Goal: Task Accomplishment & Management: Use online tool/utility

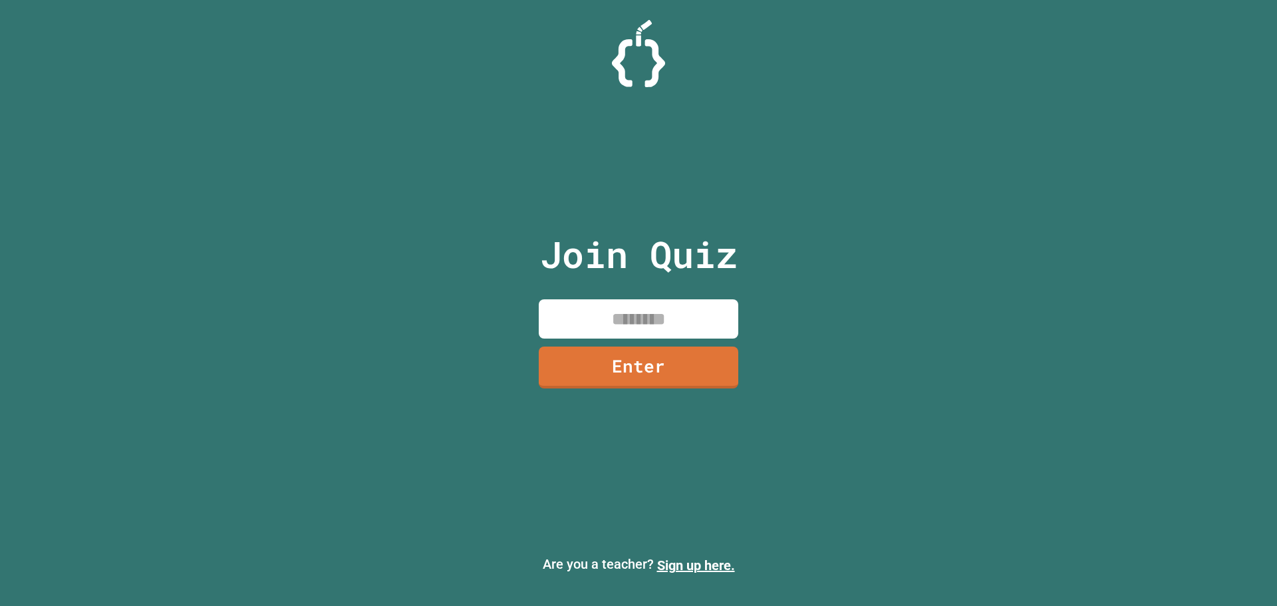
click at [698, 321] on input at bounding box center [639, 318] width 200 height 39
type input "********"
click at [689, 385] on link "Enter" at bounding box center [639, 365] width 186 height 44
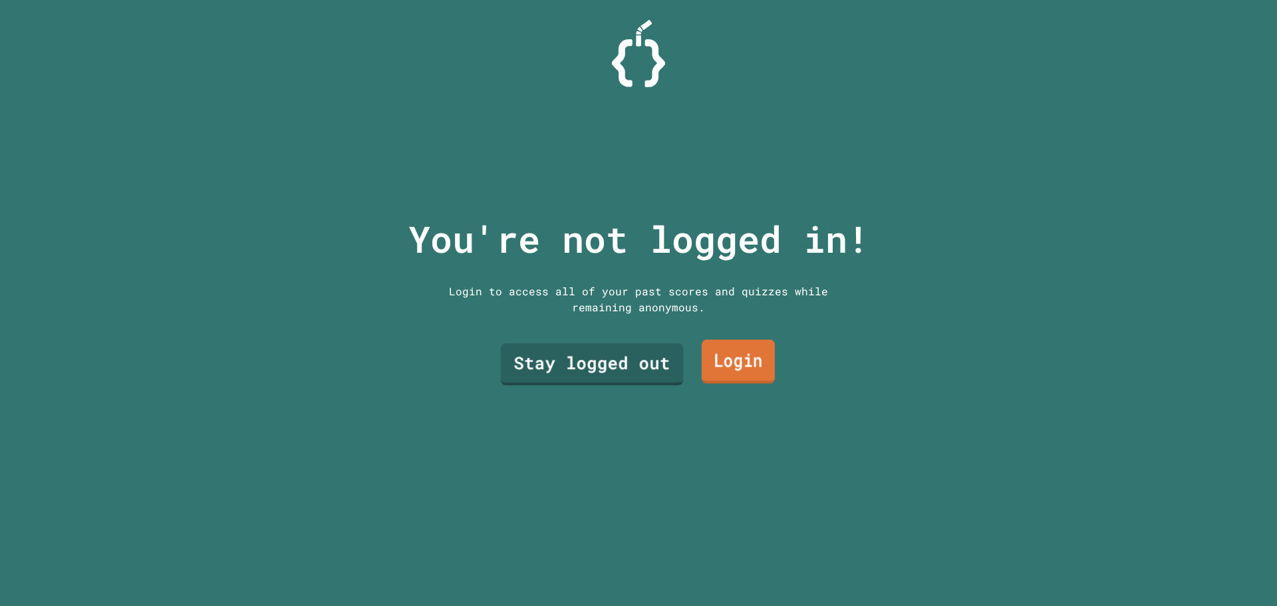
click at [705, 352] on link "Login" at bounding box center [738, 362] width 73 height 44
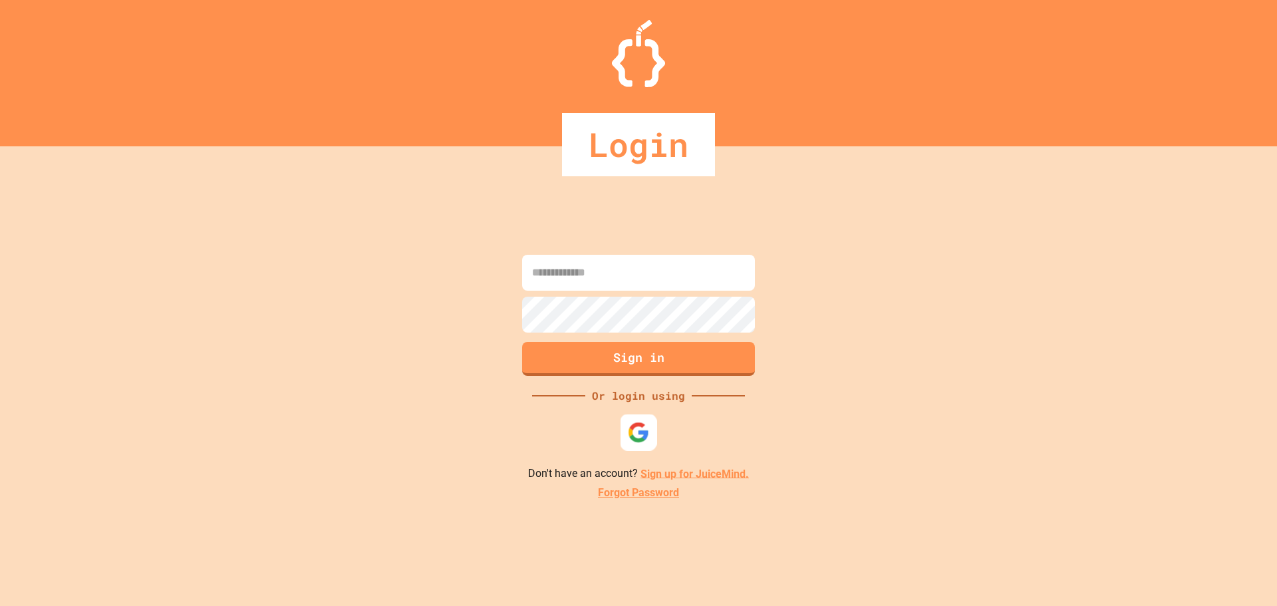
click at [638, 423] on img at bounding box center [639, 432] width 22 height 22
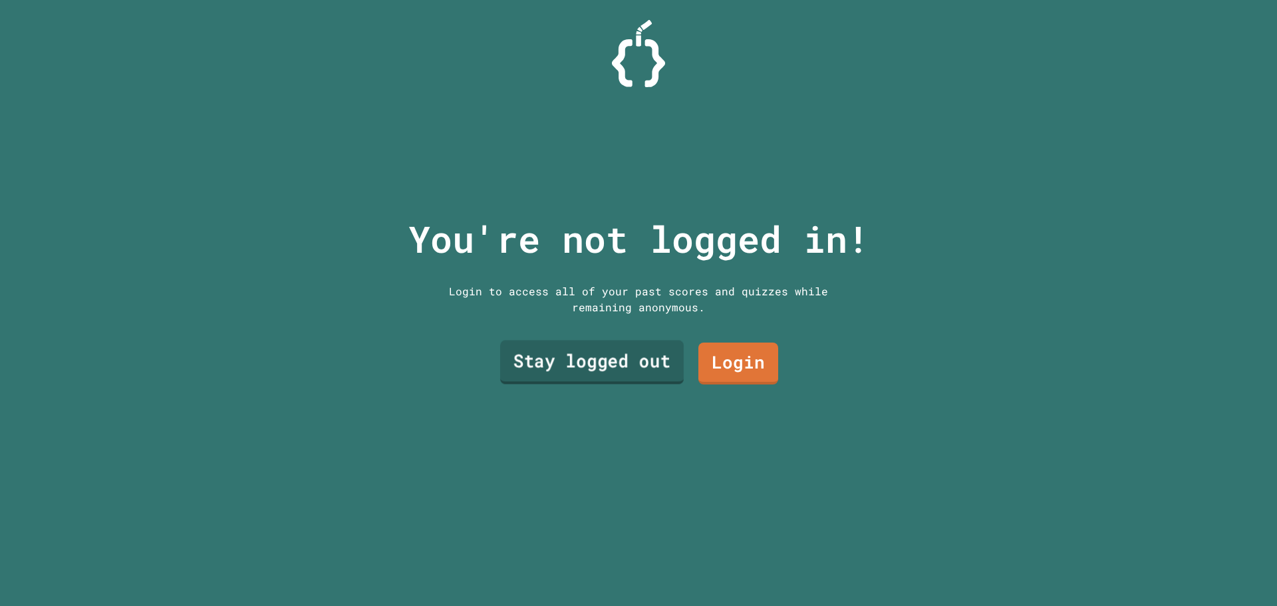
click at [620, 352] on link "Stay logged out" at bounding box center [592, 362] width 184 height 44
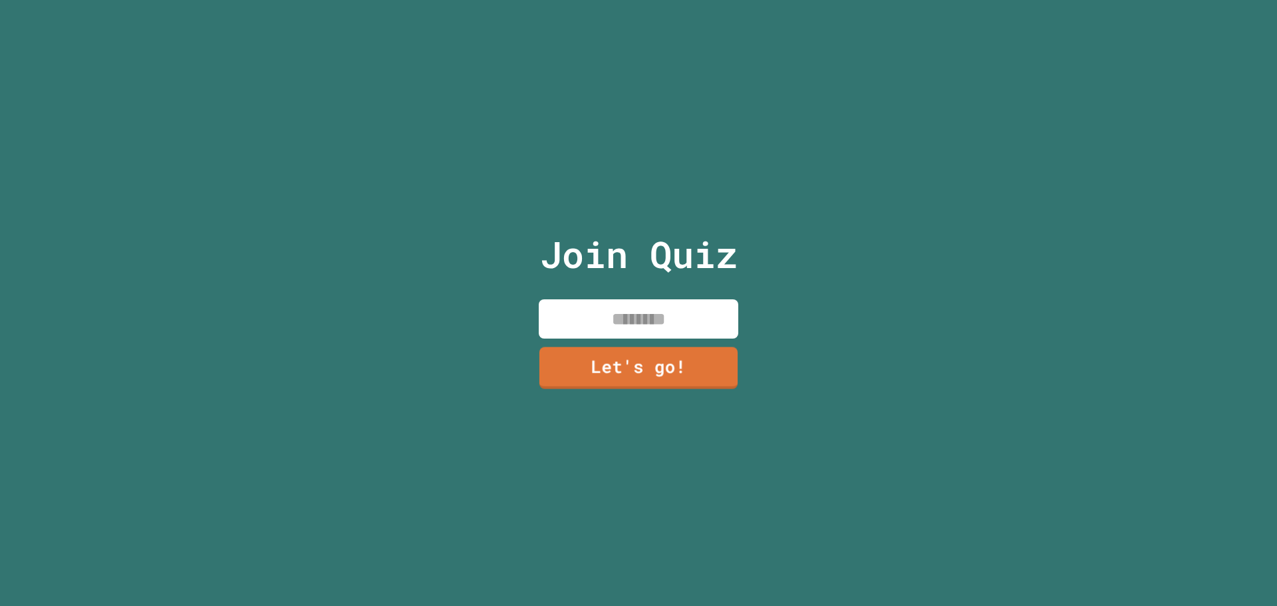
click at [627, 310] on input at bounding box center [639, 318] width 200 height 39
type input "*****"
click at [718, 358] on link "Let's go!" at bounding box center [638, 366] width 199 height 44
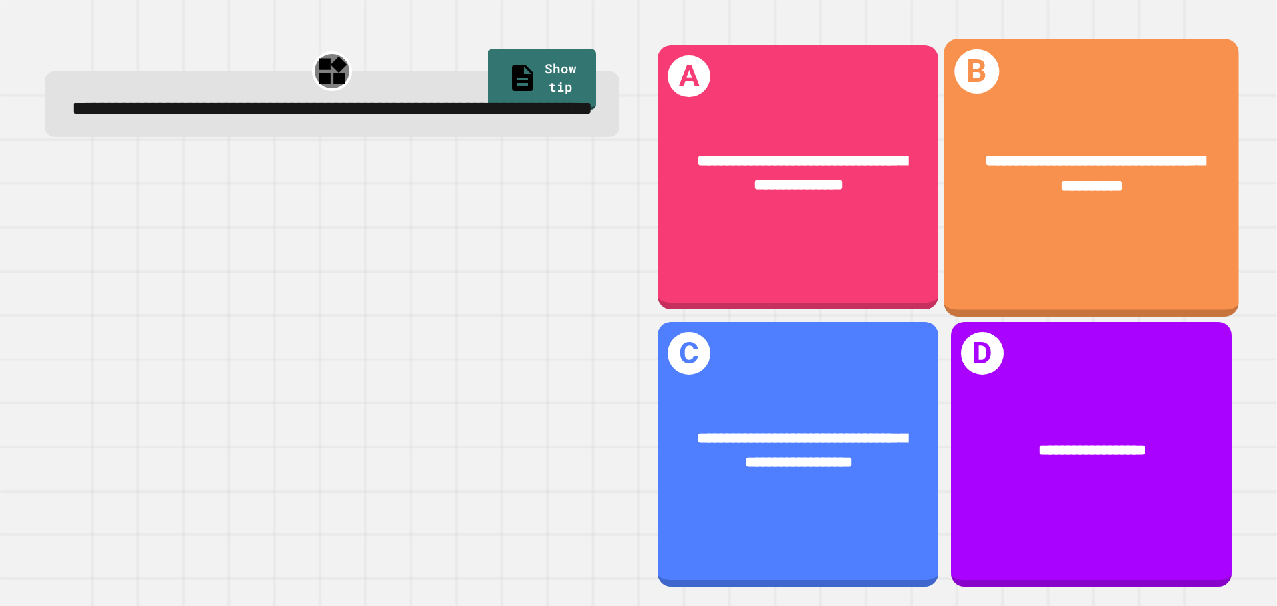
click at [993, 160] on span "**********" at bounding box center [1095, 172] width 220 height 41
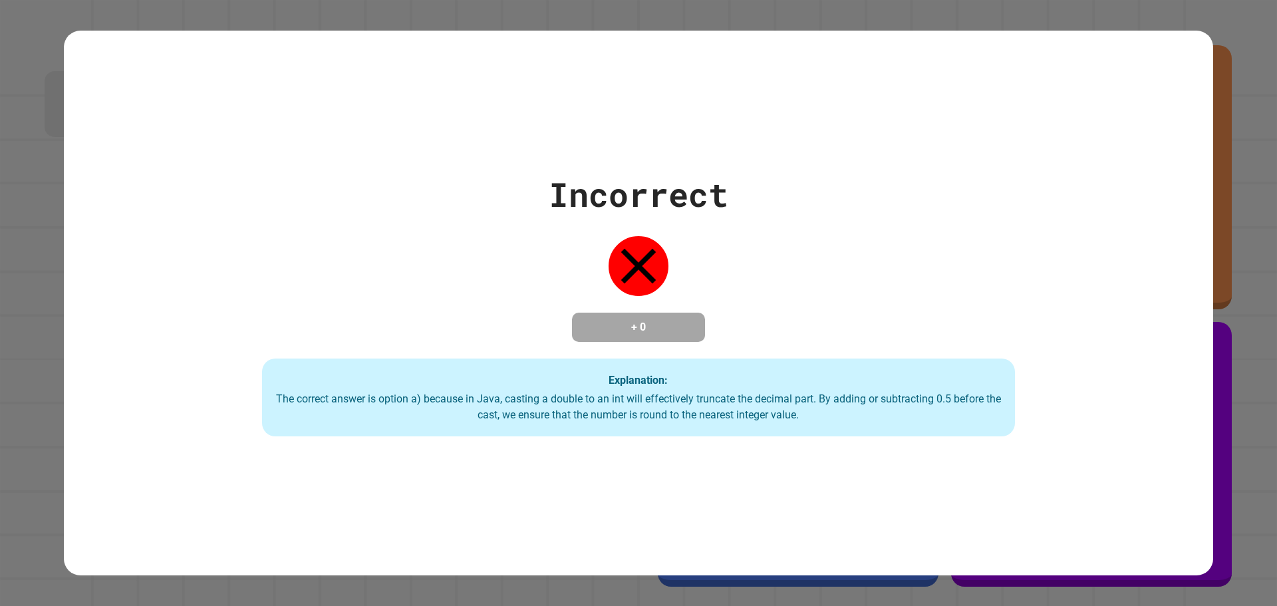
click at [1214, 81] on div "Incorrect + 0 Explanation: The correct answer is option a) because in Java, cas…" at bounding box center [638, 303] width 1277 height 606
click at [1102, 134] on div "Incorrect + 0 Explanation: The correct answer is option a) because in Java, cas…" at bounding box center [638, 303] width 1149 height 545
click at [732, 328] on div "Incorrect + 0 Explanation: The correct answer is option a) because in Java, cas…" at bounding box center [638, 303] width 1075 height 267
click at [1250, 462] on div "Incorrect + 0 Explanation: The correct answer is option a) because in Java, cas…" at bounding box center [638, 303] width 1277 height 606
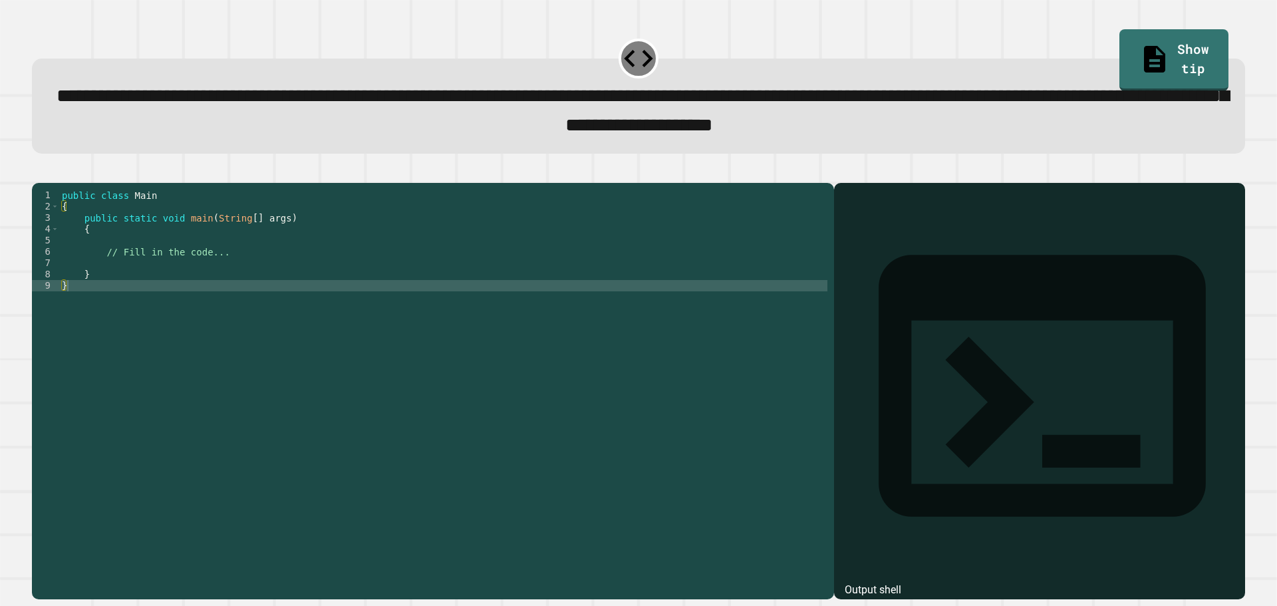
click at [197, 282] on div "public class Main { public static void main ( String [ ] args ) { // Fill in th…" at bounding box center [443, 376] width 768 height 373
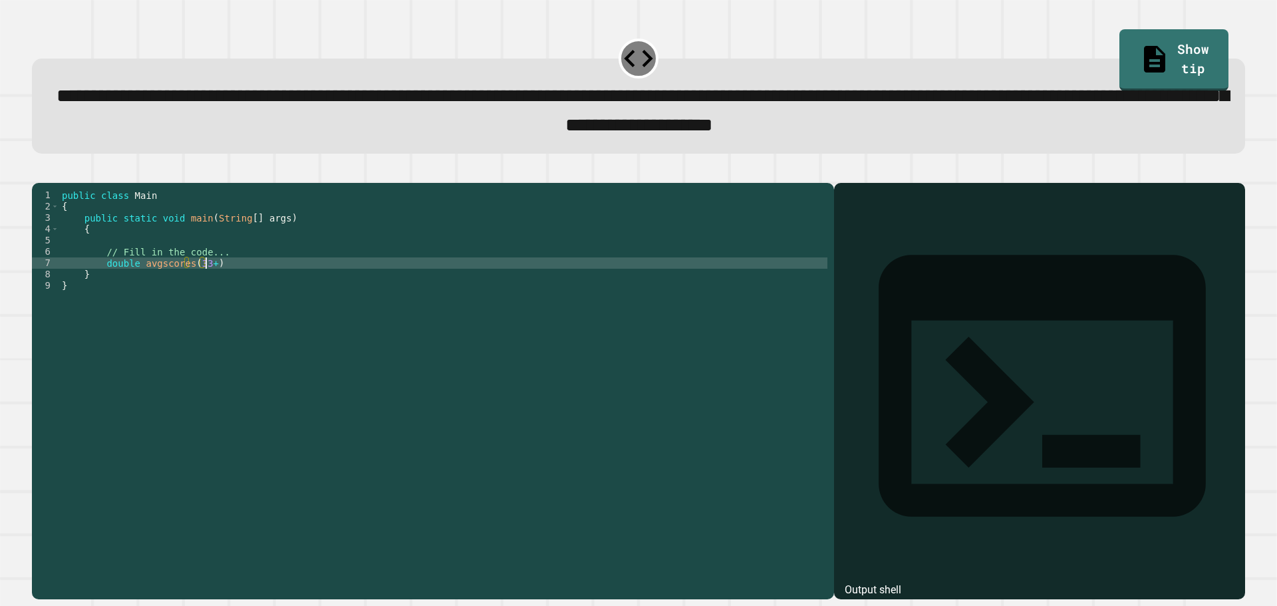
scroll to position [0, 9]
click at [191, 280] on div "public class Main { public static void main ( String [ ] args ) { // Fill in th…" at bounding box center [443, 376] width 768 height 373
click at [209, 282] on div "public class Main { public static void main ( String [ ] args ) { // Fill in th…" at bounding box center [443, 376] width 768 height 373
type textarea "**********"
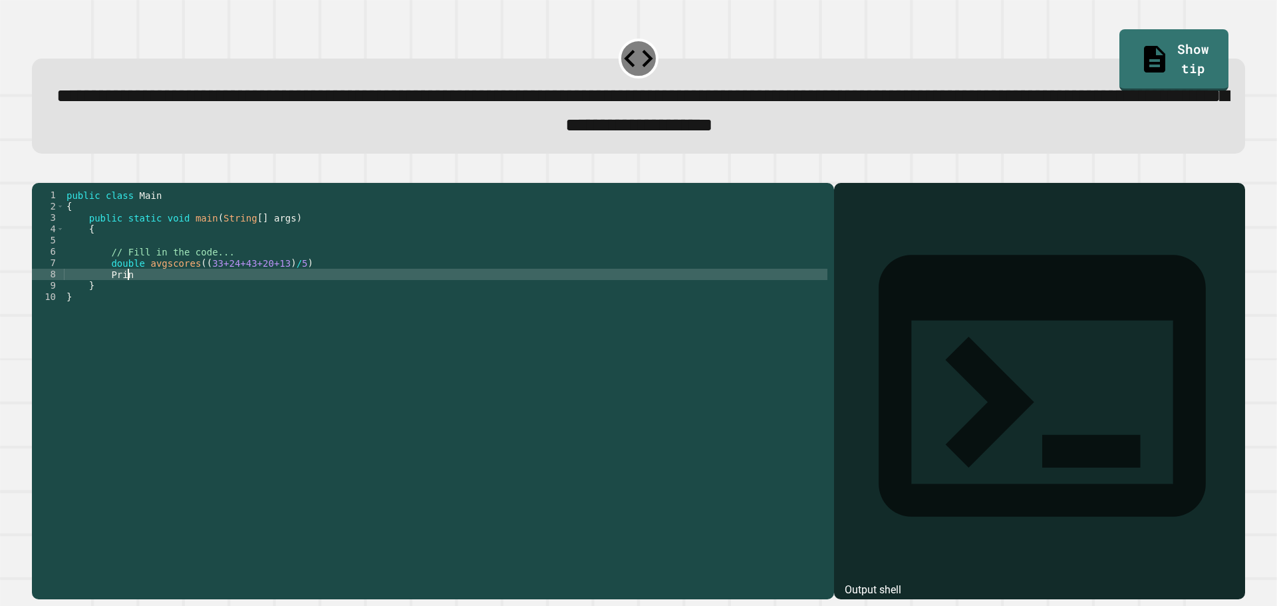
scroll to position [0, 4]
type textarea "*"
click at [217, 295] on div "public class Main { public static void main ( String [ ] args ) { // Fill in th…" at bounding box center [445, 376] width 763 height 373
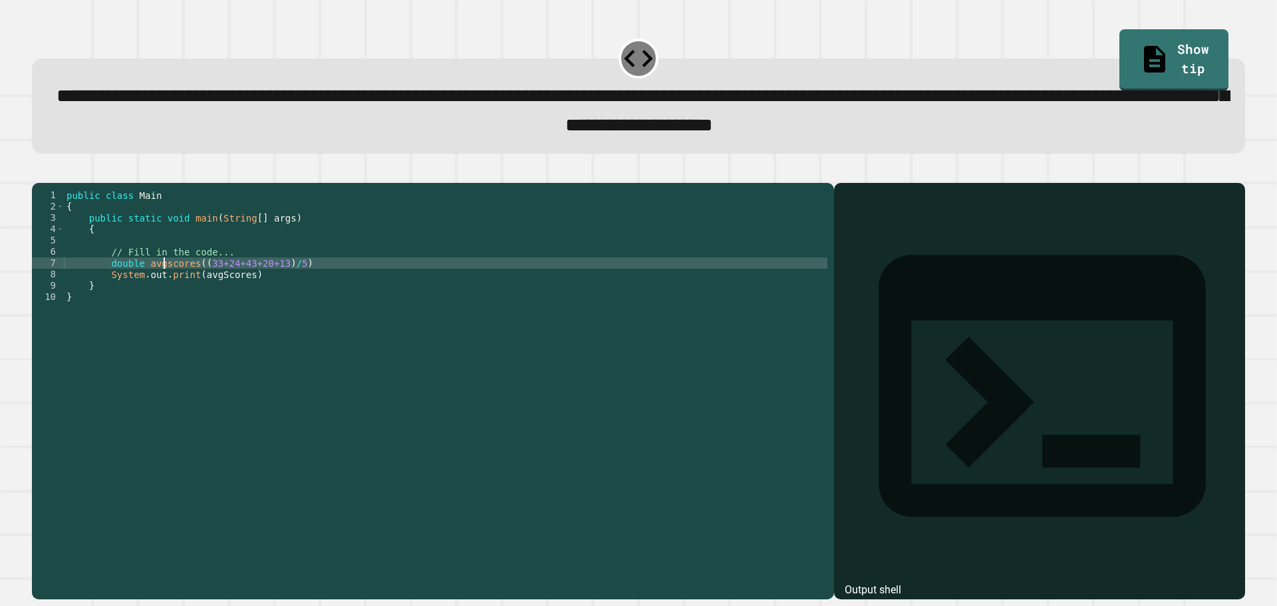
click at [164, 282] on div "public class Main { public static void main ( String [ ] args ) { // Fill in th…" at bounding box center [445, 376] width 763 height 373
click at [267, 276] on div "public class Main { public static void main ( String [ ] args ) { // Fill in th…" at bounding box center [445, 376] width 763 height 373
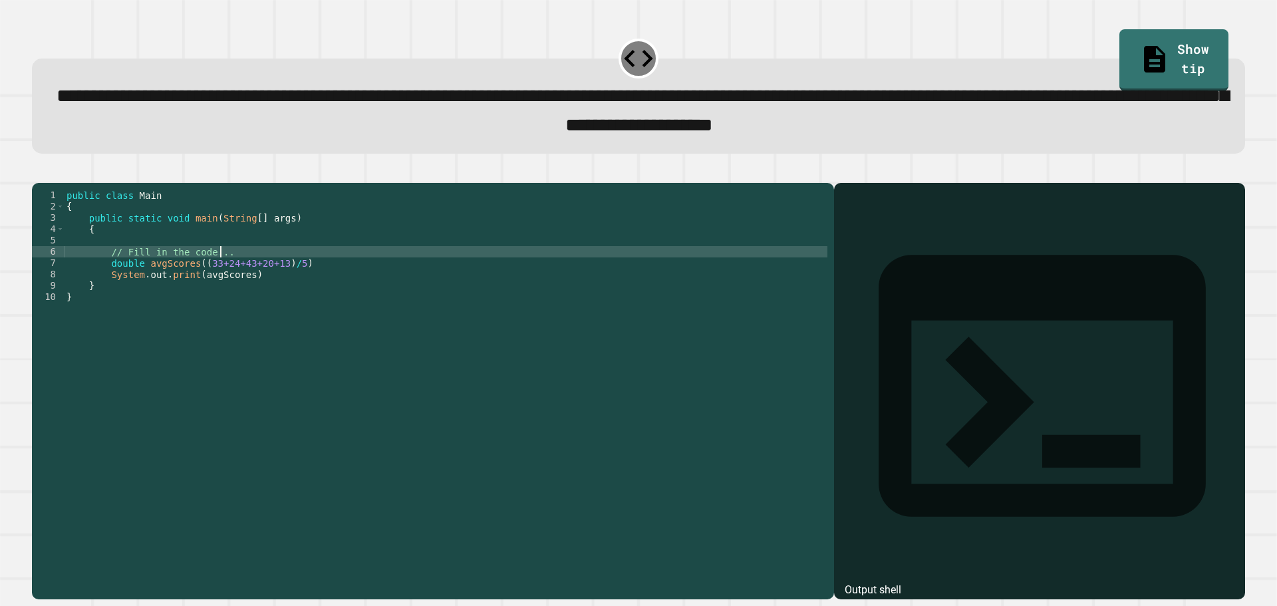
click at [265, 288] on div "public class Main { public static void main ( String [ ] args ) { // Fill in th…" at bounding box center [445, 376] width 763 height 373
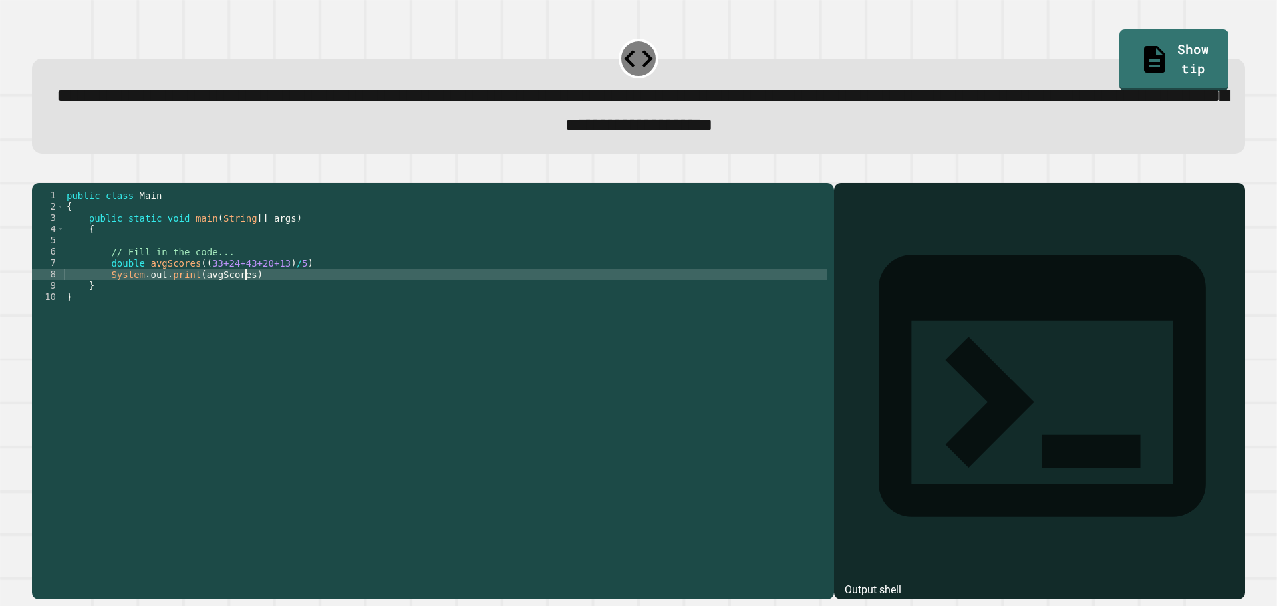
click at [265, 295] on div "public class Main { public static void main ( String [ ] args ) { // Fill in th…" at bounding box center [445, 376] width 763 height 373
click at [298, 282] on div "public class Main { public static void main ( String [ ] args ) { // Fill in th…" at bounding box center [445, 376] width 763 height 373
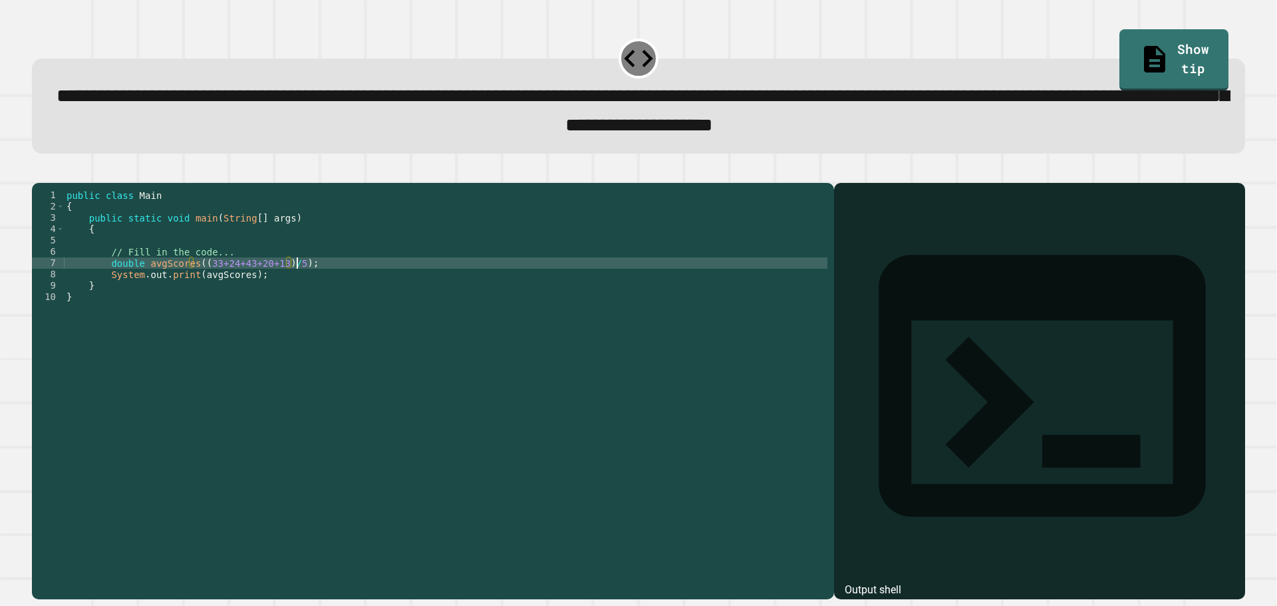
scroll to position [0, 15]
type textarea "**********"
click at [1173, 51] on link "Show tip" at bounding box center [1173, 58] width 101 height 65
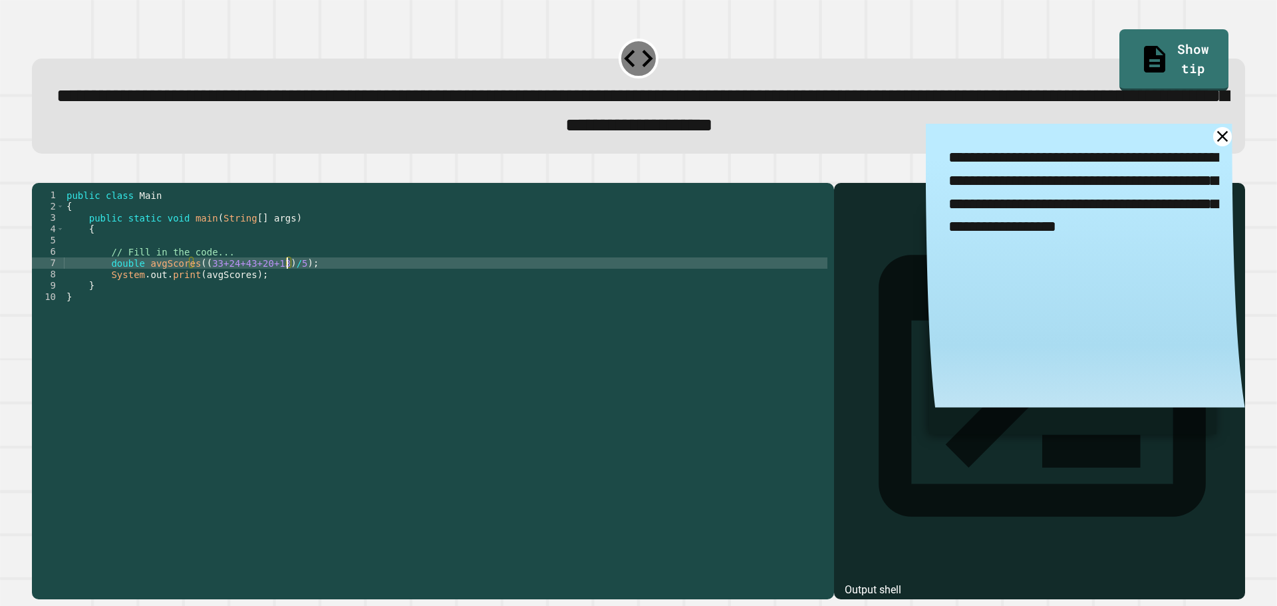
click at [289, 284] on div "public class Main { public static void main ( String [ ] args ) { // Fill in th…" at bounding box center [445, 376] width 763 height 373
click at [201, 313] on div "public class Main { public static void main ( String [ ] args ) { // Fill in th…" at bounding box center [445, 376] width 763 height 373
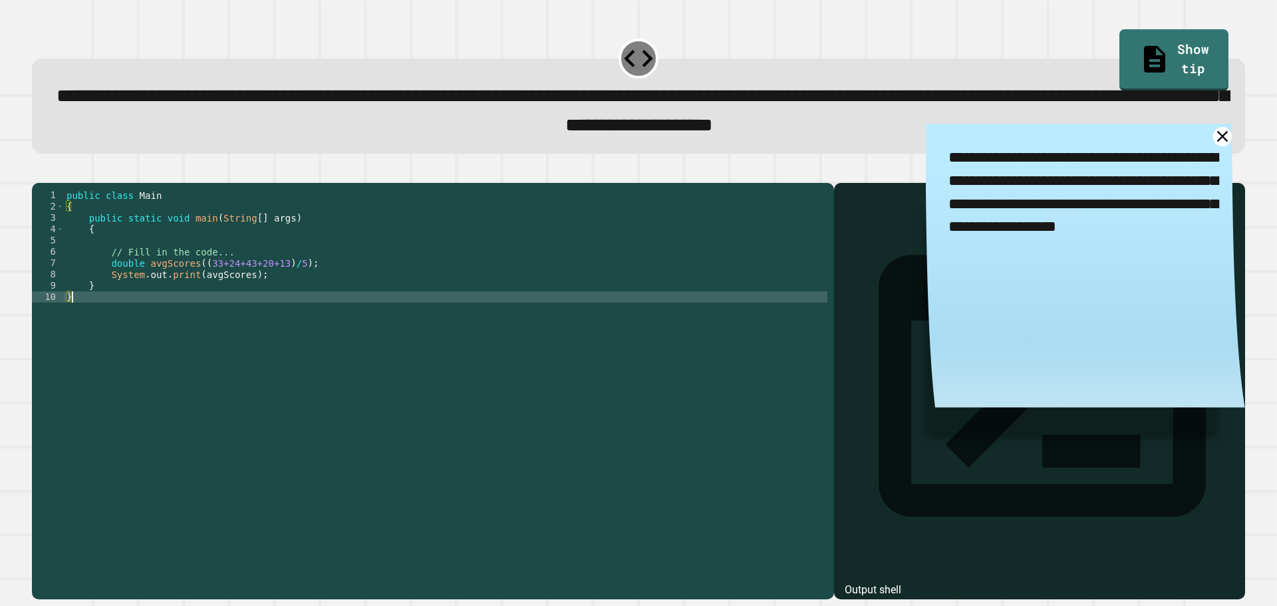
scroll to position [0, 0]
click at [202, 301] on div "public class Main { public static void main ( String [ ] args ) { // Fill in th…" at bounding box center [445, 376] width 763 height 373
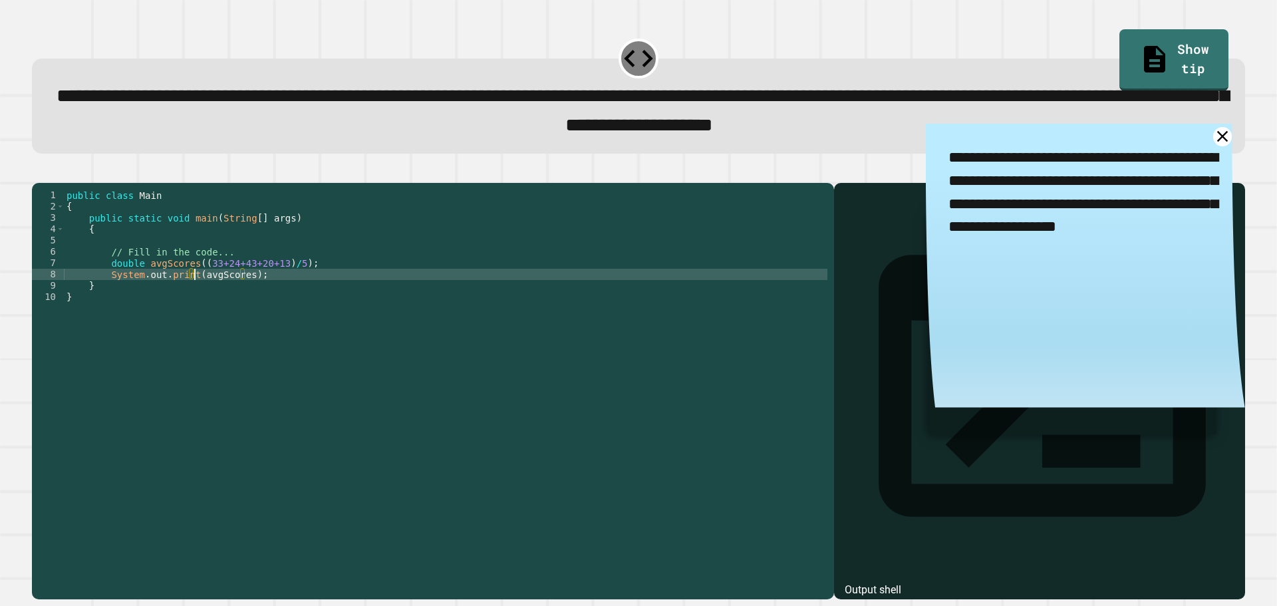
click at [196, 298] on div "public class Main { public static void main ( String [ ] args ) { // Fill in th…" at bounding box center [445, 376] width 763 height 373
click at [235, 295] on div "public class Main { public static void main ( String [ ] args ) { // Fill in th…" at bounding box center [445, 376] width 763 height 373
click at [238, 296] on div "public class Main { public static void main ( String [ ] args ) { // Fill in th…" at bounding box center [445, 376] width 763 height 373
click at [239, 296] on div "public class Main { public static void main ( String [ ] args ) { // Fill in th…" at bounding box center [445, 376] width 763 height 373
click at [197, 291] on div "public class Main { public static void main ( String [ ] args ) { // Fill in th…" at bounding box center [445, 376] width 763 height 373
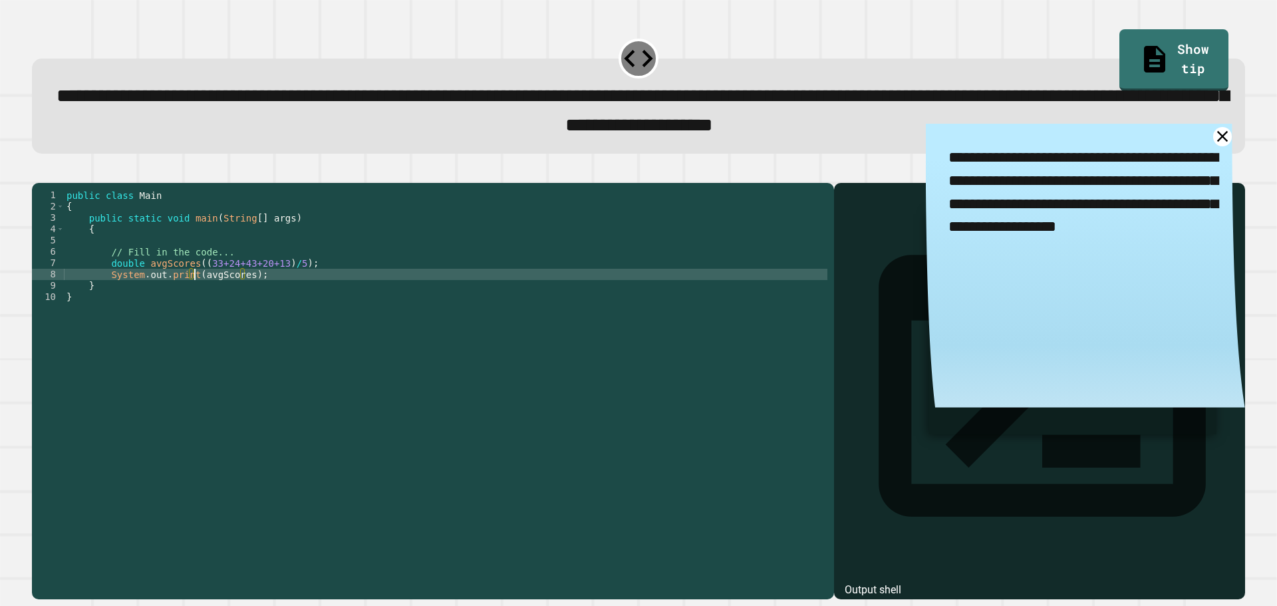
click at [203, 285] on div "public class Main { public static void main ( String [ ] args ) { // Fill in th…" at bounding box center [445, 376] width 763 height 373
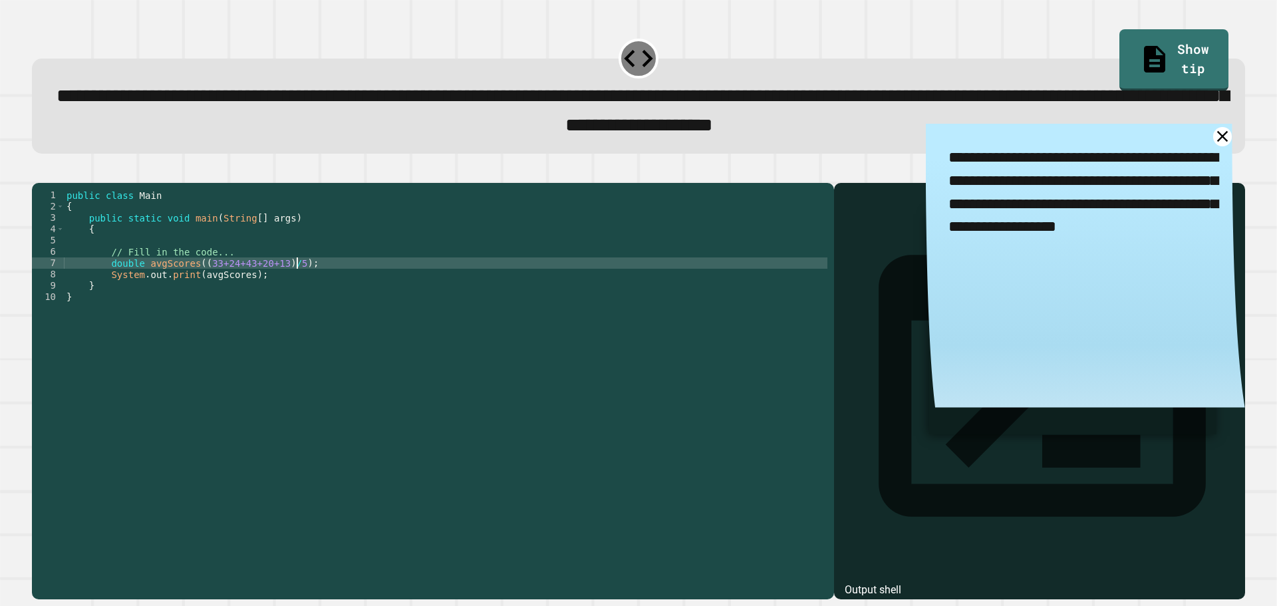
click at [302, 287] on div "public class Main { public static void main ( String [ ] args ) { // Fill in th…" at bounding box center [445, 376] width 763 height 373
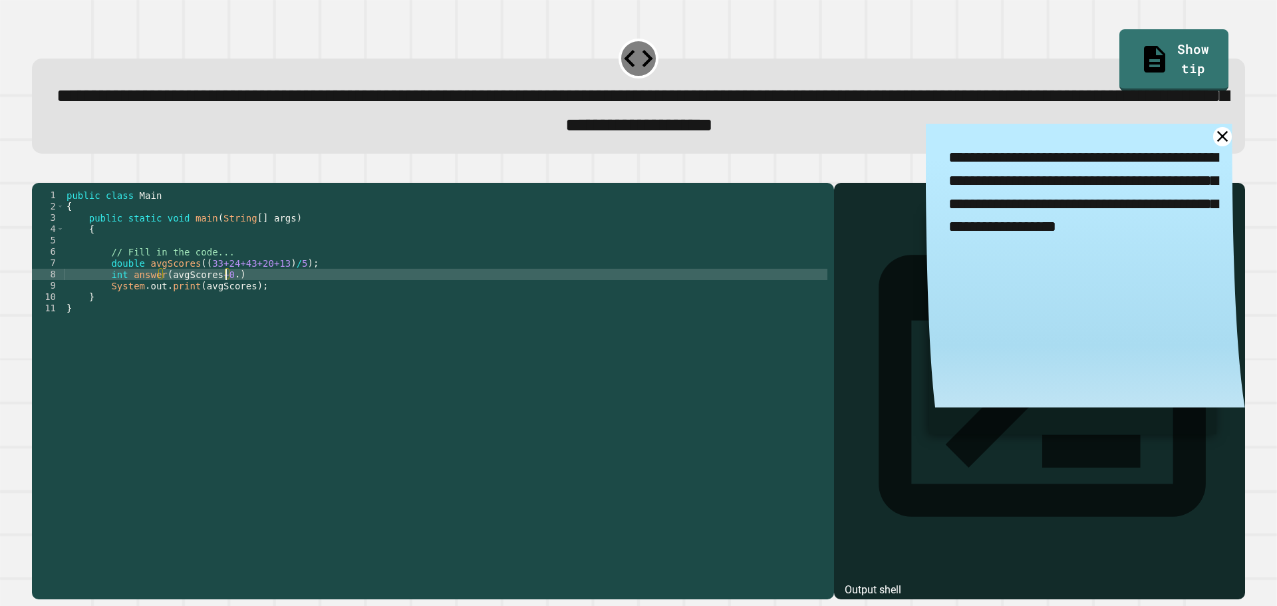
scroll to position [0, 11]
click at [1216, 140] on icon at bounding box center [1222, 136] width 13 height 13
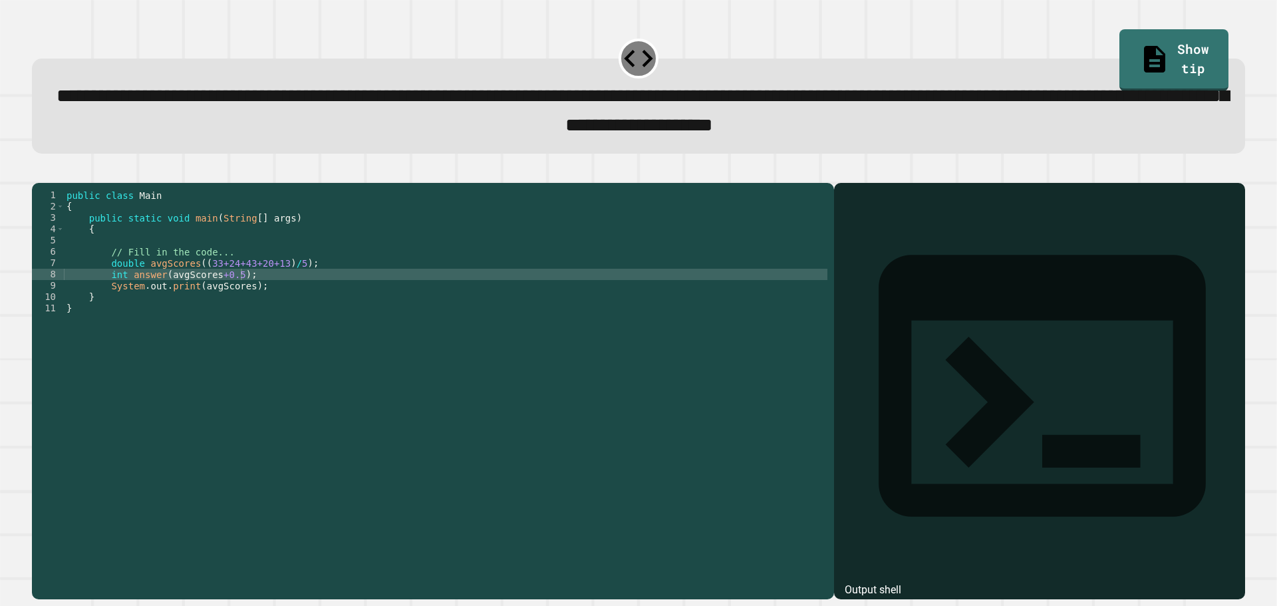
click at [61, 174] on div at bounding box center [638, 175] width 1213 height 16
click at [39, 172] on icon "button" at bounding box center [39, 172] width 0 height 0
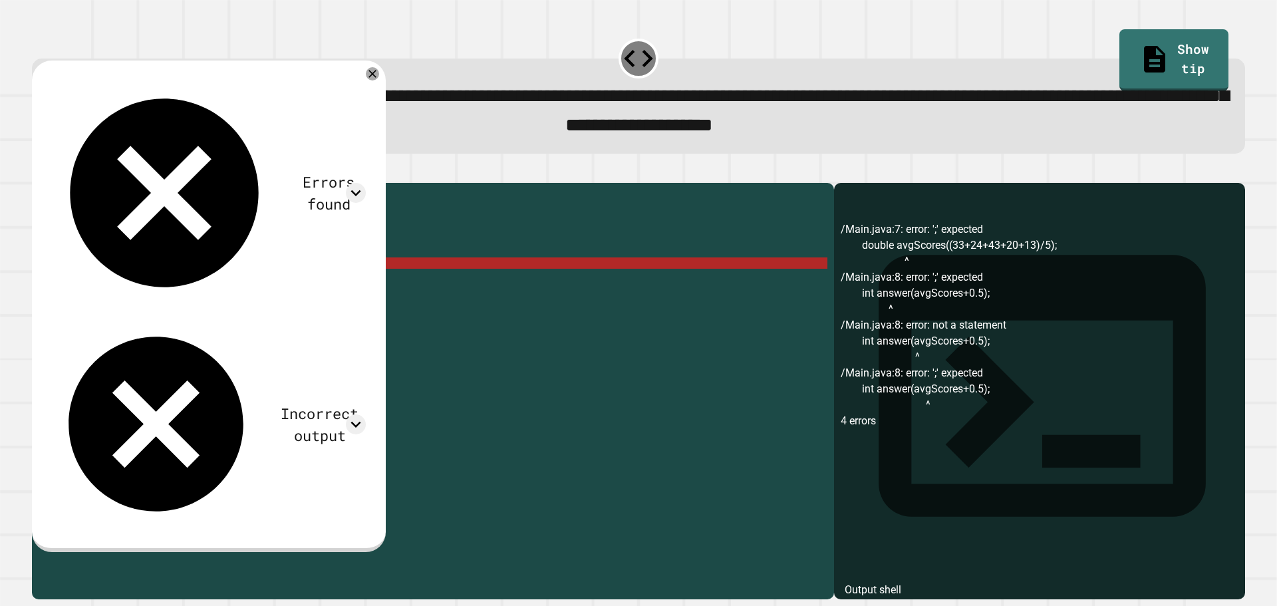
click at [163, 281] on div "public class Main { public static void main ( String [ ] args ) { // Fill in th…" at bounding box center [445, 376] width 763 height 373
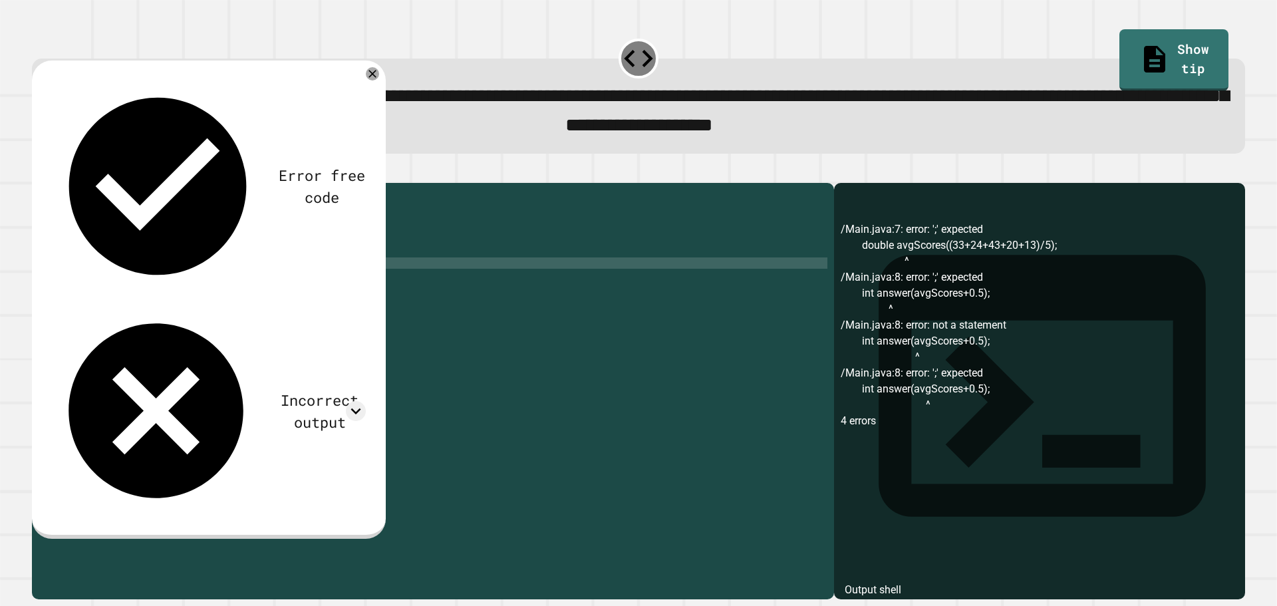
scroll to position [0, 7]
click at [188, 297] on div "public class Main { public static void main ( String [ ] args ) { // Fill in th…" at bounding box center [445, 376] width 763 height 373
click at [182, 296] on div "public class Main { public static void main ( String [ ] args ) { // Fill in th…" at bounding box center [445, 376] width 763 height 373
click at [184, 297] on div "public class Main { public static void main ( String [ ] args ) { // Fill in th…" at bounding box center [445, 376] width 763 height 373
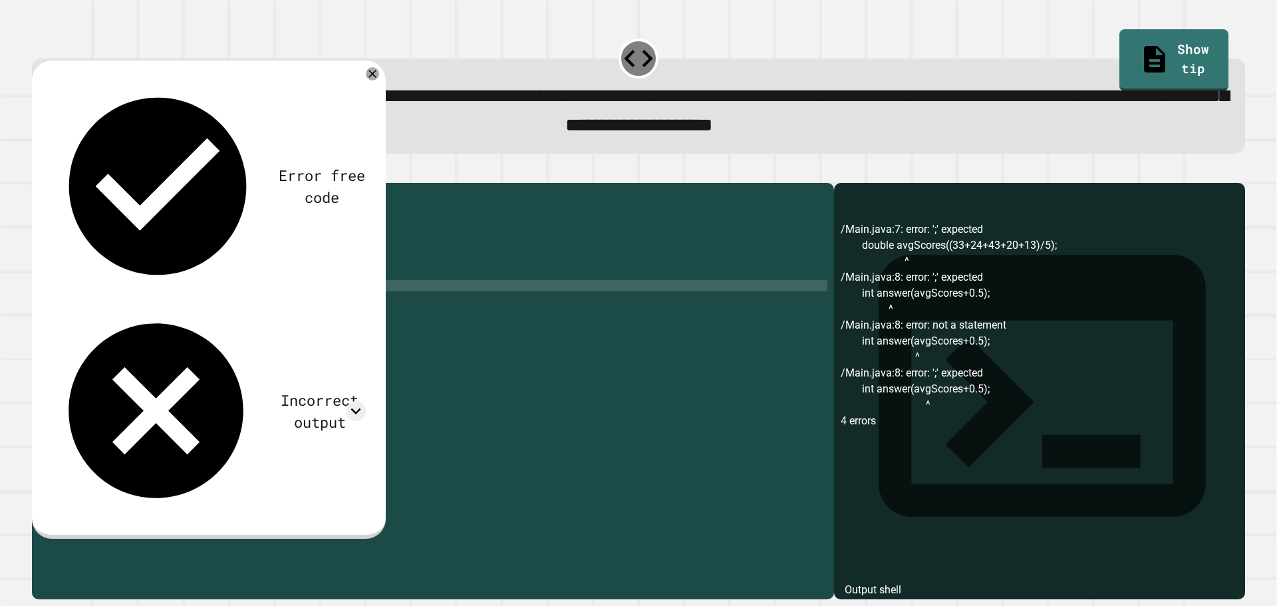
click at [212, 311] on div "public class Main { public static void main ( String [ ] args ) { // Fill in th…" at bounding box center [445, 376] width 763 height 373
click at [213, 311] on div "public class Main { public static void main ( String [ ] args ) { // Fill in th…" at bounding box center [445, 376] width 763 height 373
click at [39, 172] on icon "button" at bounding box center [39, 172] width 0 height 0
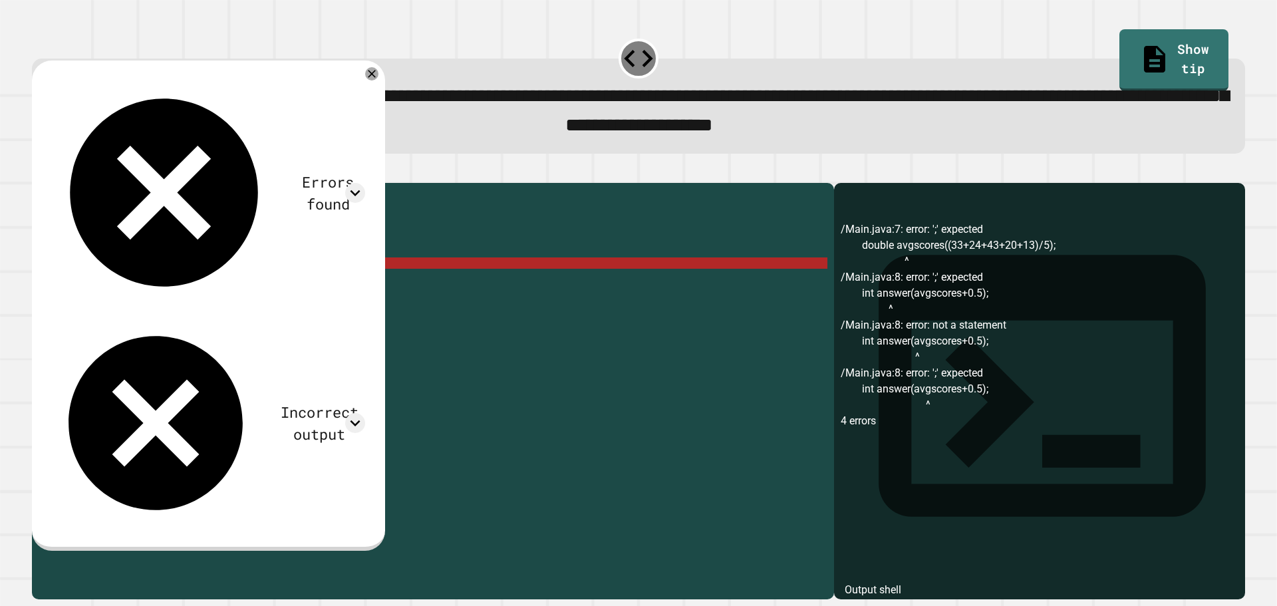
click at [297, 284] on div "public class Main { public static void main ( String [ ] args ) { // Fill in th…" at bounding box center [445, 376] width 763 height 373
click at [190, 287] on div "public class Main { public static void main ( String [ ] args ) { // Fill in th…" at bounding box center [445, 376] width 763 height 373
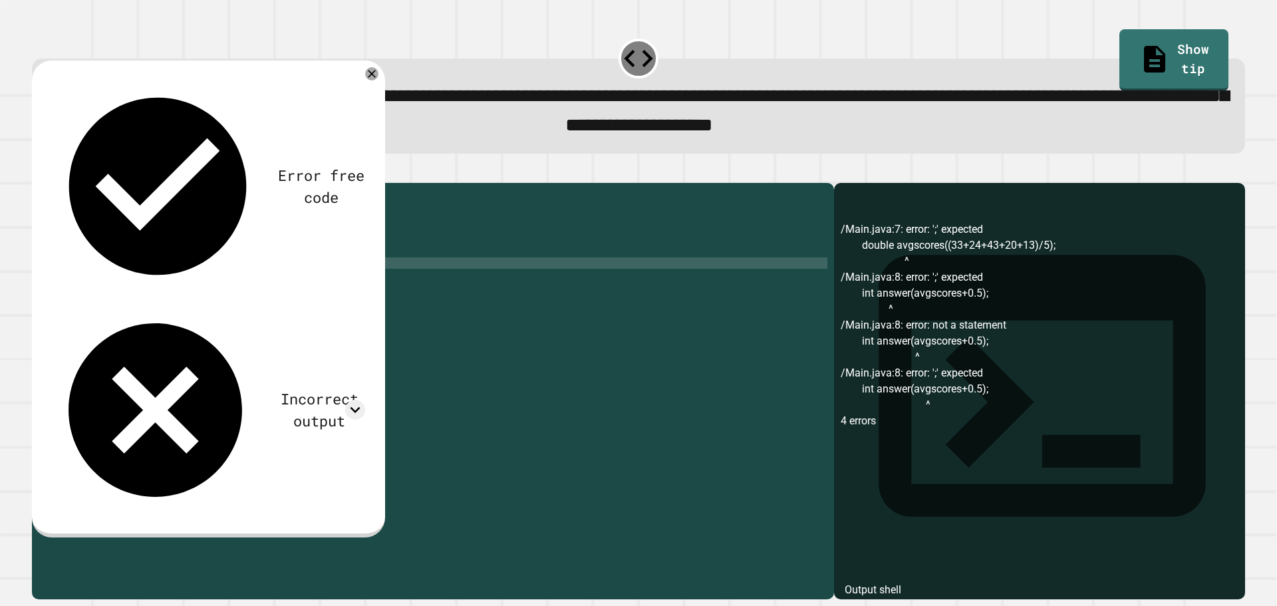
scroll to position [0, 9]
click at [161, 297] on div "public class Main { public static void main ( String [ ] args ) { // Fill in th…" at bounding box center [445, 376] width 763 height 373
click at [158, 297] on div "public class Main { public static void main ( String [ ] args ) { // Fill in th…" at bounding box center [445, 376] width 763 height 373
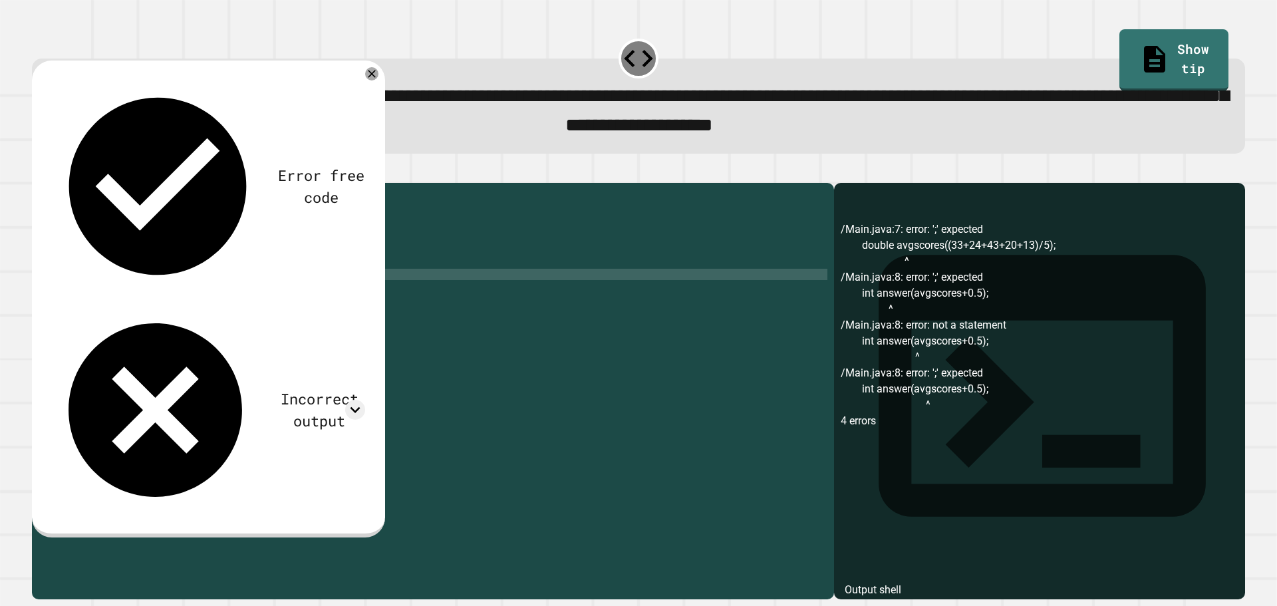
click at [39, 172] on icon "button" at bounding box center [39, 172] width 0 height 0
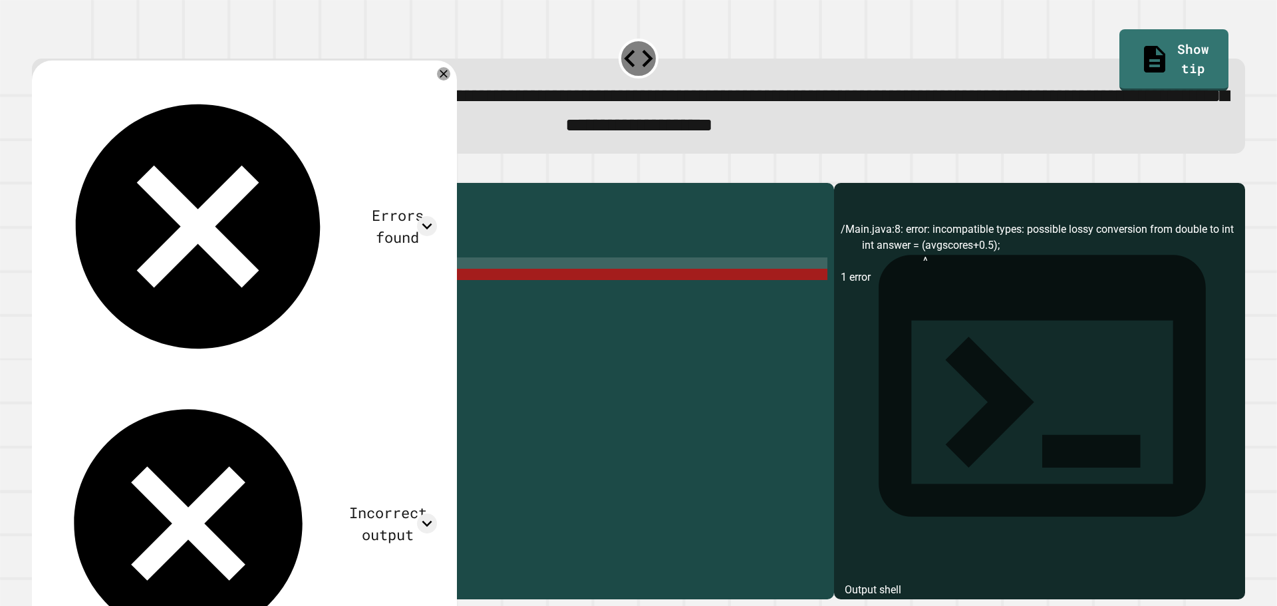
click at [182, 289] on div "public class Main { public static void main ( String [ ] args ) { // Fill in th…" at bounding box center [445, 376] width 763 height 373
click at [182, 294] on div "public class Main { public static void main ( String [ ] args ) { // Fill in th…" at bounding box center [445, 376] width 763 height 373
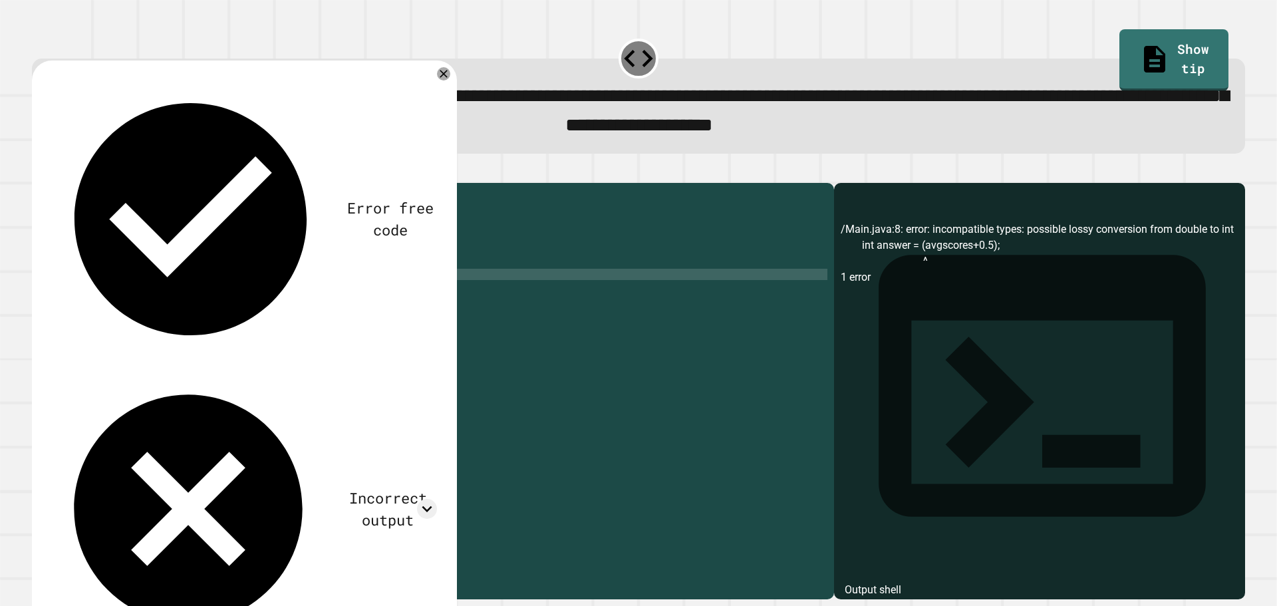
scroll to position [0, 10]
click at [39, 172] on icon "button" at bounding box center [39, 172] width 0 height 0
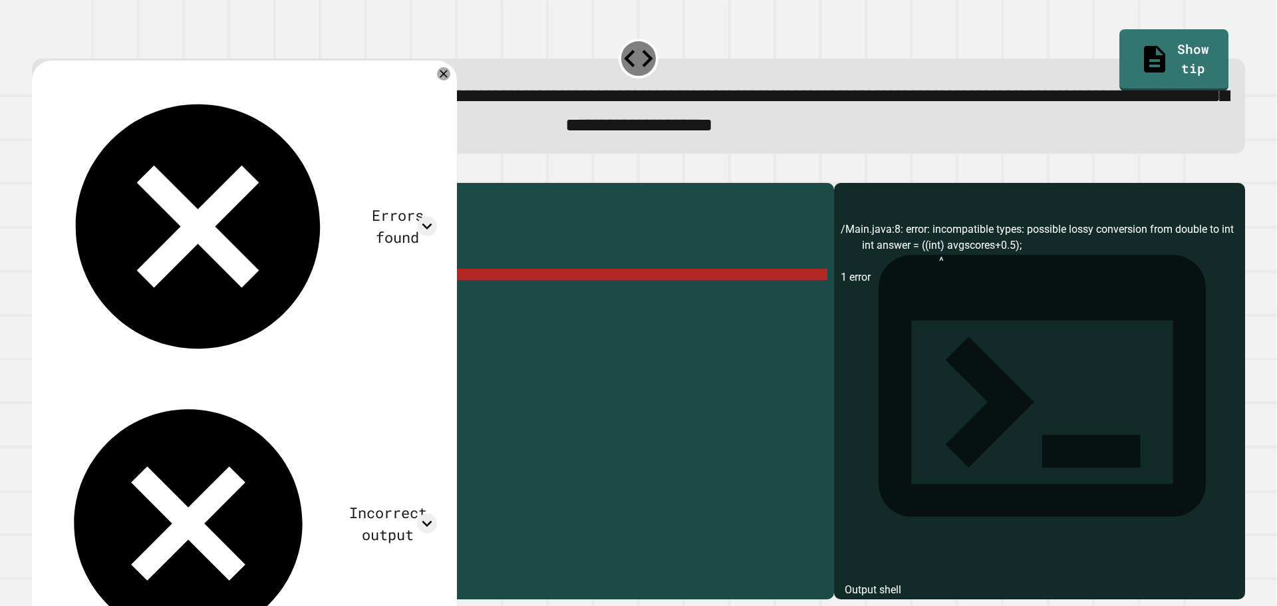
click at [178, 297] on div "public class Main { public static void main ( String [ ] args ) { // Fill in th…" at bounding box center [445, 376] width 763 height 373
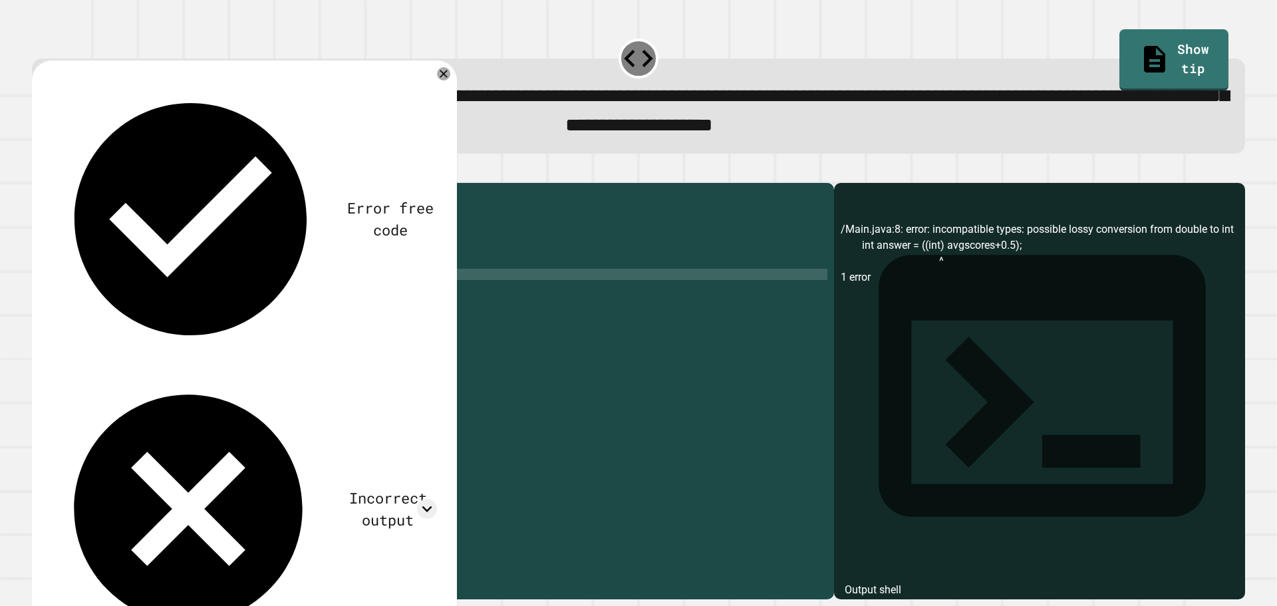
click at [277, 295] on div "public class Main { public static void main ( String [ ] args ) { // Fill in th…" at bounding box center [445, 376] width 763 height 373
click at [209, 283] on div "public class Main { public static void main ( String [ ] args ) { // Fill in th…" at bounding box center [445, 376] width 763 height 373
click at [301, 285] on div "public class Main { public static void main ( String [ ] args ) { // Fill in th…" at bounding box center [445, 376] width 763 height 373
click at [51, 184] on icon "button" at bounding box center [47, 179] width 7 height 9
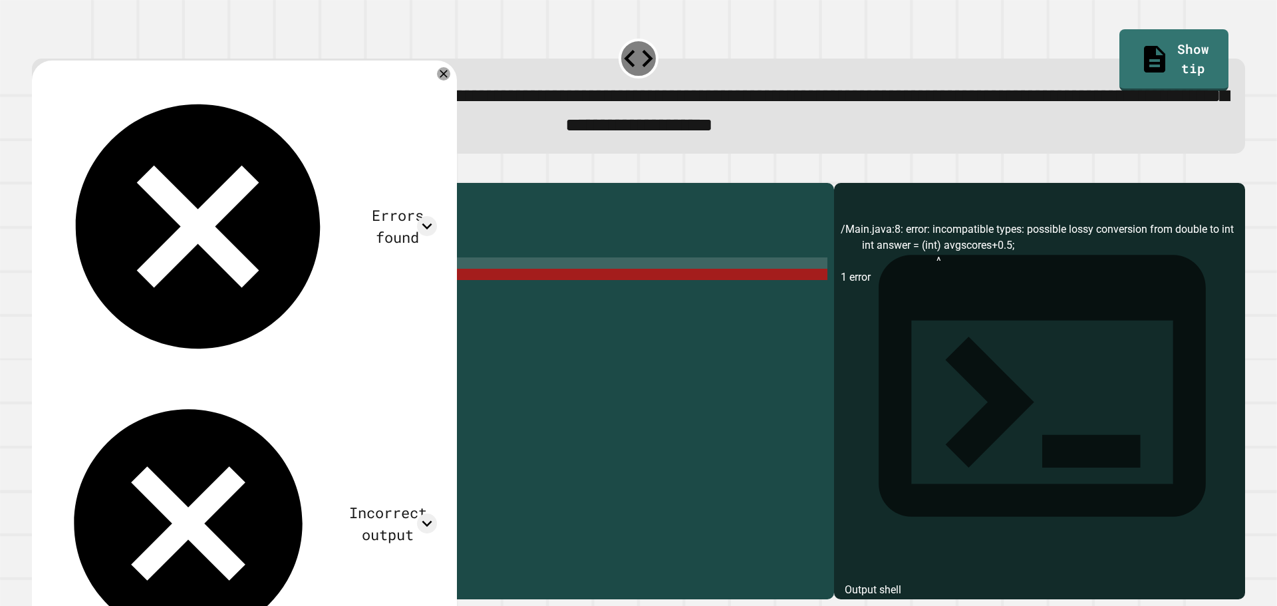
click at [120, 296] on div "public class Main { public static void main ( String [ ] args ) { // Fill in th…" at bounding box center [445, 376] width 763 height 373
click at [137, 293] on div "public class Main { public static void main ( String [ ] args ) { // Fill in th…" at bounding box center [445, 376] width 763 height 373
click at [136, 293] on div "public class Main { public static void main ( String [ ] args ) { // Fill in th…" at bounding box center [445, 365] width 763 height 350
click at [154, 297] on div "public class Main { public static void main ( String [ ] args ) { // Fill in th…" at bounding box center [445, 376] width 763 height 373
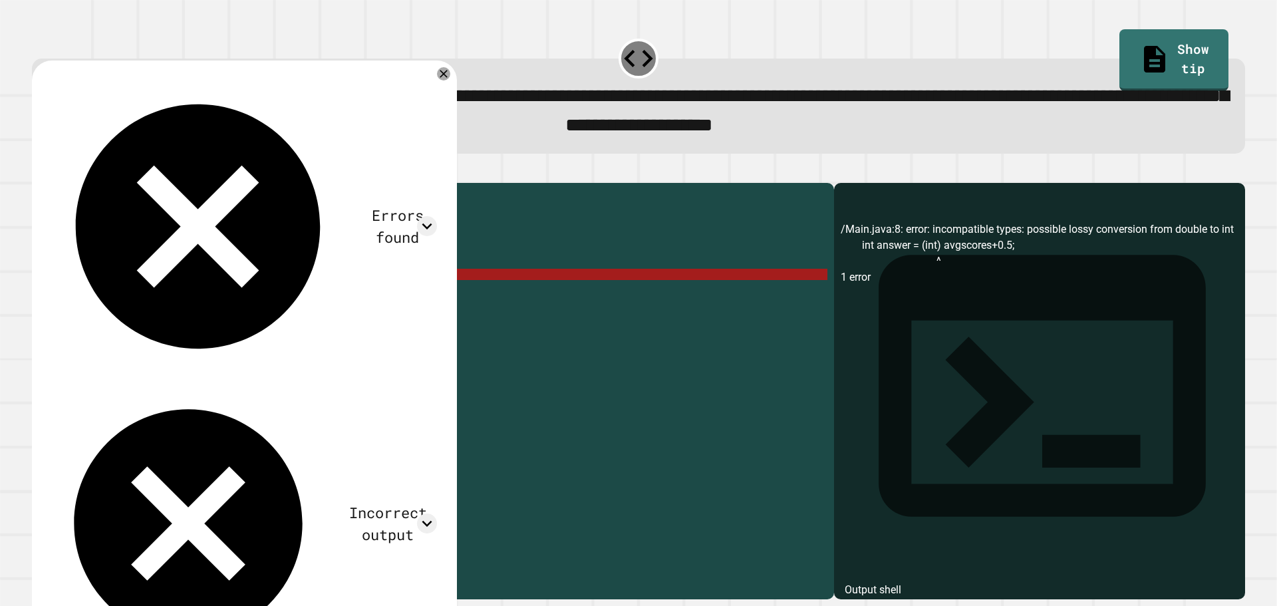
drag, startPoint x: 159, startPoint y: 299, endPoint x: 106, endPoint y: 300, distance: 52.5
click at [106, 300] on div "public class Main { public static void main ( String [ ] args ) { // Fill in th…" at bounding box center [445, 376] width 763 height 373
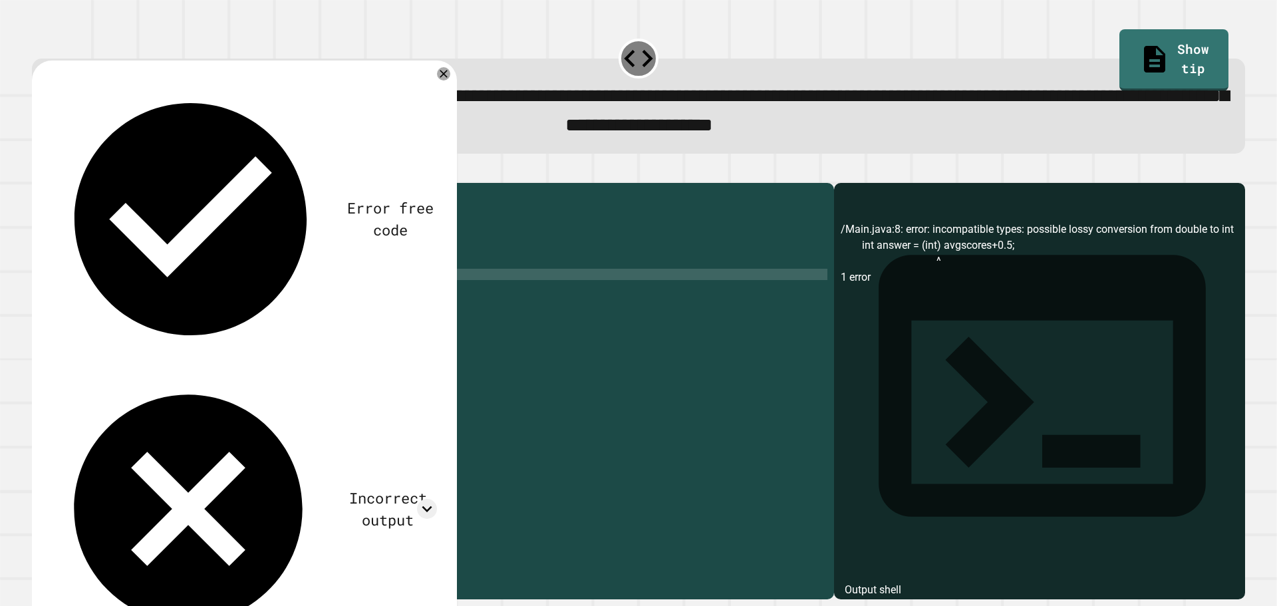
scroll to position [0, 5]
drag, startPoint x: 194, startPoint y: 298, endPoint x: 166, endPoint y: 299, distance: 27.9
click at [166, 299] on div "public class Main { public static void main ( String [ ] args ) { // Fill in th…" at bounding box center [445, 376] width 763 height 373
type textarea "**********"
click at [256, 295] on div "public class Main { public static void main ( String [ ] args ) { // Fill in th…" at bounding box center [445, 376] width 763 height 373
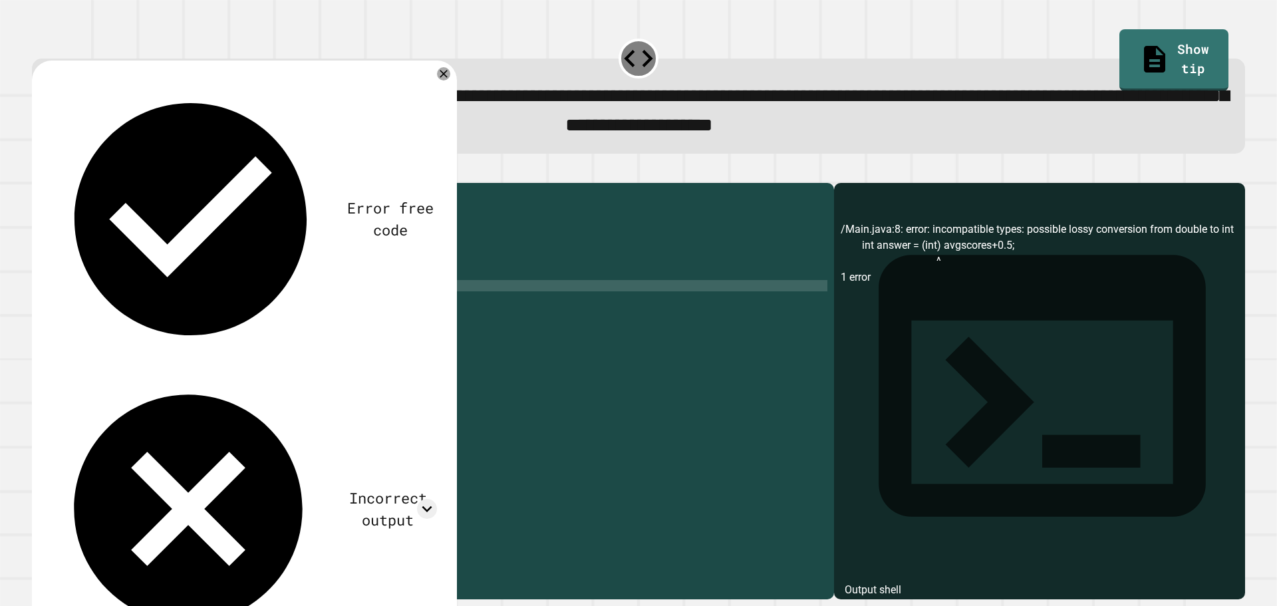
scroll to position [0, 3]
type textarea "*"
click at [164, 299] on div "public class Main { public static void main ( String [ ] args ) { // Fill in th…" at bounding box center [445, 376] width 763 height 373
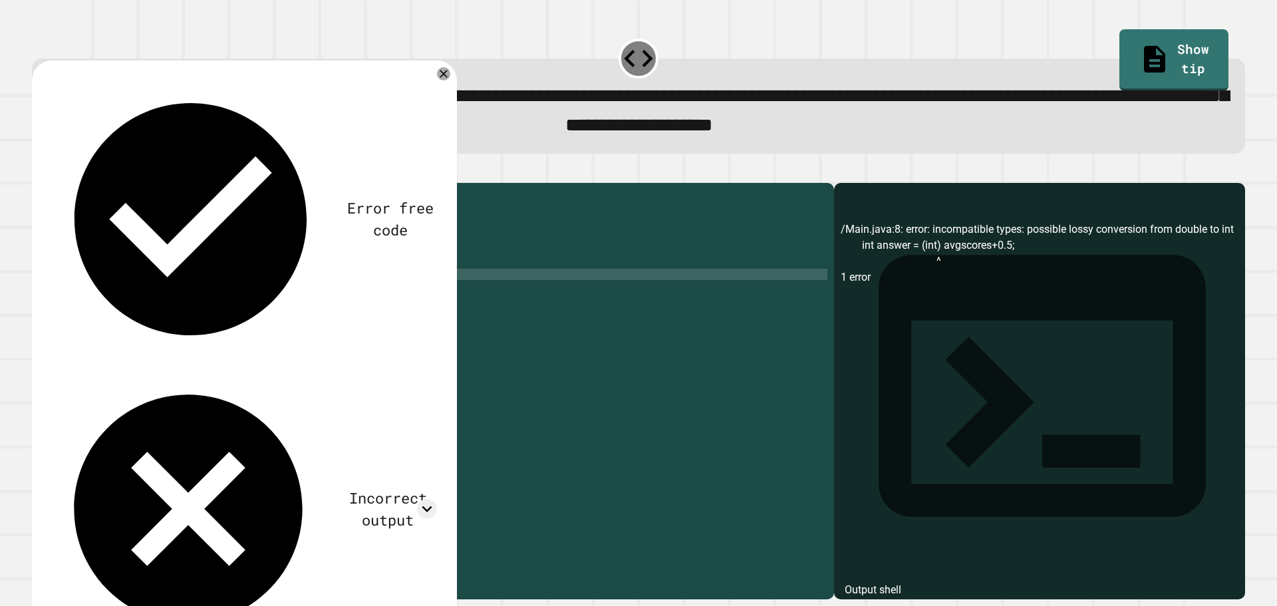
click at [39, 172] on icon "button" at bounding box center [39, 172] width 0 height 0
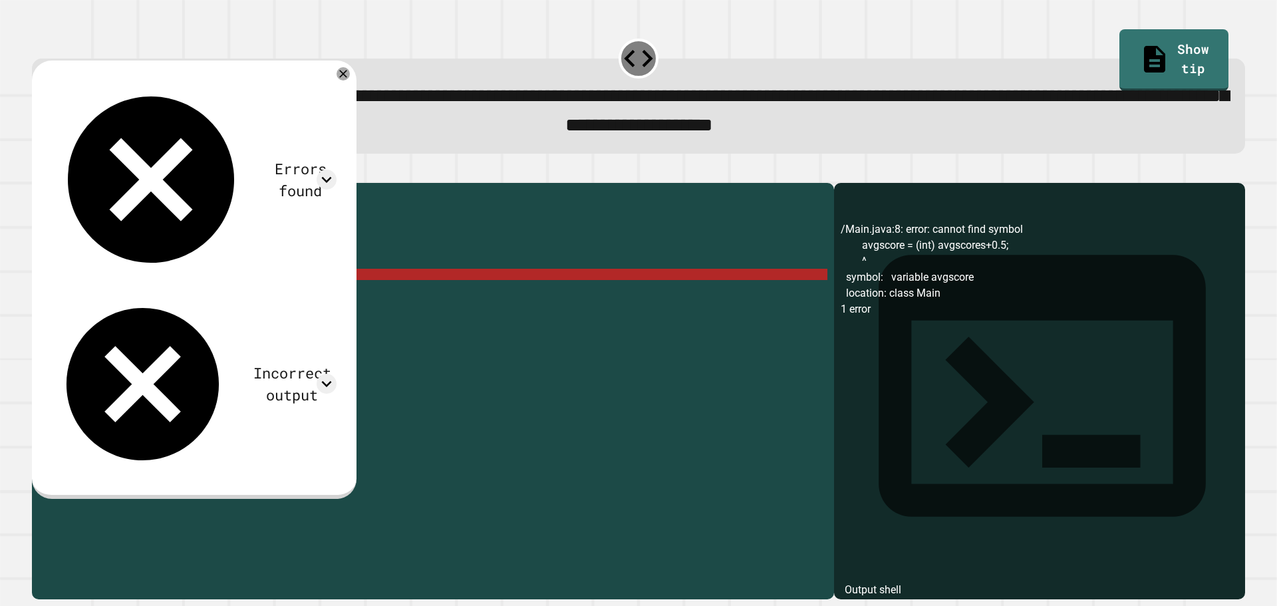
click at [145, 298] on div "public class Main { public static void main ( String [ ] args ) { // Fill in th…" at bounding box center [445, 376] width 763 height 373
click at [149, 293] on div "public class Main { public static void main ( String [ ] args ) { // Fill in th…" at bounding box center [445, 376] width 763 height 373
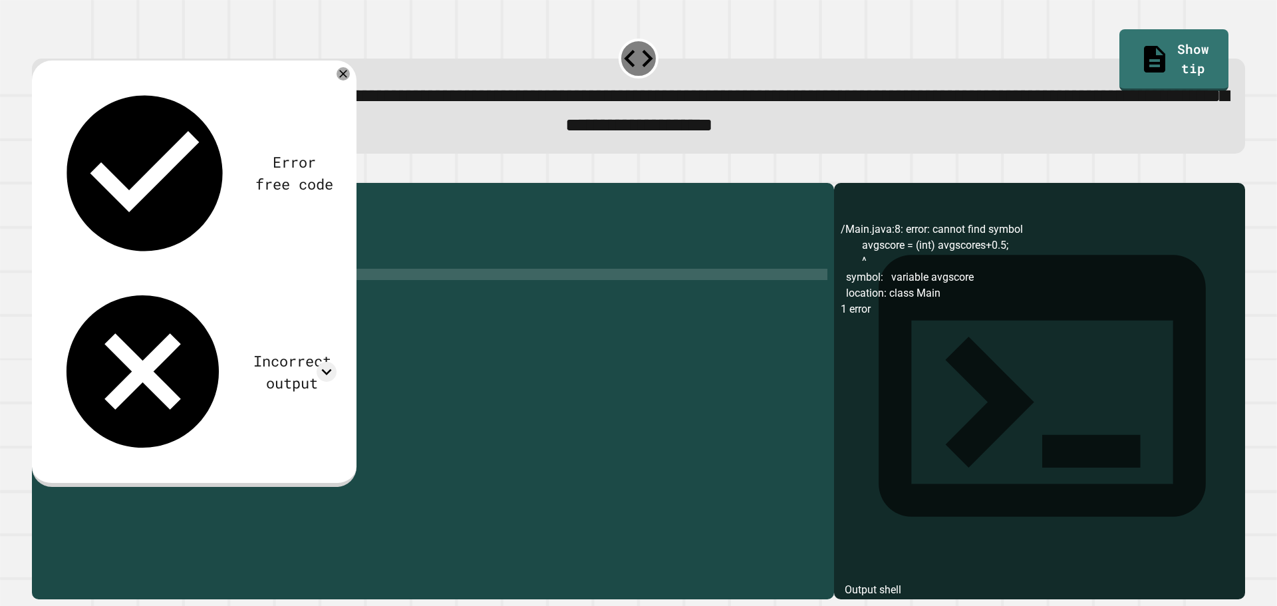
click at [51, 183] on icon "button" at bounding box center [47, 179] width 7 height 9
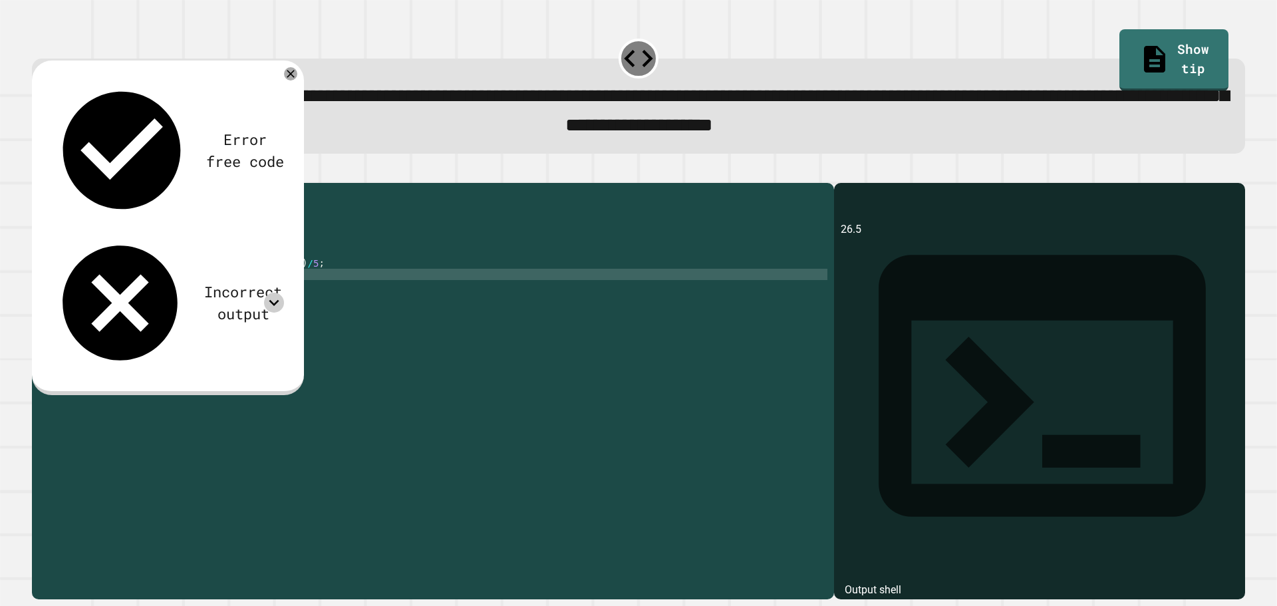
click at [267, 293] on icon at bounding box center [274, 303] width 20 height 20
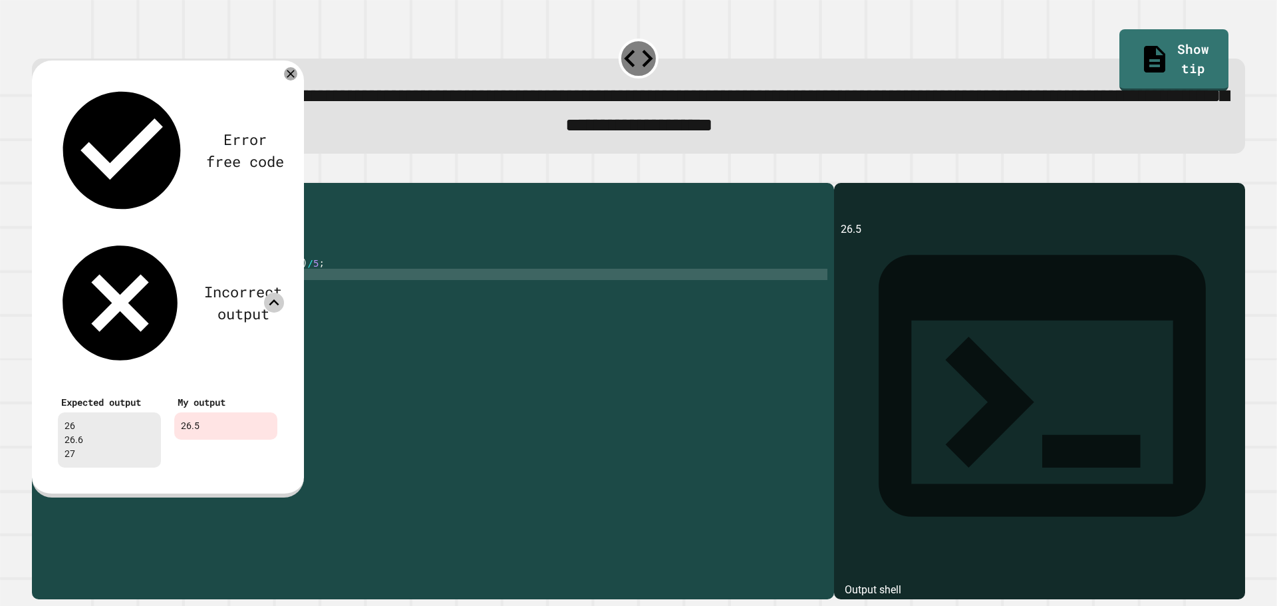
click at [267, 293] on icon at bounding box center [274, 303] width 20 height 20
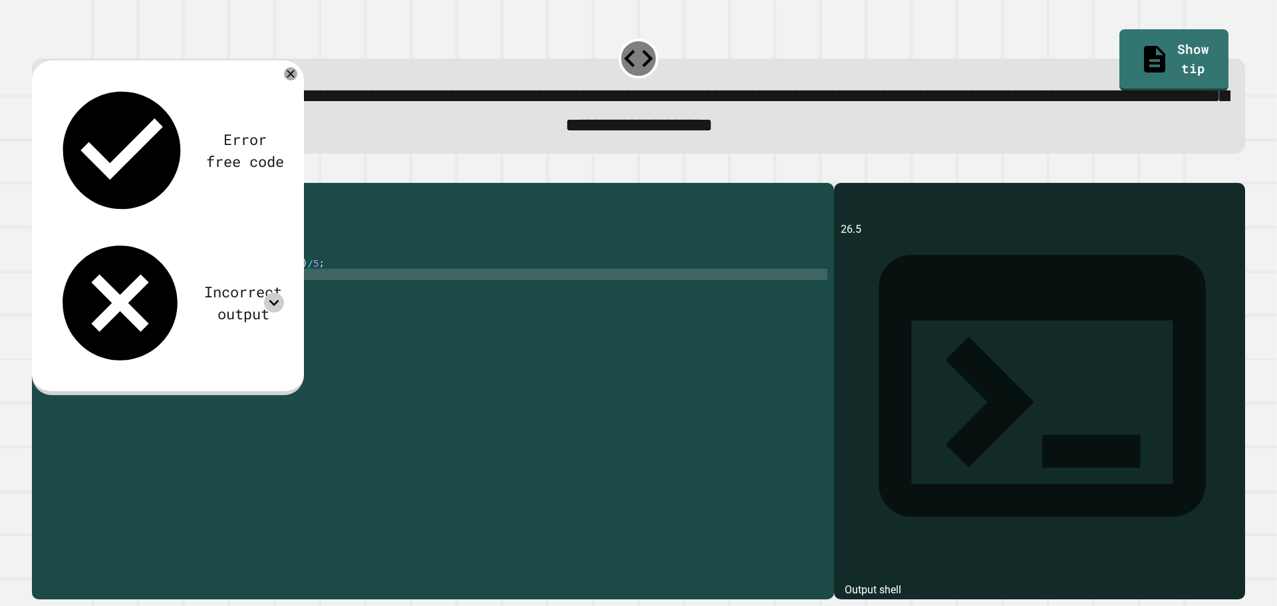
click at [273, 293] on icon at bounding box center [274, 303] width 20 height 20
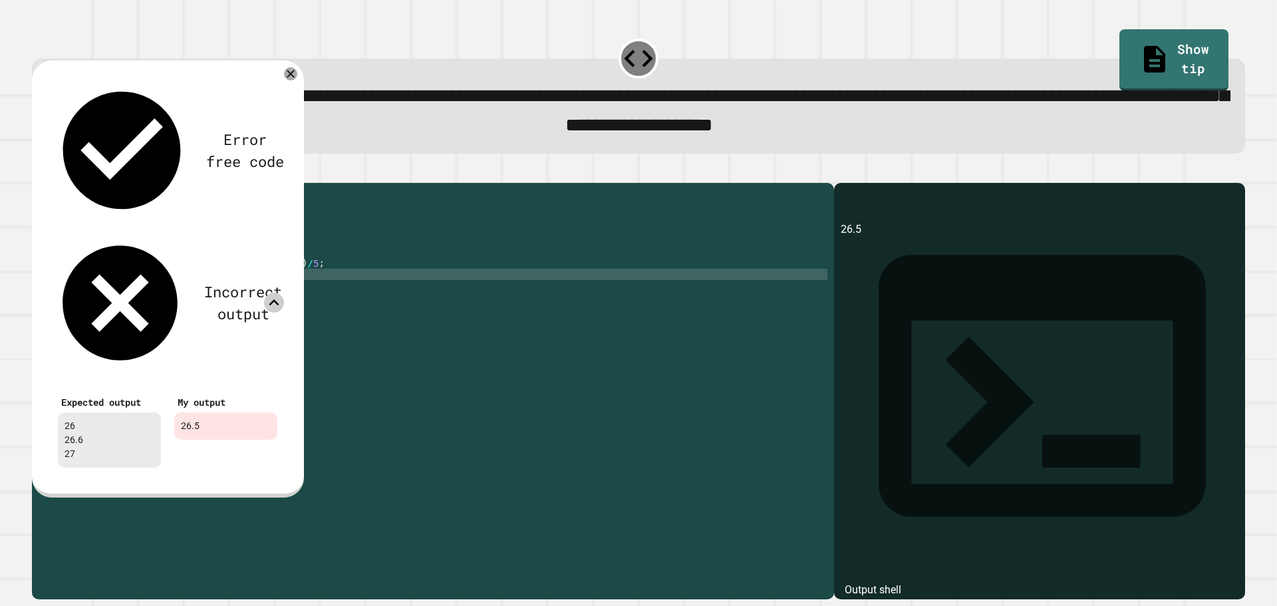
click at [276, 293] on icon at bounding box center [274, 303] width 20 height 20
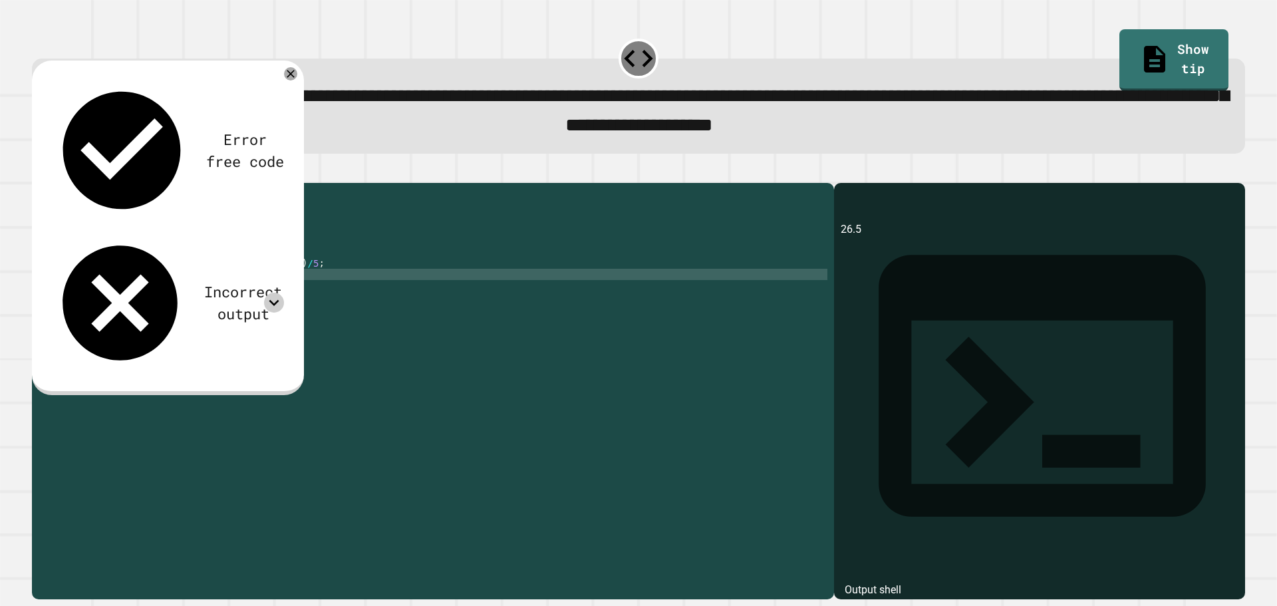
scroll to position [0, 2]
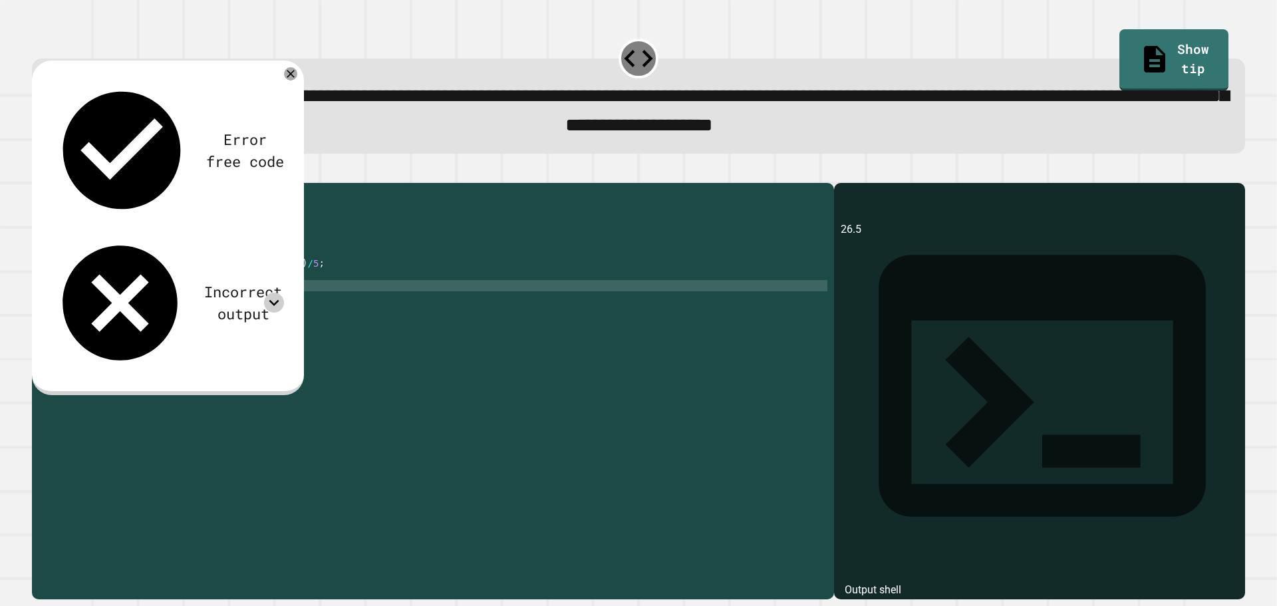
click at [128, 301] on div "public class Main { public static void main ( String [ ] args ) { // Fill in th…" at bounding box center [445, 376] width 763 height 373
click at [124, 299] on div "public class Main { public static void main ( String [ ] args ) { // Fill in th…" at bounding box center [445, 376] width 763 height 373
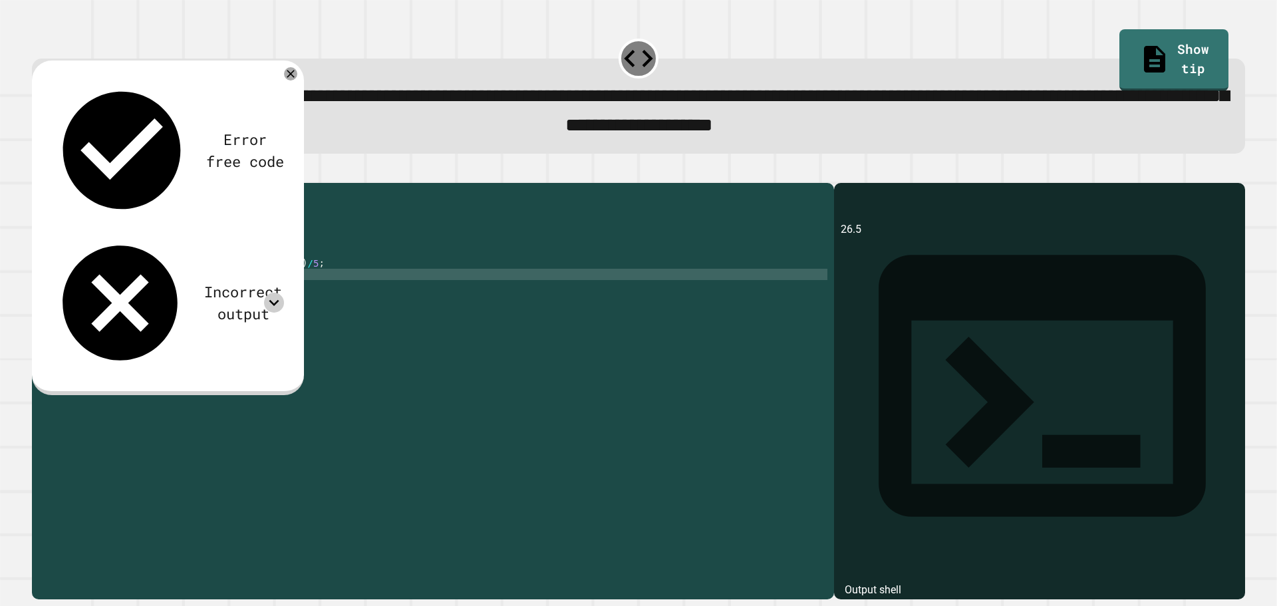
click at [108, 299] on div "public class Main { public static void main ( String [ ] args ) { // Fill in th…" at bounding box center [445, 376] width 763 height 373
click at [136, 299] on div "public class Main { public static void main ( String [ ] args ) { // Fill in th…" at bounding box center [445, 376] width 763 height 373
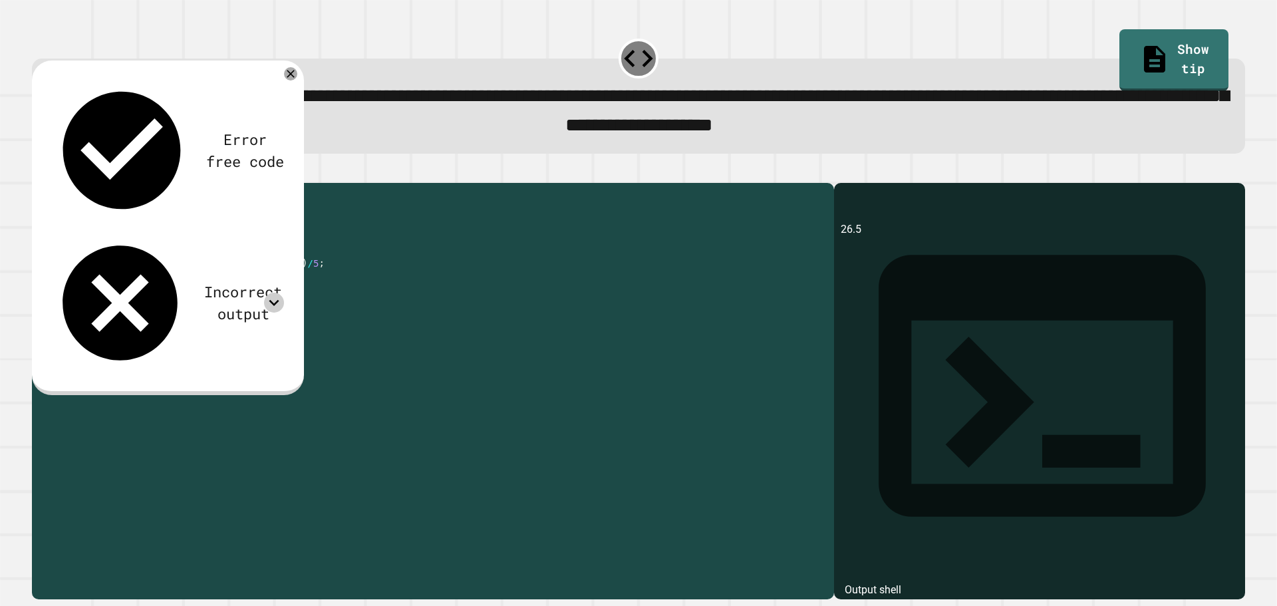
click at [136, 299] on div "public class Main { public static void main ( String [ ] args ) { // Fill in th…" at bounding box center [445, 376] width 763 height 373
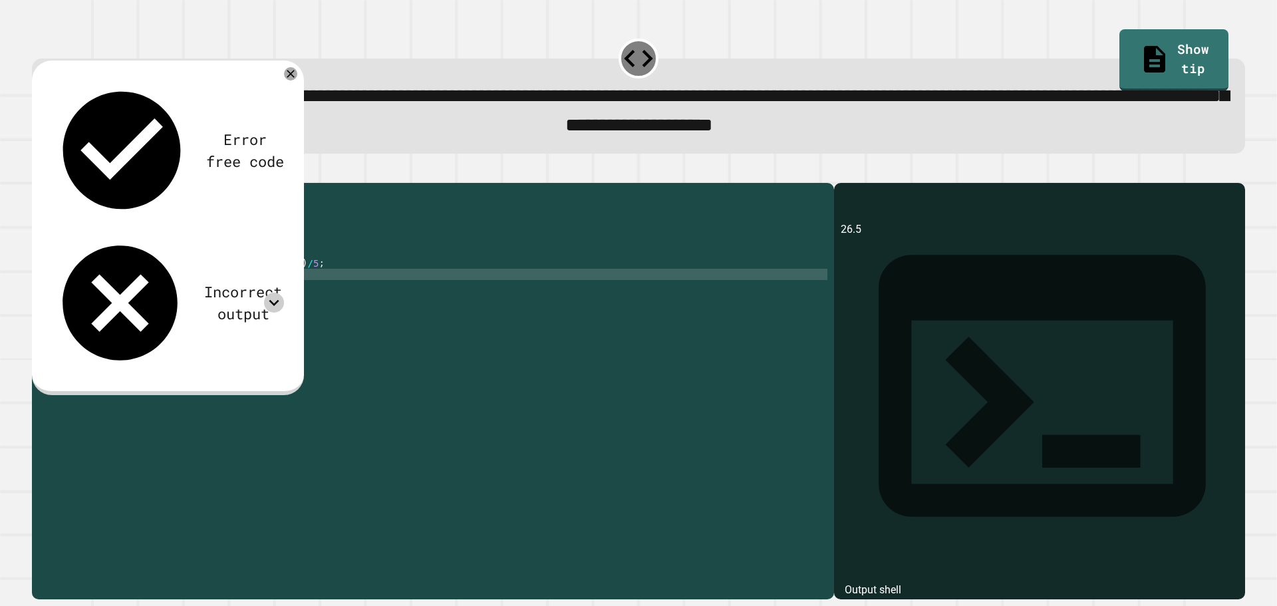
scroll to position [0, 6]
click at [39, 172] on icon "button" at bounding box center [39, 172] width 0 height 0
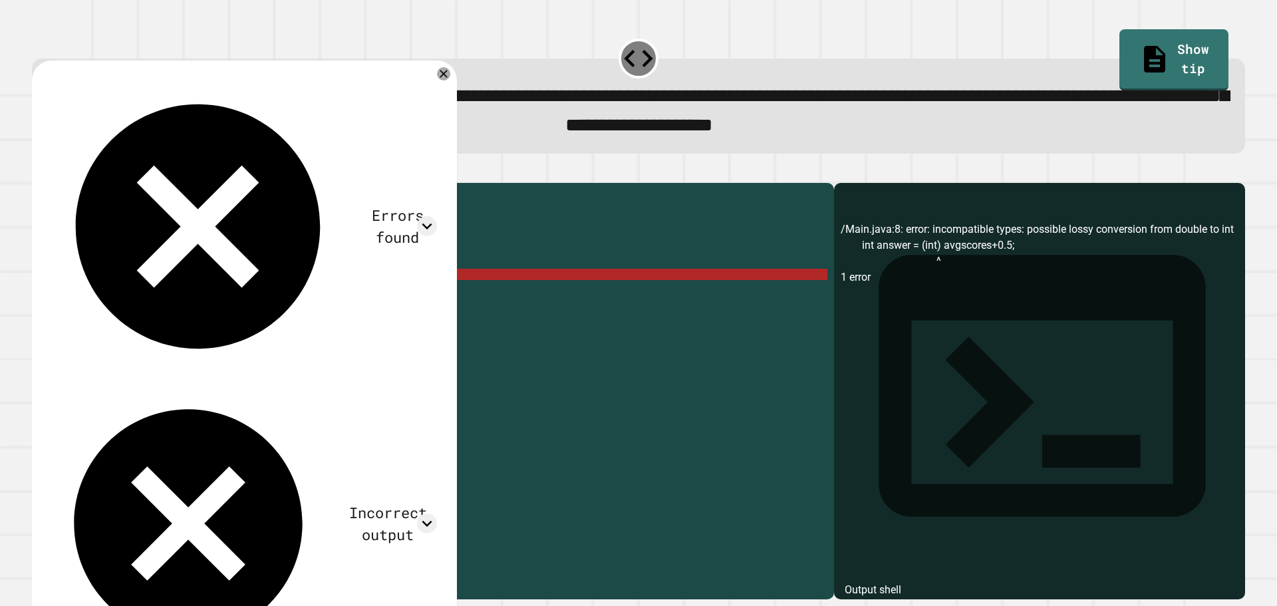
click at [251, 297] on div "public class Main { public static void main ( String [ ] args ) { // Fill in th…" at bounding box center [445, 376] width 763 height 373
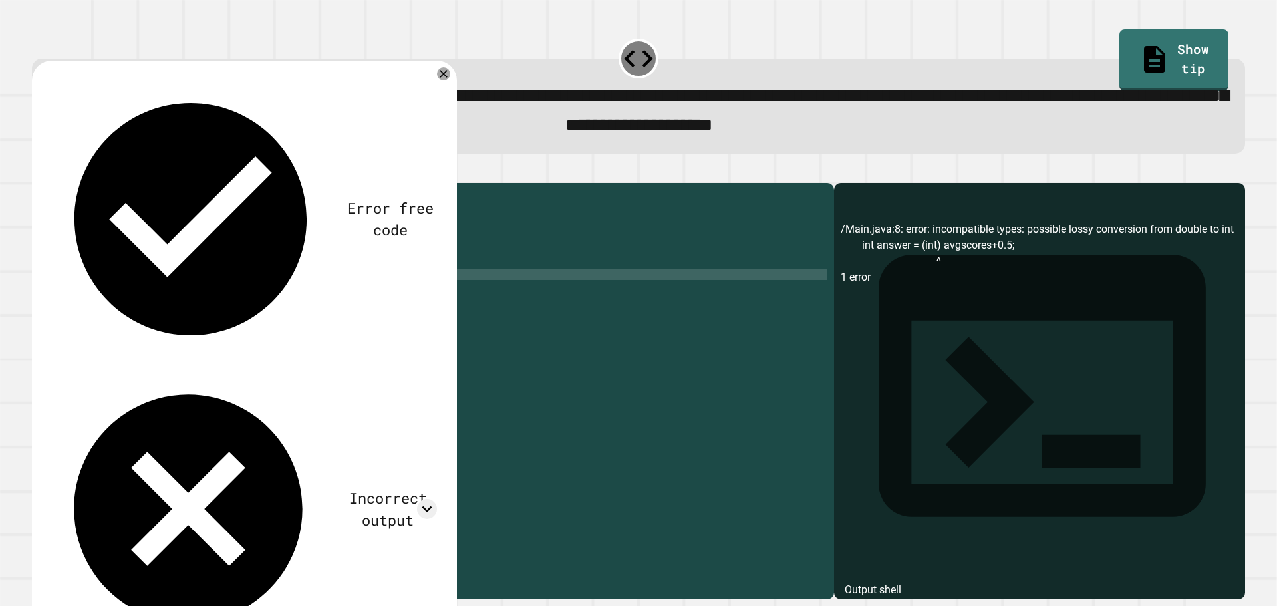
click at [85, 172] on icon "button" at bounding box center [85, 172] width 0 height 0
click at [321, 237] on div "public class Main { public static void main ( String [ ] args ) { // Fill in th…" at bounding box center [447, 409] width 761 height 439
click at [348, 301] on div "public class Main { public static void main ( String [ ] args ) { // Fill in th…" at bounding box center [447, 409] width 761 height 439
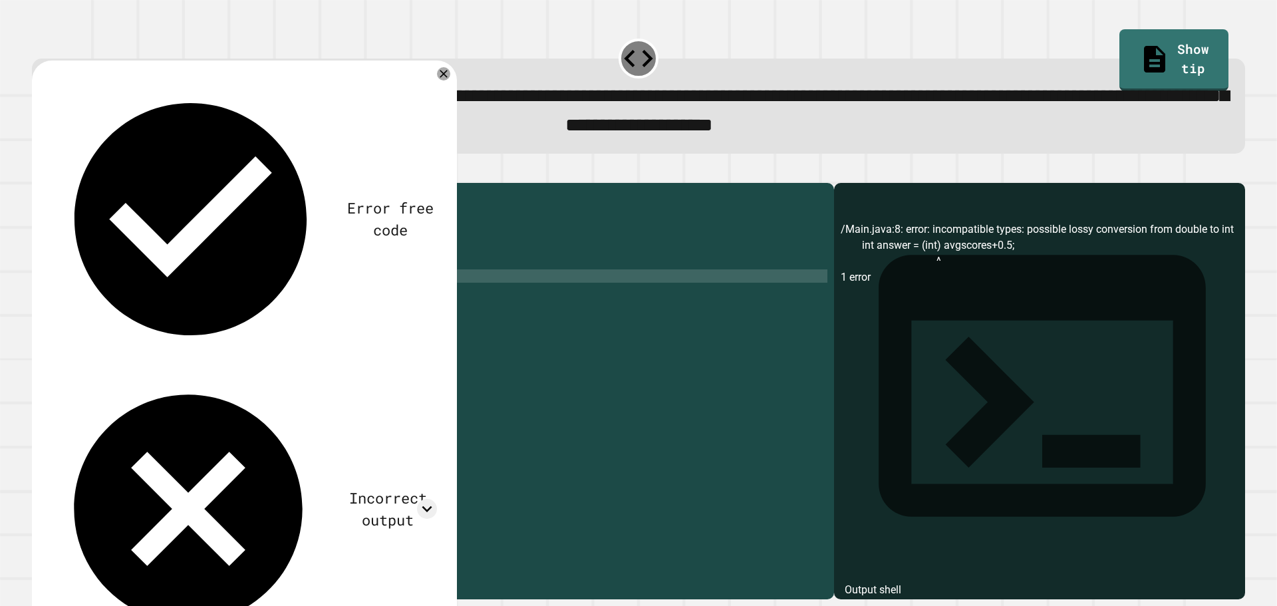
scroll to position [0, 17]
click at [39, 172] on button "button" at bounding box center [39, 172] width 0 height 0
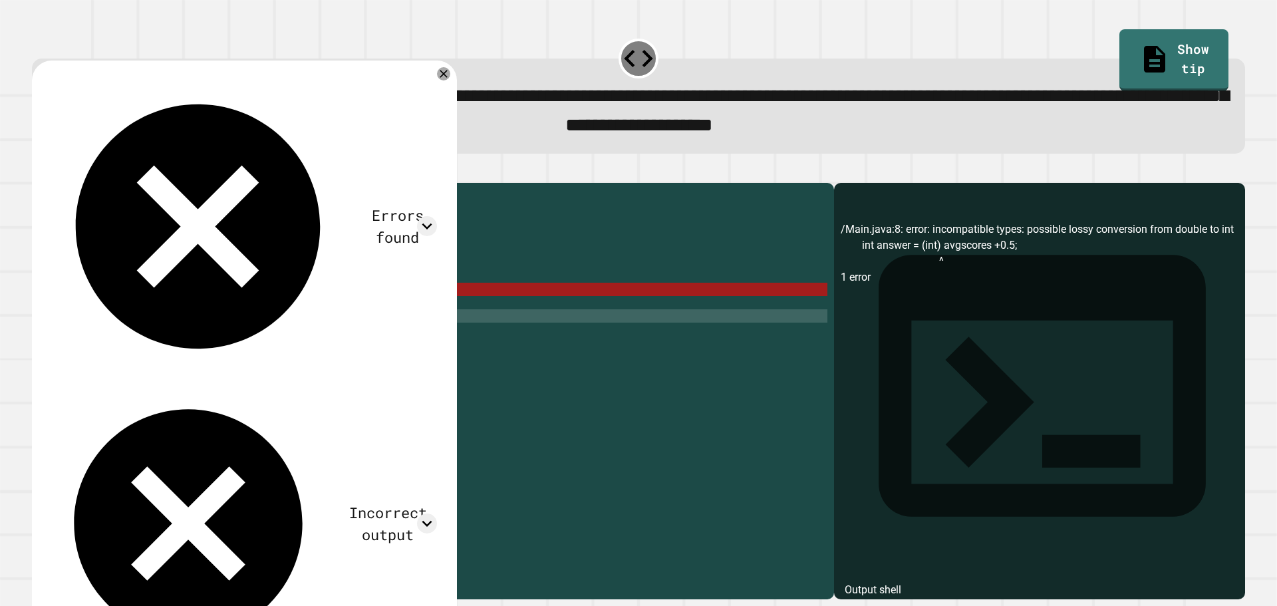
click at [234, 342] on div "public class Main { public static void main ( String [ ] args ) { // Fill in th…" at bounding box center [447, 409] width 761 height 439
click at [234, 342] on div "public class Main { public static void main ( String [ ] args ) { // Fill in th…" at bounding box center [447, 396] width 761 height 412
click at [234, 342] on div "public class Main { public static void main ( String [ ] args ) { // Fill in th…" at bounding box center [447, 409] width 761 height 439
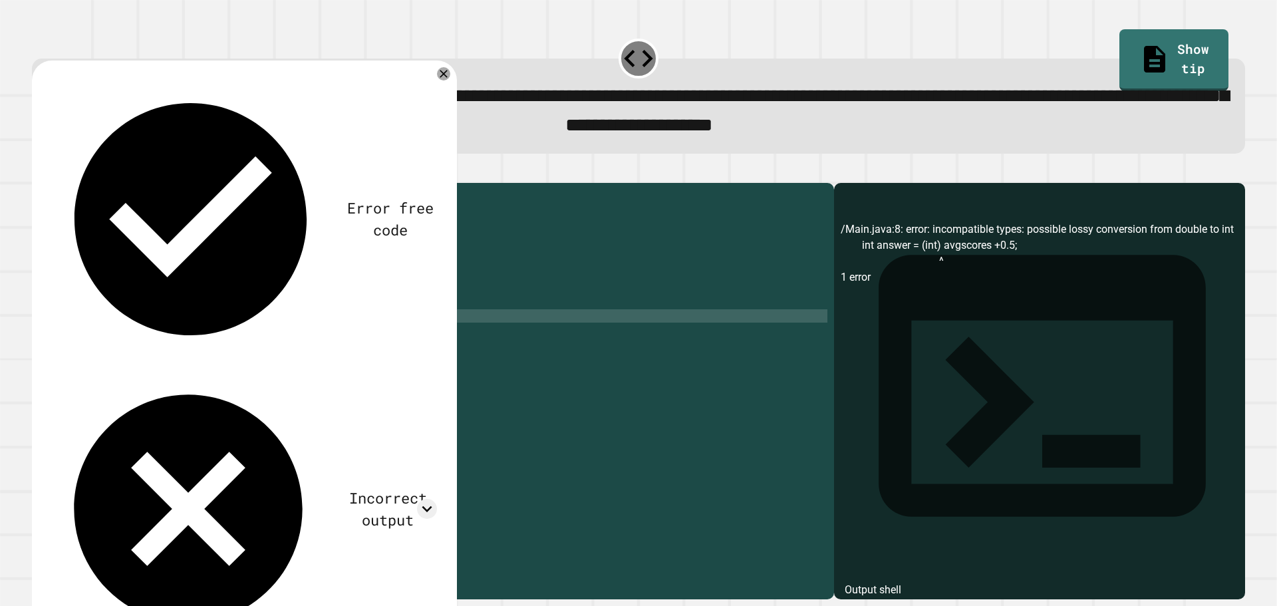
scroll to position [0, 11]
click at [39, 172] on button "button" at bounding box center [39, 172] width 0 height 0
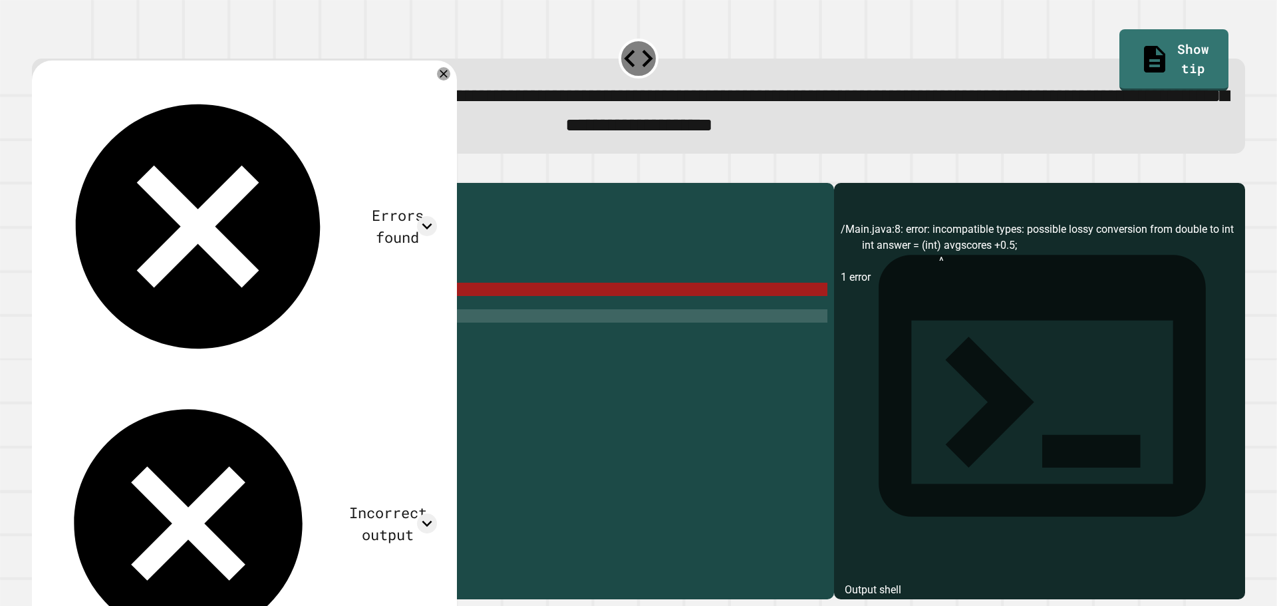
click at [367, 386] on div "Incorrect output" at bounding box center [244, 523] width 386 height 274
click at [429, 82] on div "Errors found /Main.java:8: error: incompatible types: possible lossy conversion…" at bounding box center [244, 370] width 399 height 594
click at [435, 216] on icon at bounding box center [427, 226] width 20 height 20
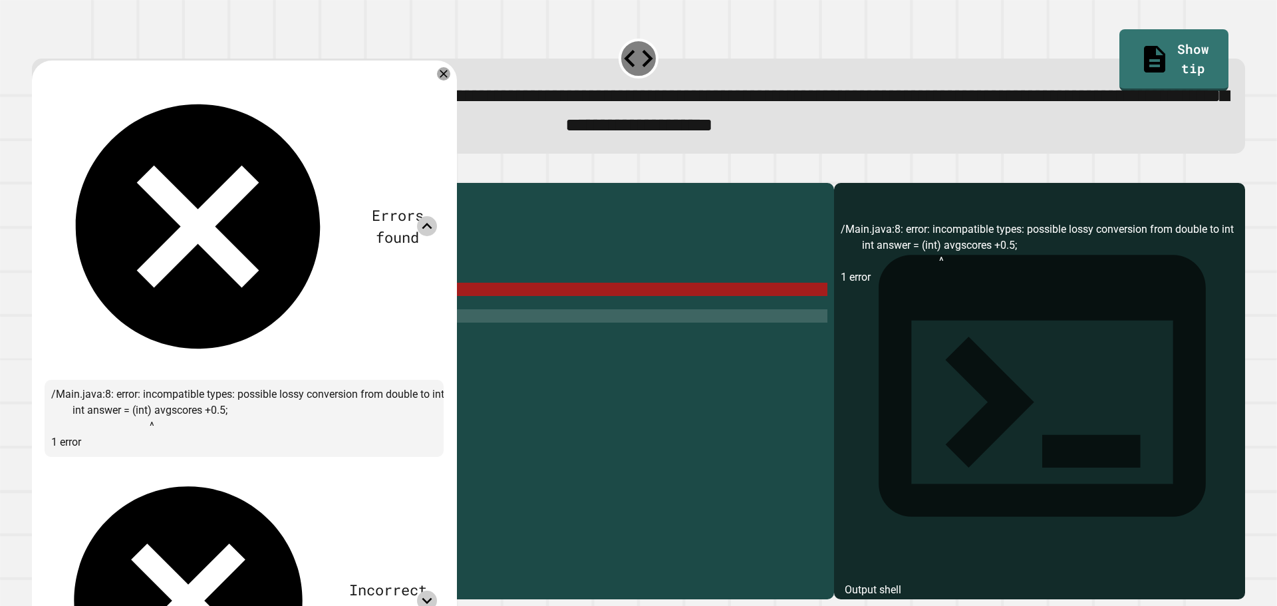
click at [432, 591] on icon at bounding box center [427, 601] width 20 height 20
click at [351, 371] on div "public class Main { public static void main ( String [ ] args ) { // Fill in th…" at bounding box center [447, 409] width 761 height 439
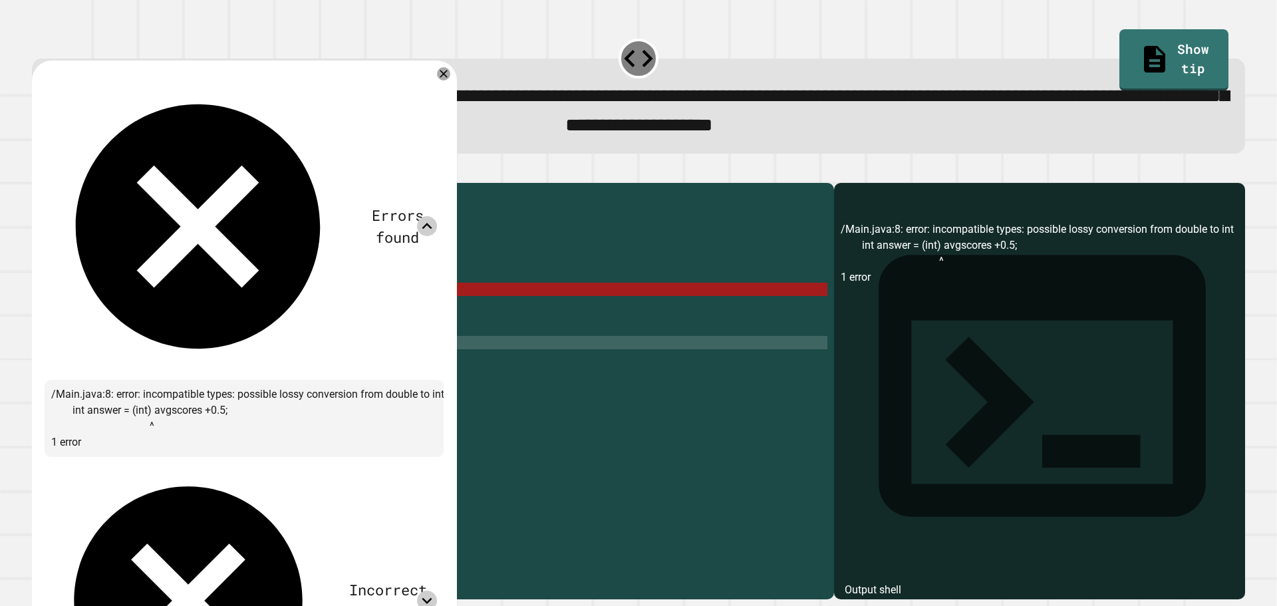
click at [240, 299] on div "public class Main { public static void main ( String [ ] args ) { // Fill in th…" at bounding box center [447, 409] width 761 height 439
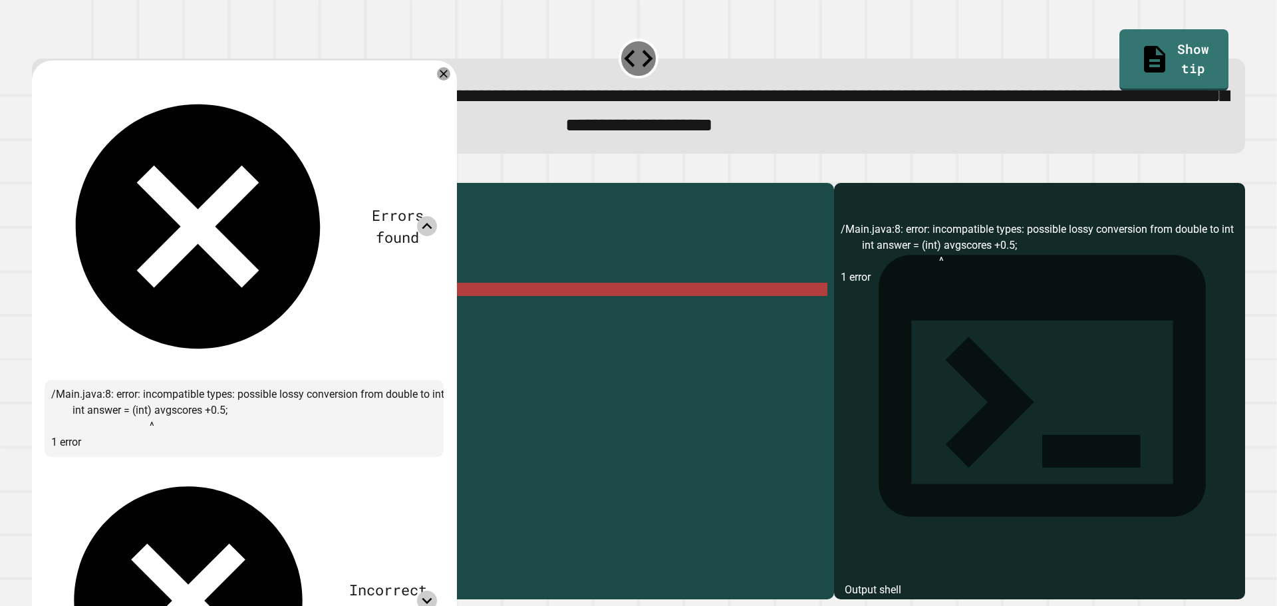
click at [122, 313] on div "public class Main { public static void main ( String [ ] args ) { // Fill in th…" at bounding box center [447, 409] width 761 height 439
click at [120, 312] on div "public class Main { public static void main ( String [ ] args ) { // Fill in th…" at bounding box center [447, 409] width 761 height 439
click at [130, 313] on div "public class Main { public static void main ( String [ ] args ) { // Fill in th…" at bounding box center [447, 396] width 761 height 412
click at [130, 313] on div "public class Main { public static void main ( String [ ] args ) { // Fill in th…" at bounding box center [447, 409] width 761 height 439
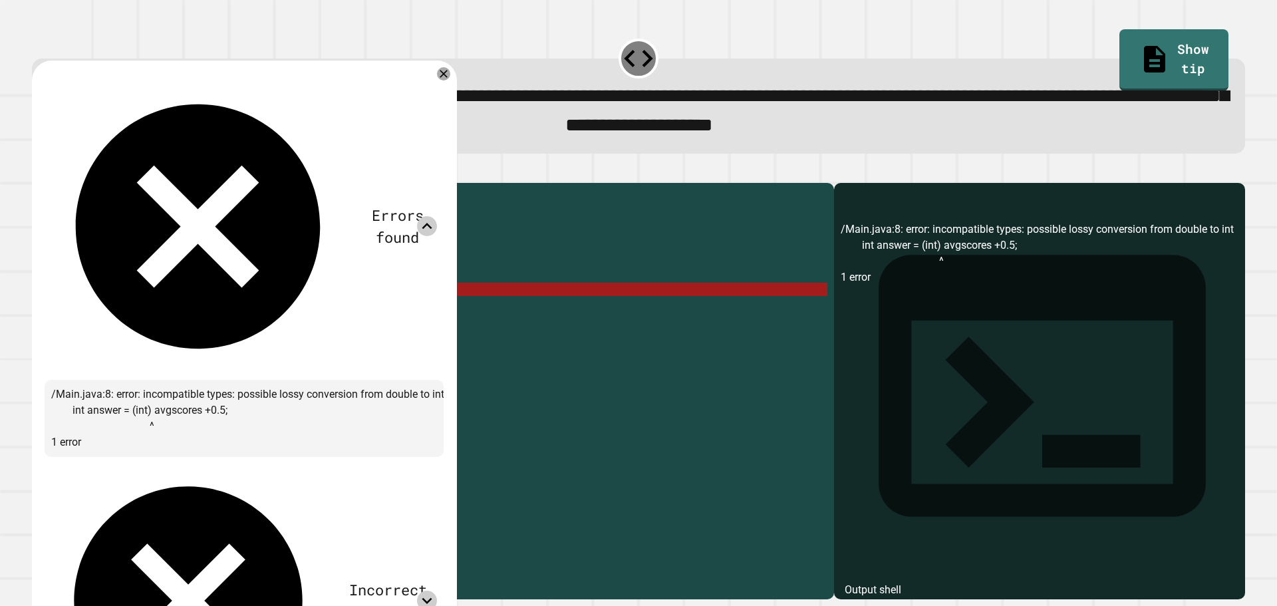
click at [130, 313] on div "public class Main { public static void main ( String [ ] args ) { // Fill in th…" at bounding box center [447, 409] width 761 height 439
click at [130, 313] on div "public class Main { public static void main ( String [ ] args ) { // Fill in th…" at bounding box center [447, 396] width 761 height 412
click at [130, 313] on div "public class Main { public static void main ( String [ ] args ) { // Fill in th…" at bounding box center [447, 409] width 761 height 439
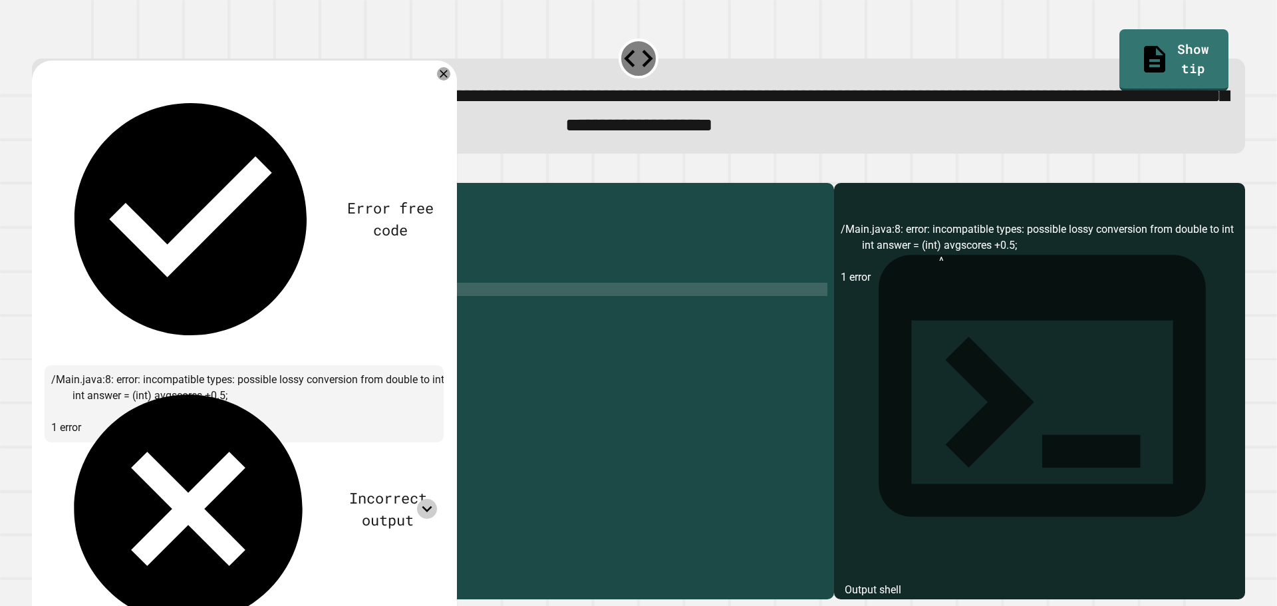
type textarea "**********"
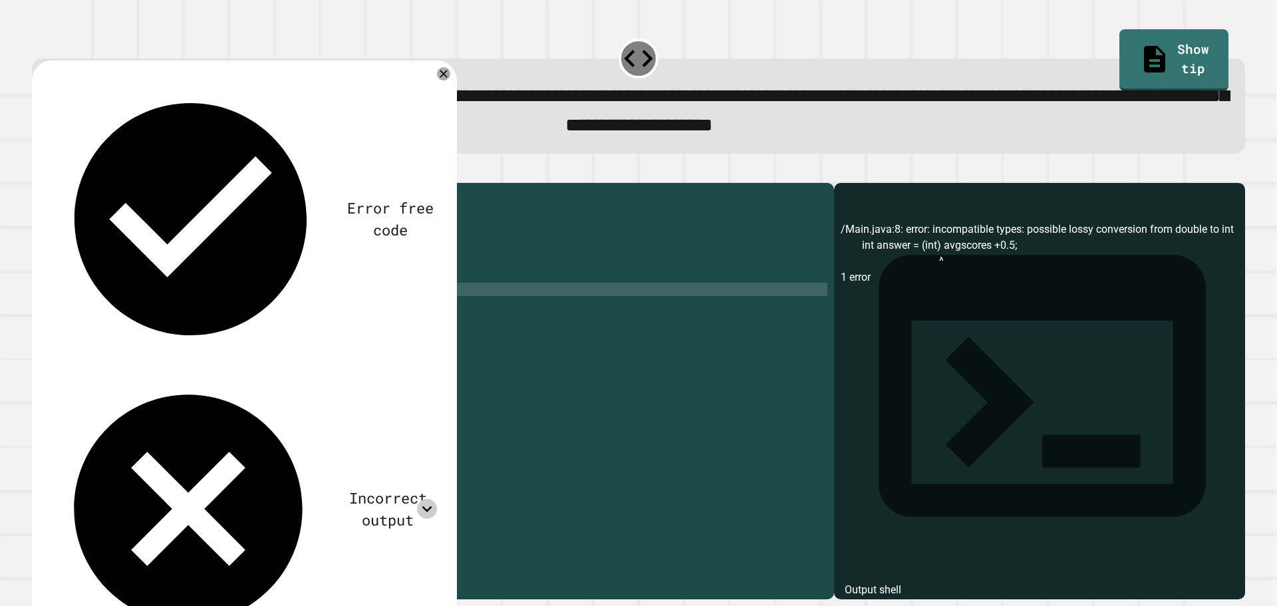
click at [39, 172] on icon "button" at bounding box center [39, 172] width 0 height 0
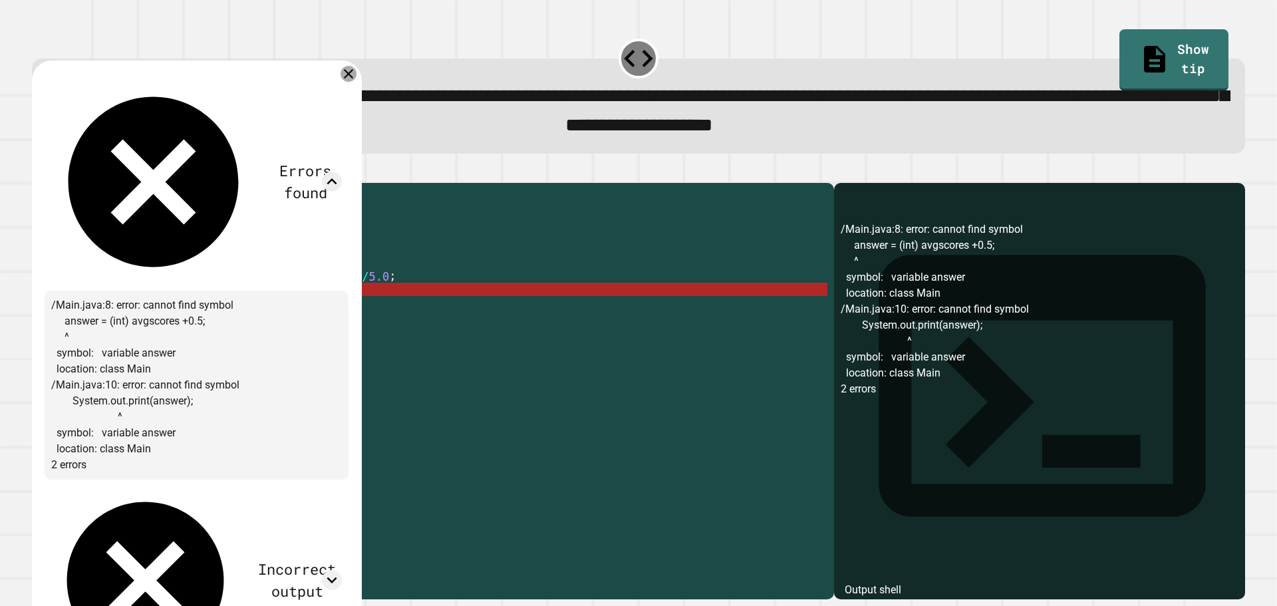
click at [356, 73] on icon at bounding box center [348, 74] width 16 height 16
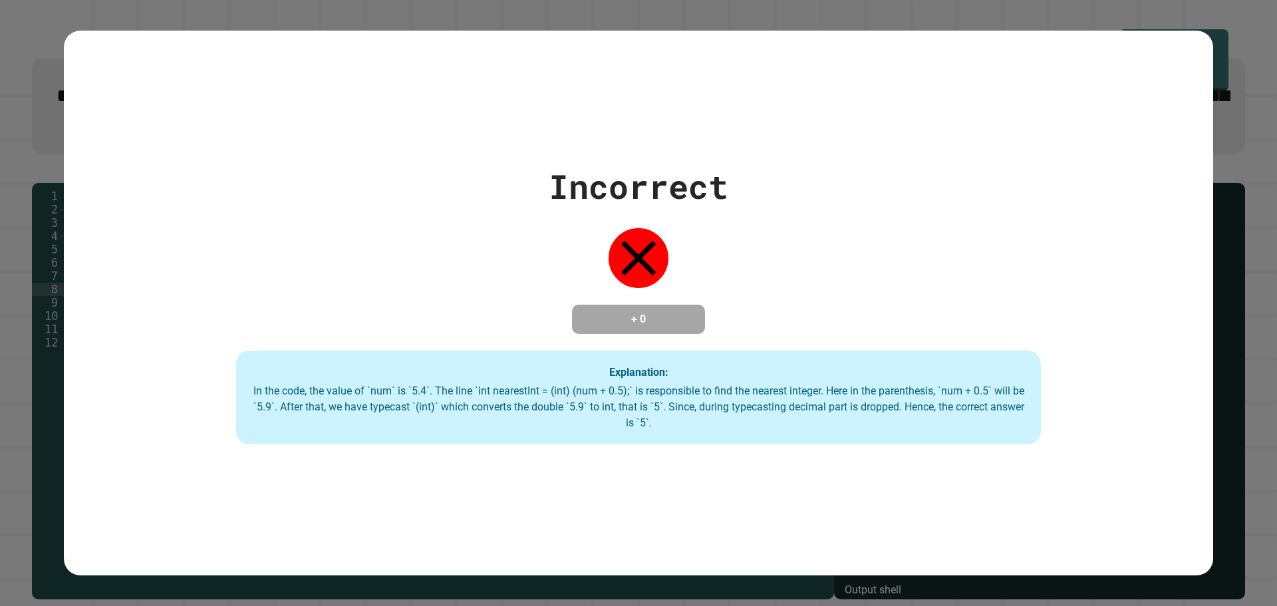
drag, startPoint x: 635, startPoint y: 62, endPoint x: 761, endPoint y: 37, distance: 128.1
click at [761, 34] on div "**********" at bounding box center [638, 303] width 1277 height 606
click at [550, 390] on div "In the code, the value of `num` is `5.4`. The line `int nearestInt = (int) (num…" at bounding box center [638, 407] width 778 height 48
click at [476, 396] on div "In the code, the value of `num` is `5.4`. The line `int nearestInt = (int) (num…" at bounding box center [638, 407] width 778 height 48
click at [519, 388] on div "In the code, the value of `num` is `5.4`. The line `int nearestInt = (int) (num…" at bounding box center [638, 407] width 778 height 48
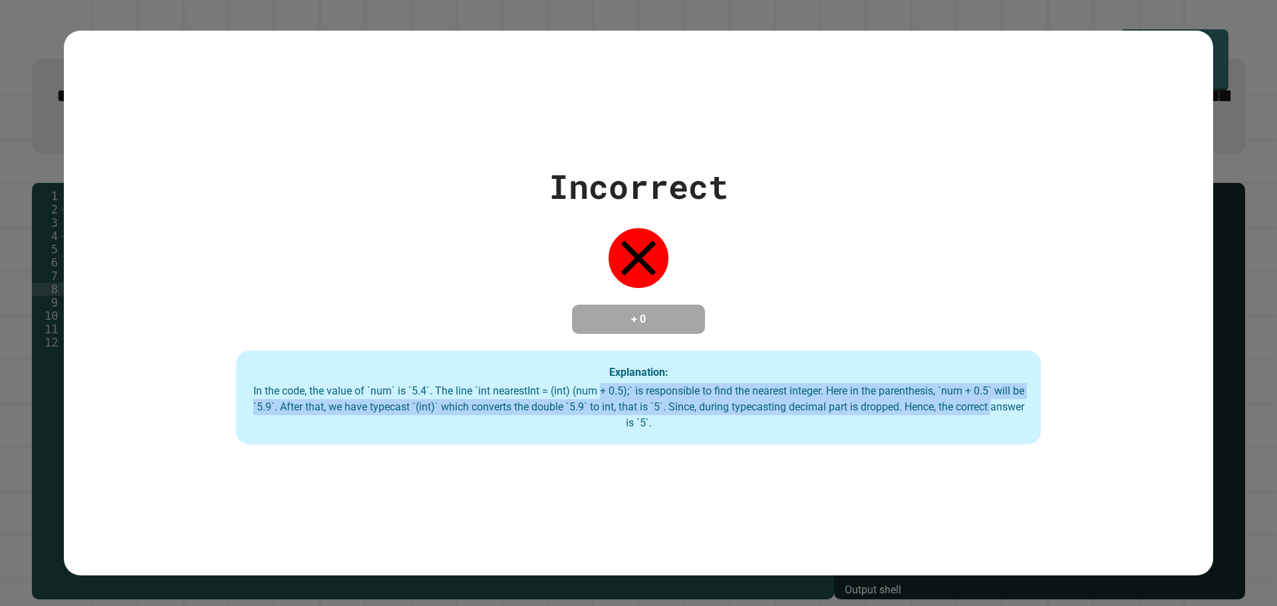
drag, startPoint x: 602, startPoint y: 392, endPoint x: 585, endPoint y: 485, distance: 94.7
click at [585, 485] on div "Incorrect + 0 Explanation: In the code, the value of `num` is `5.4`. The line `…" at bounding box center [638, 303] width 1149 height 545
drag, startPoint x: 575, startPoint y: 443, endPoint x: 572, endPoint y: 429, distance: 14.4
click at [575, 442] on div "Explanation: In the code, the value of `num` is `5.4`. The line `int nearestInt…" at bounding box center [638, 397] width 805 height 94
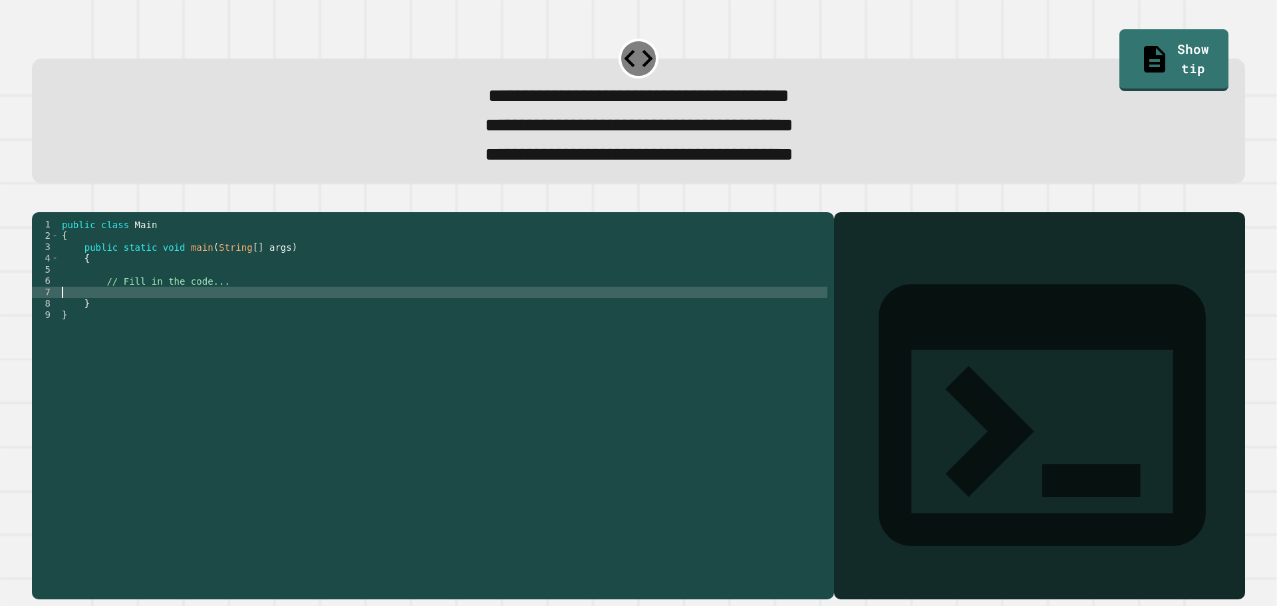
click at [102, 311] on div "public class Main { public static void main ( String [ ] args ) { // Fill in th…" at bounding box center [443, 388] width 768 height 339
type textarea "*"
click at [264, 307] on div "public class Main { public static void main ( String [ ] args ) { // Fill in th…" at bounding box center [443, 388] width 768 height 339
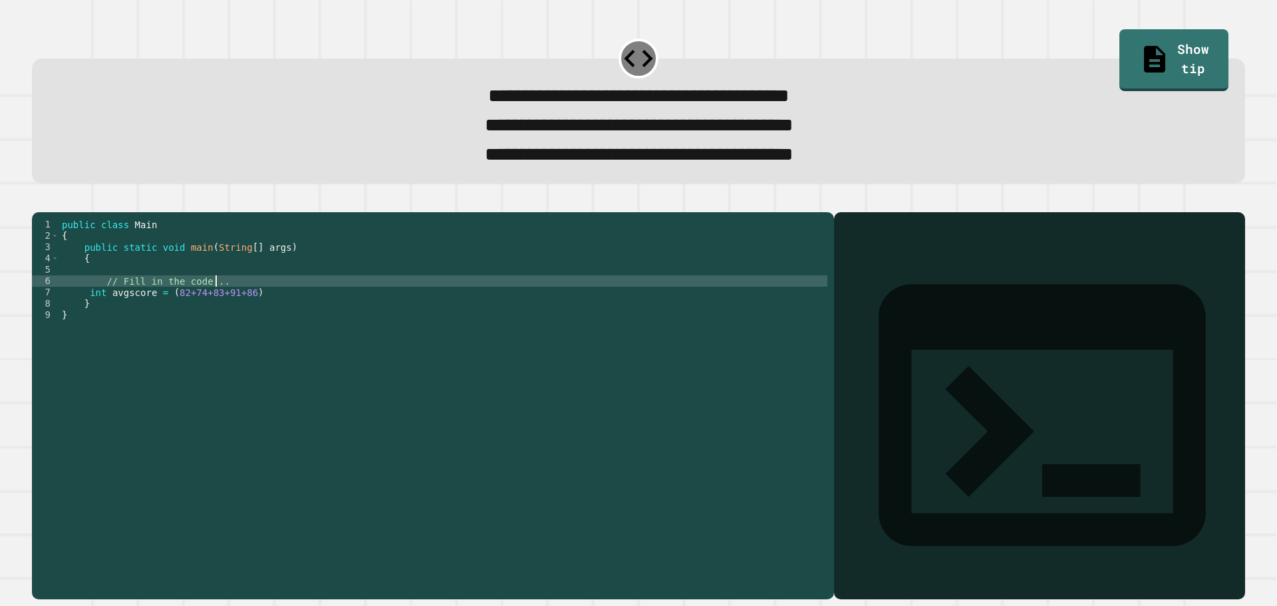
scroll to position [0, 11]
click at [263, 315] on div "public class Main { public static void main ( String [ ] args ) { // Fill in th…" at bounding box center [443, 388] width 768 height 339
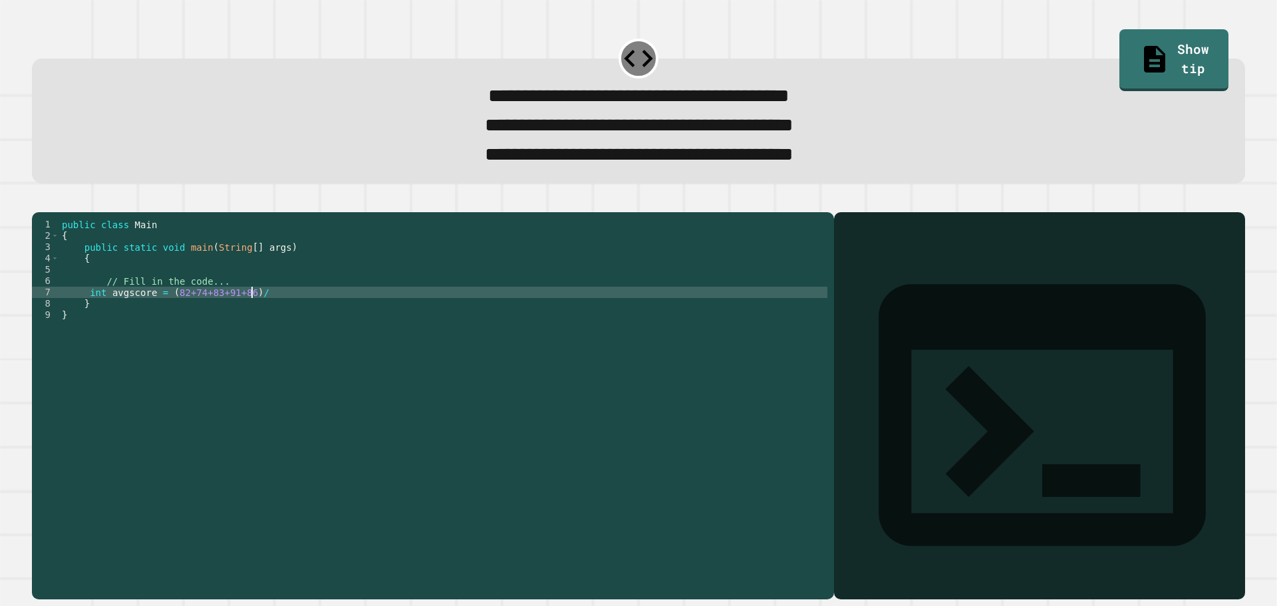
scroll to position [0, 13]
type textarea "**********"
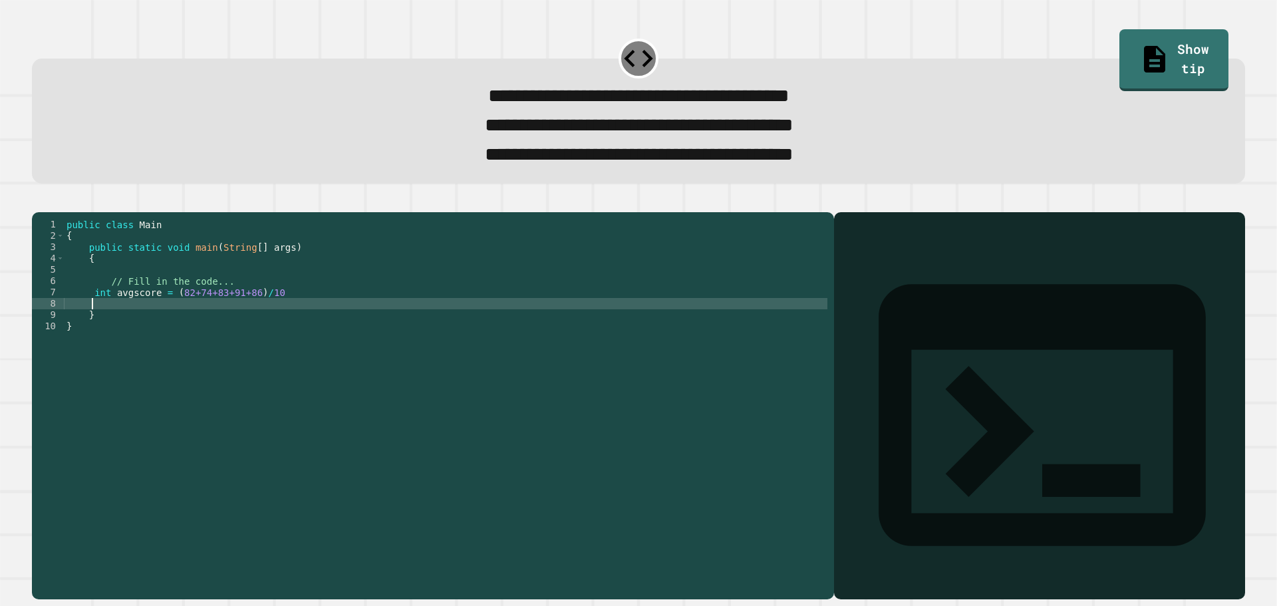
scroll to position [0, 1]
type textarea "*"
click at [304, 330] on div "public class Main { public static void main ( String [ ] args ) { // Fill in th…" at bounding box center [445, 388] width 763 height 339
type textarea "**********"
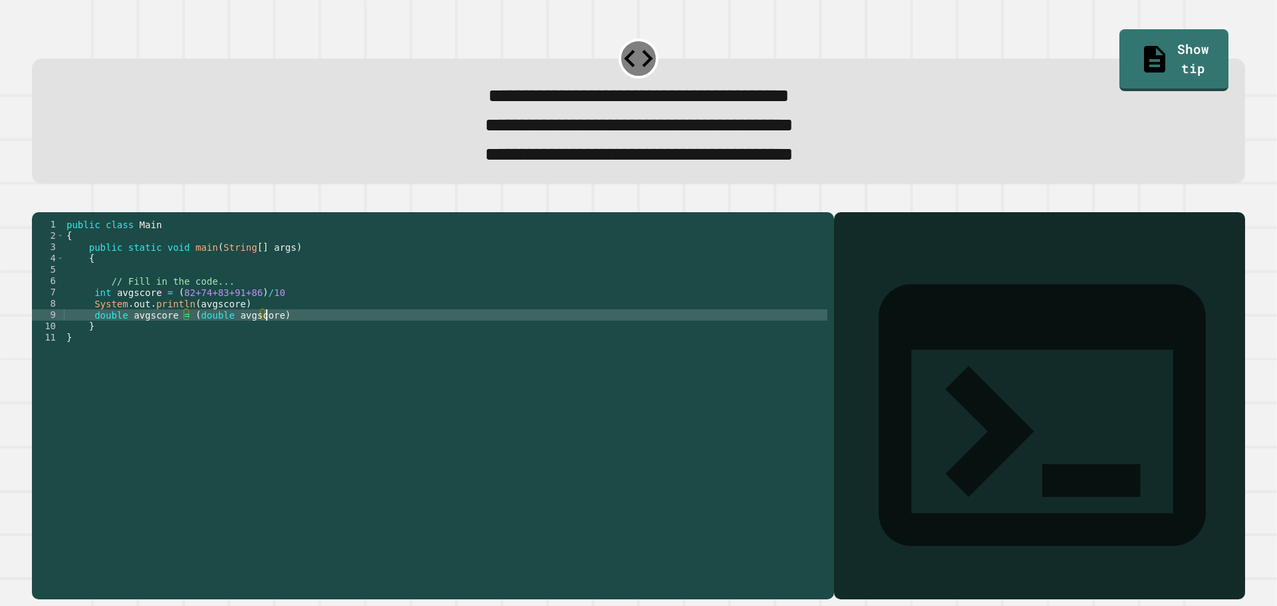
scroll to position [0, 14]
click at [295, 310] on div "public class Main { public static void main ( String [ ] args ) { // Fill in th…" at bounding box center [445, 388] width 763 height 339
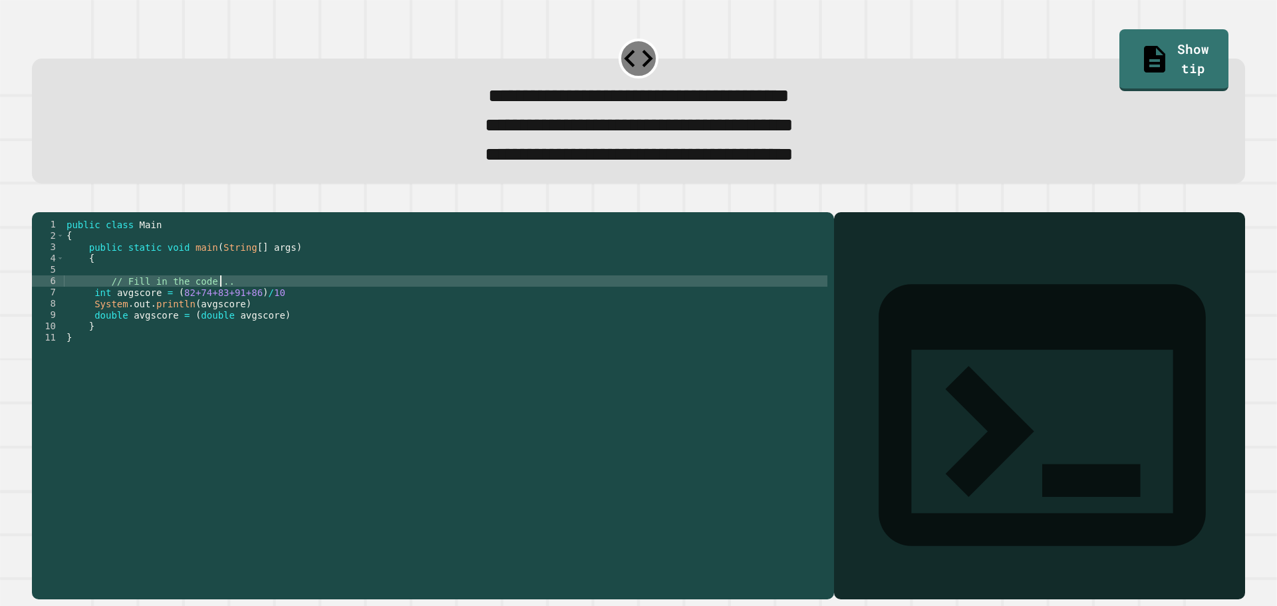
scroll to position [0, 11]
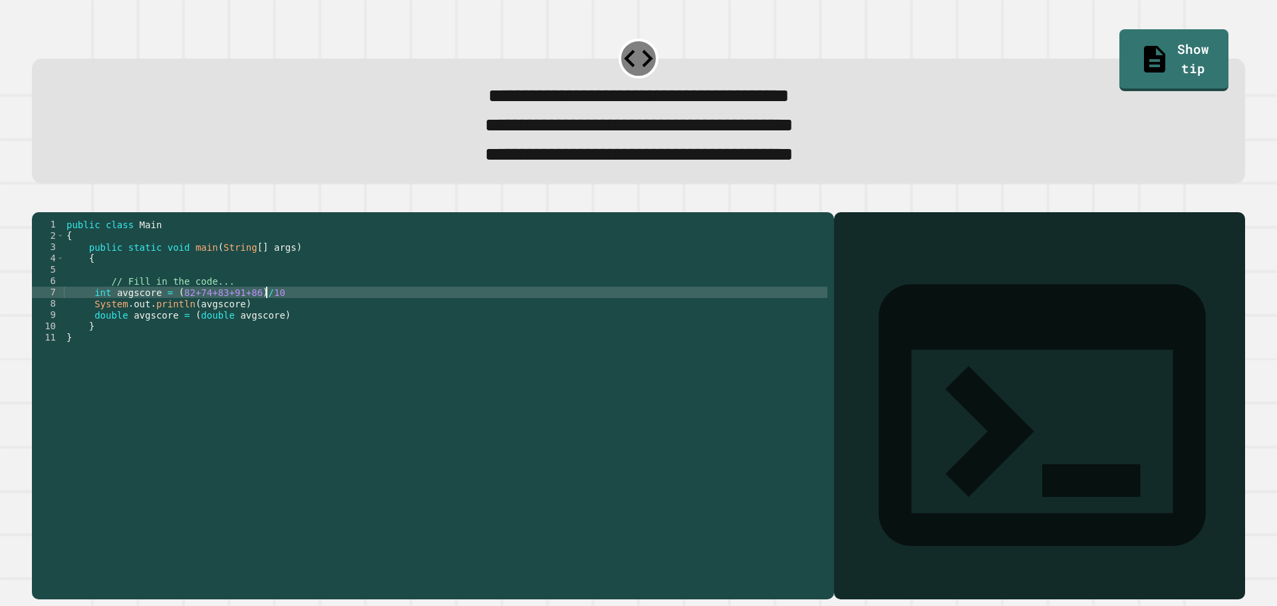
click at [307, 315] on div "public class Main { public static void main ( String [ ] args ) { // Fill in th…" at bounding box center [445, 388] width 763 height 339
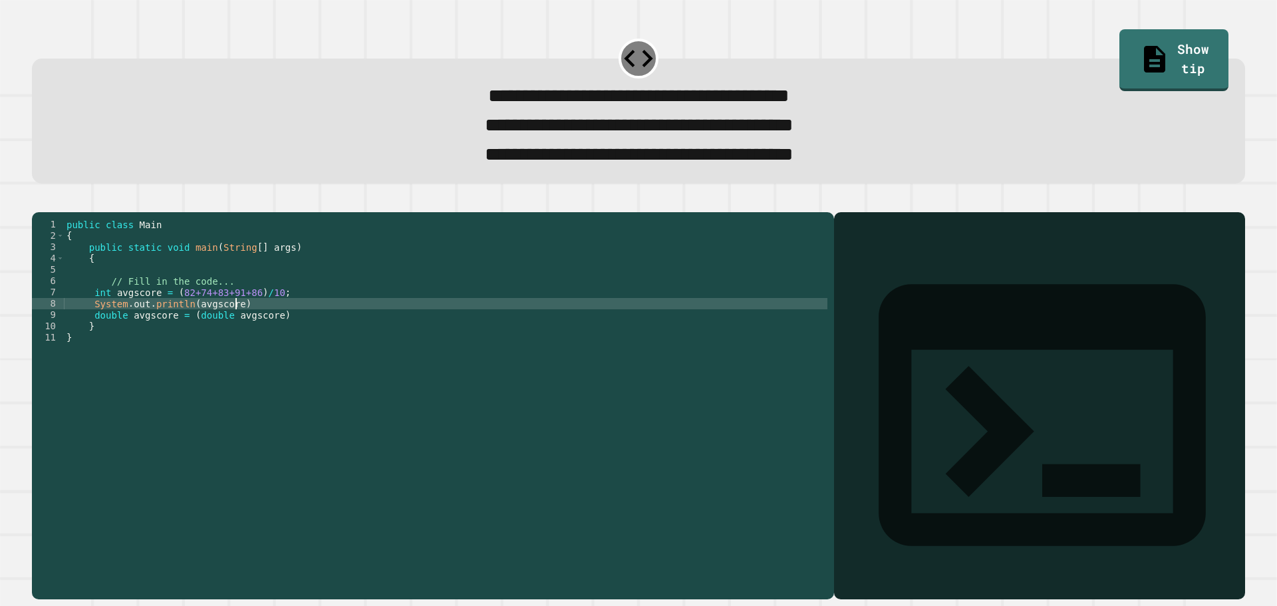
click at [271, 328] on div "public class Main { public static void main ( String [ ] args ) { // Fill in th…" at bounding box center [445, 388] width 763 height 339
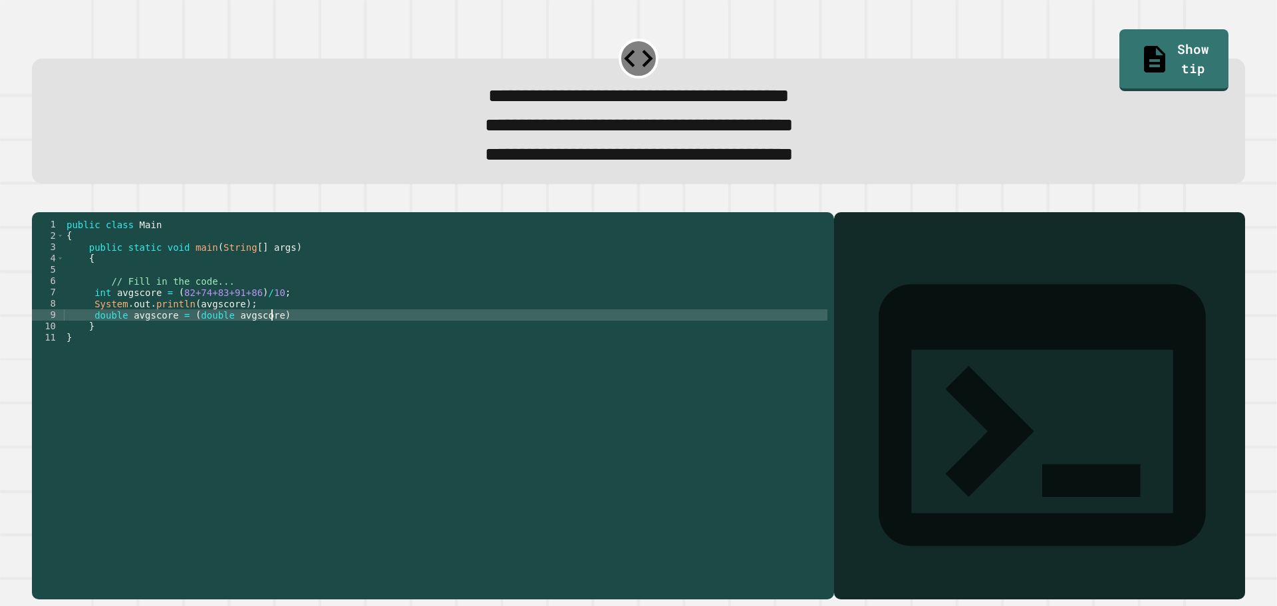
click at [290, 344] on div "public class Main { public static void main ( String [ ] args ) { // Fill in th…" at bounding box center [445, 388] width 763 height 339
type textarea "**********"
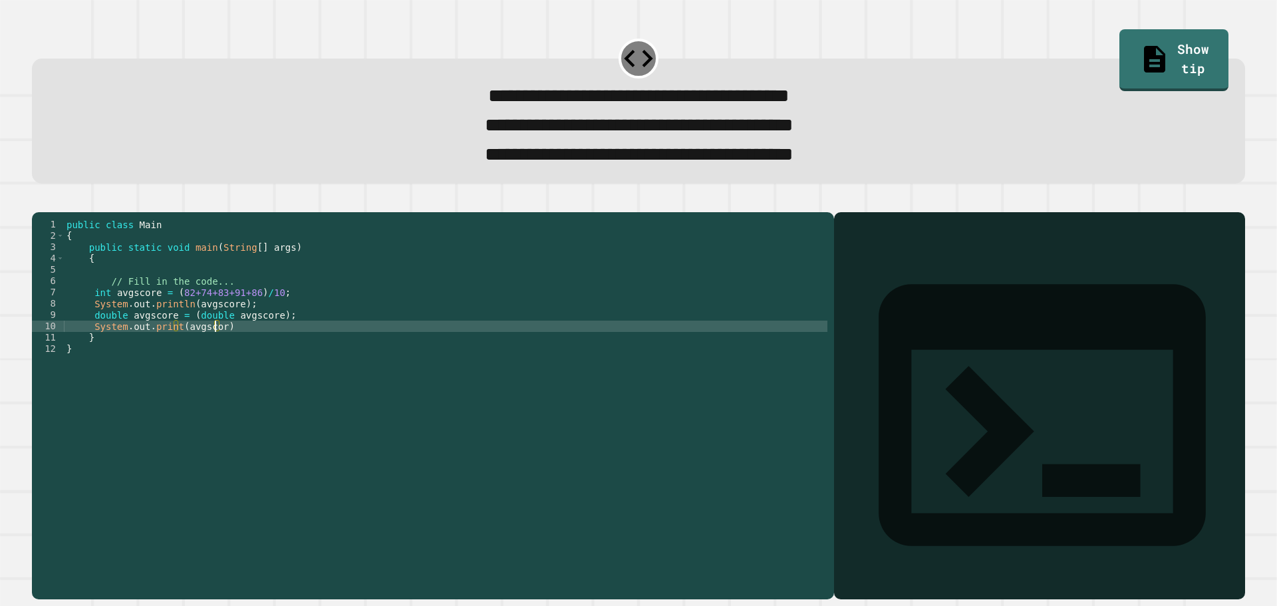
scroll to position [0, 10]
click at [247, 348] on div "public class Main { public static void main ( String [ ] args ) { // Fill in th…" at bounding box center [445, 388] width 763 height 339
click at [39, 201] on icon "button" at bounding box center [39, 201] width 0 height 0
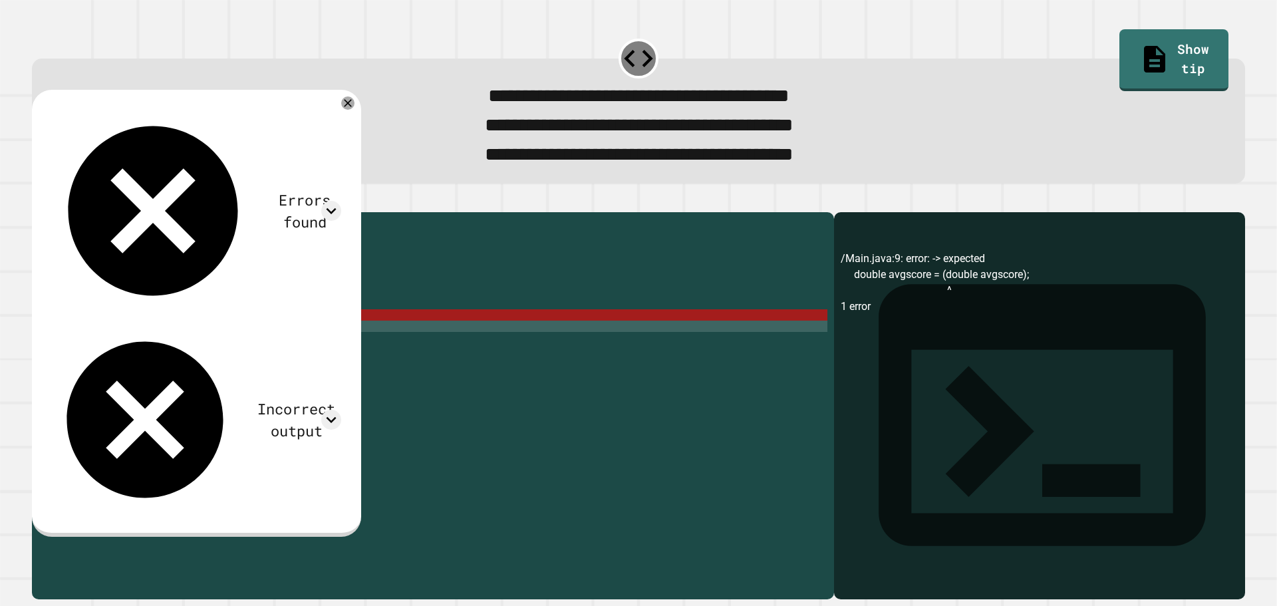
click at [190, 344] on div "public class Main { public static void main ( String [ ] args ) { // Fill in th…" at bounding box center [445, 388] width 763 height 339
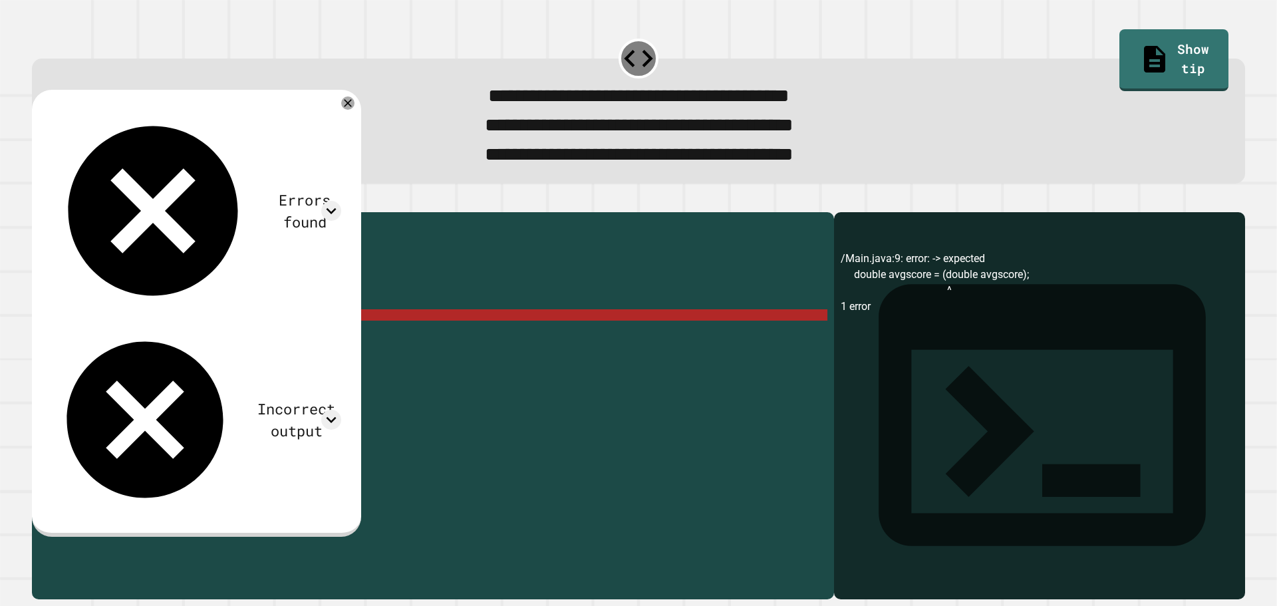
click at [190, 337] on div "public class Main { public static void main ( String [ ] args ) { // Fill in th…" at bounding box center [445, 388] width 763 height 339
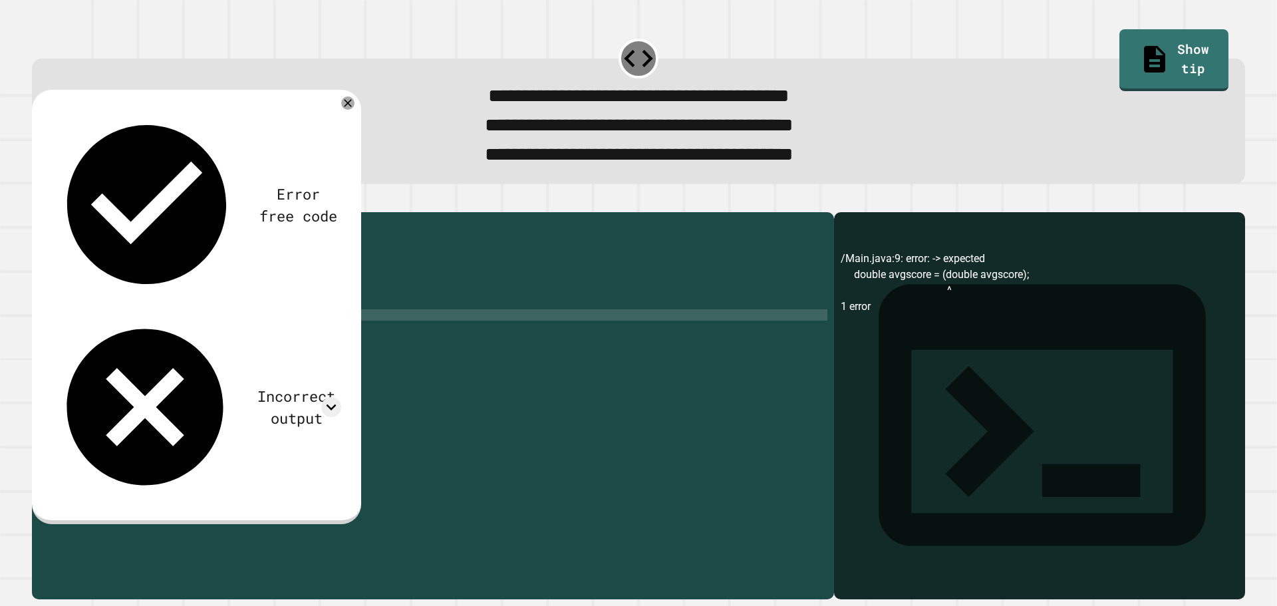
scroll to position [0, 11]
click at [39, 201] on icon "button" at bounding box center [39, 201] width 0 height 0
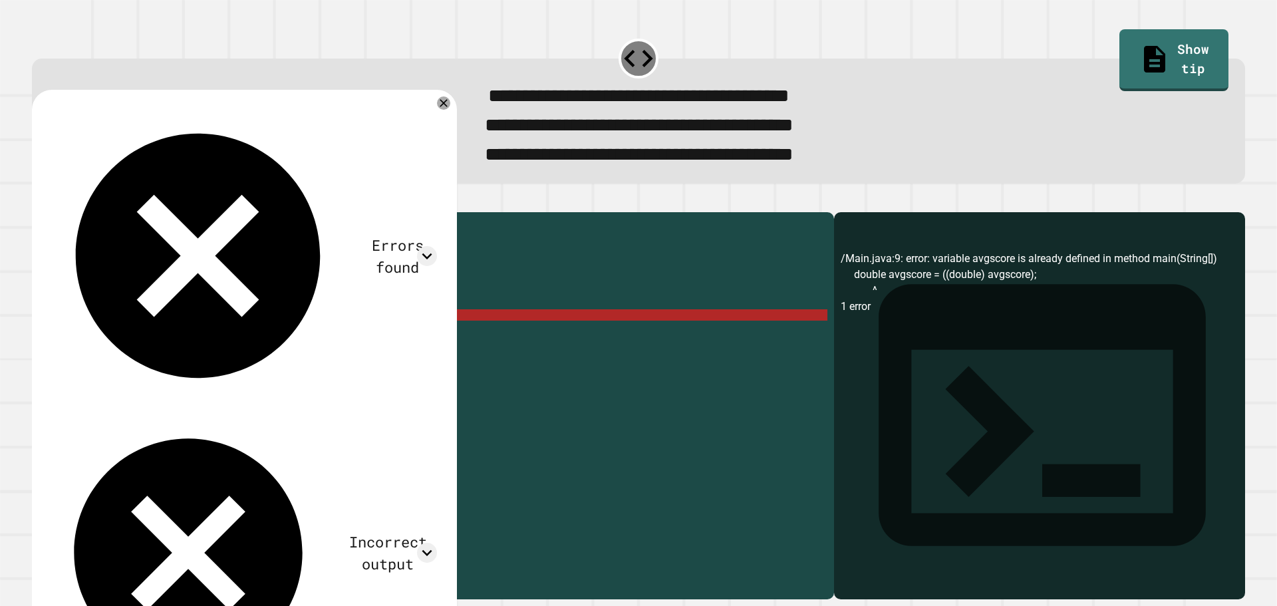
click at [104, 338] on div "public class Main { public static void main ( String [ ] args ) { // Fill in th…" at bounding box center [445, 388] width 763 height 339
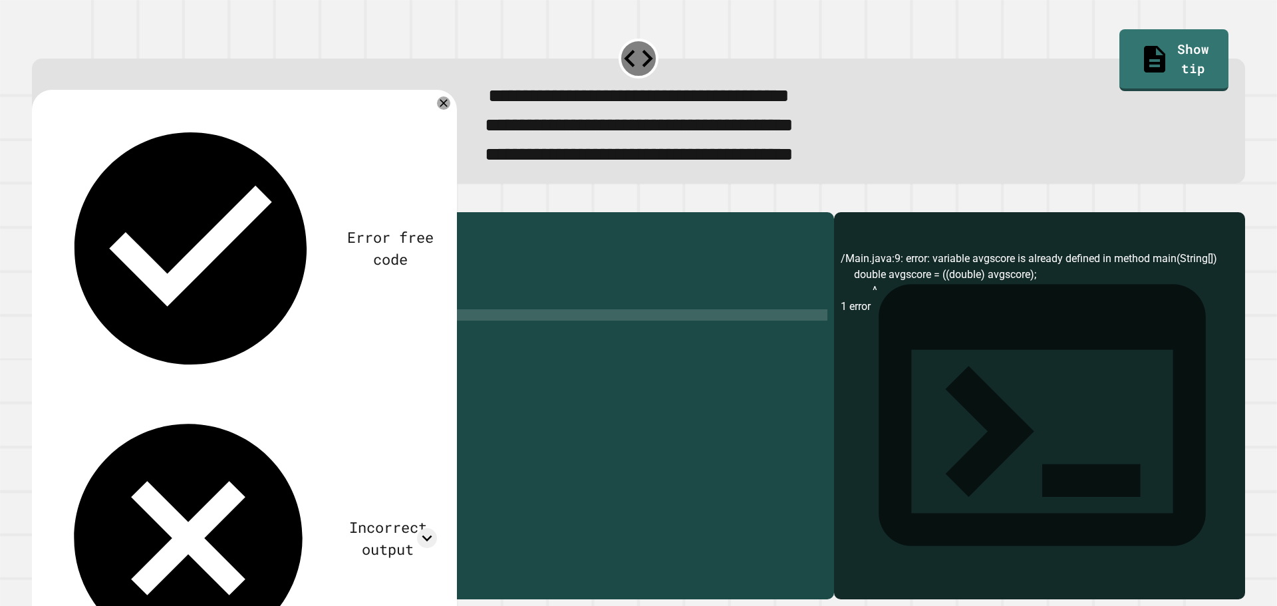
click at [39, 201] on button "button" at bounding box center [39, 201] width 0 height 0
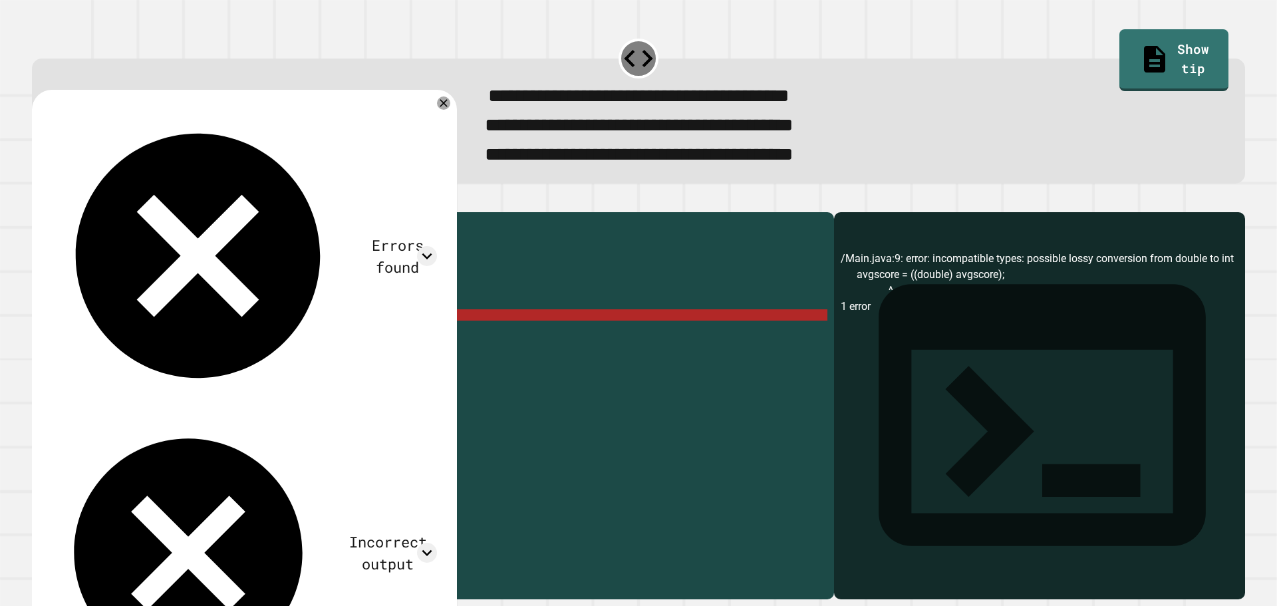
click at [96, 336] on div "public class Main { public static void main ( String [ ] args ) { // Fill in th…" at bounding box center [445, 388] width 763 height 339
click at [95, 335] on div "public class Main { public static void main ( String [ ] args ) { // Fill in th…" at bounding box center [445, 388] width 763 height 339
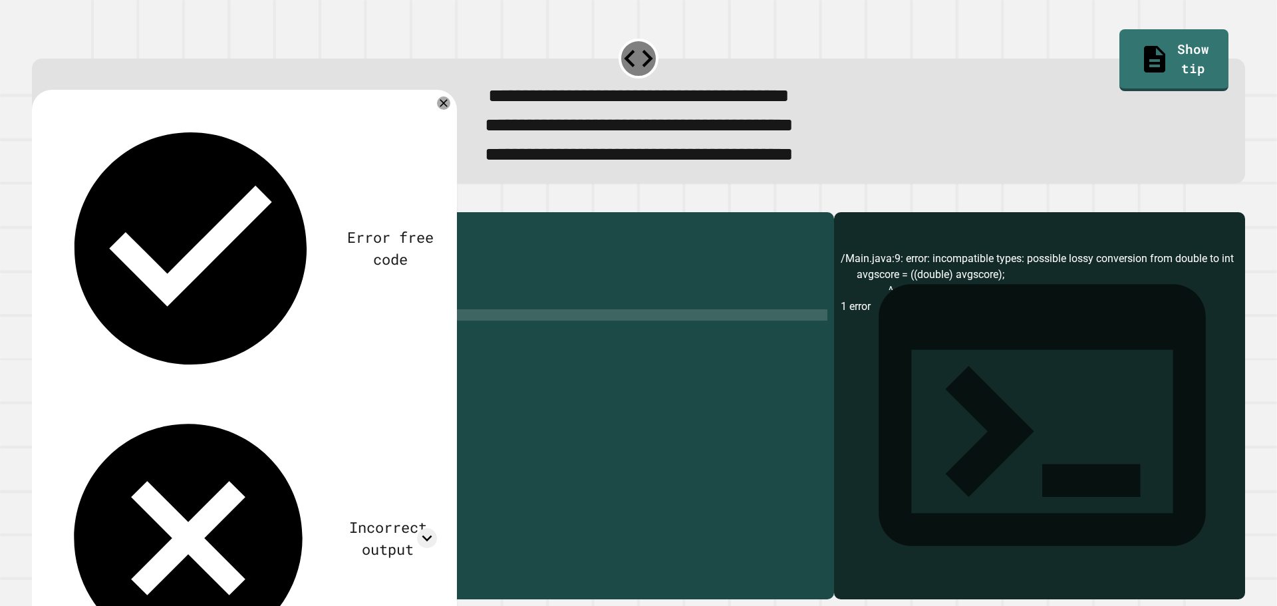
click at [94, 341] on div "public class Main { public static void main ( String [ ] args ) { // Fill in th…" at bounding box center [445, 388] width 763 height 339
drag, startPoint x: 211, startPoint y: 338, endPoint x: 164, endPoint y: 340, distance: 46.6
click at [164, 340] on div "public class Main { public static void main ( String [ ] args ) { // Fill in th…" at bounding box center [445, 388] width 763 height 339
drag, startPoint x: 174, startPoint y: 339, endPoint x: 229, endPoint y: 342, distance: 55.3
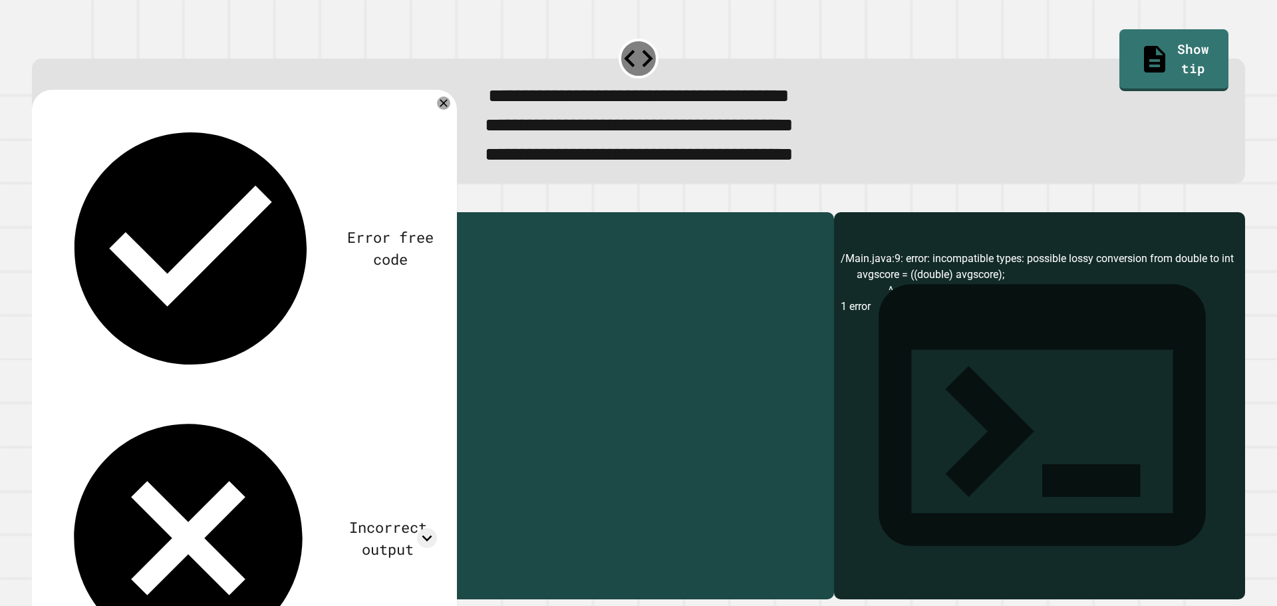
click at [229, 342] on div "public class Main { public static void main ( String [ ] args ) { // Fill in th…" at bounding box center [445, 388] width 763 height 339
click at [224, 340] on div "public class Main { public static void main ( String [ ] args ) { // Fill in th…" at bounding box center [445, 377] width 763 height 317
click at [220, 341] on div "public class Main { public static void main ( String [ ] args ) { // Fill in th…" at bounding box center [445, 388] width 763 height 339
click at [202, 342] on div "public class Main { public static void main ( String [ ] args ) { // Fill in th…" at bounding box center [445, 388] width 763 height 339
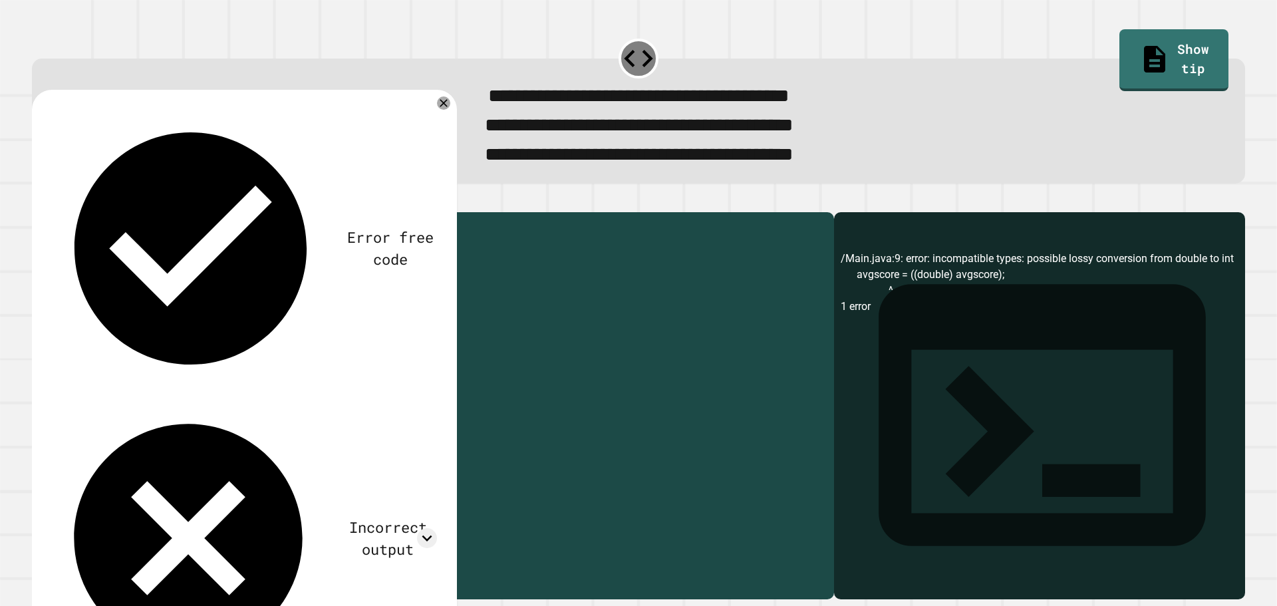
click at [202, 342] on div "public class Main { public static void main ( String [ ] args ) { // Fill in th…" at bounding box center [445, 388] width 763 height 339
click at [195, 350] on div "public class Main { public static void main ( String [ ] args ) { // Fill in th…" at bounding box center [445, 388] width 763 height 339
click at [39, 201] on button "button" at bounding box center [39, 201] width 0 height 0
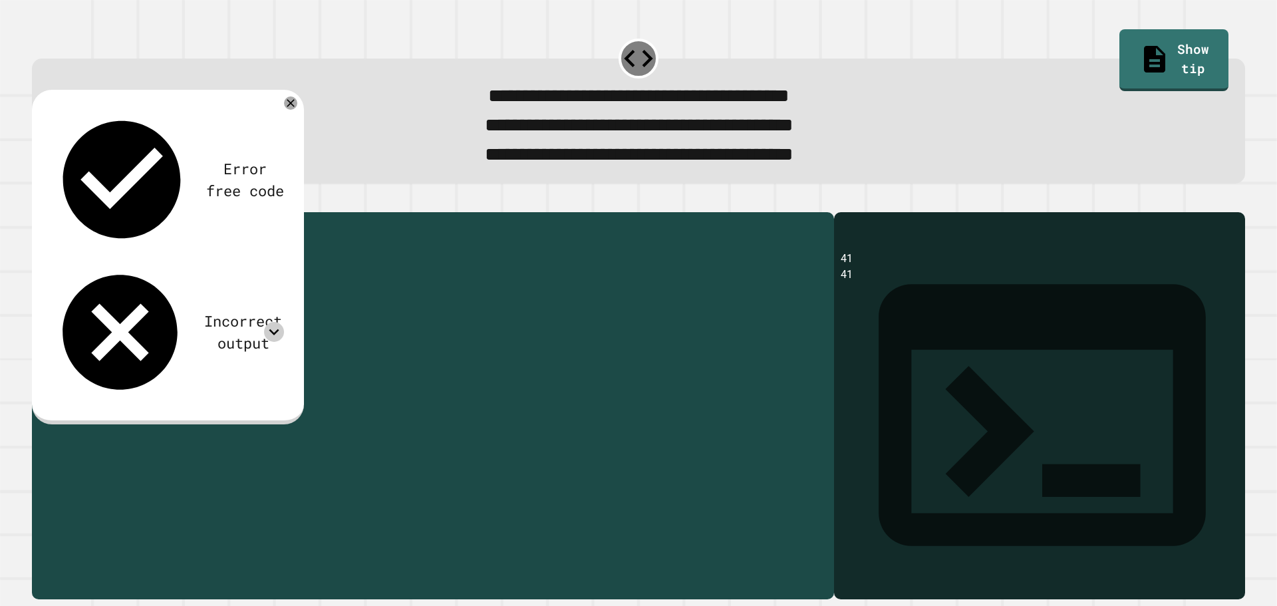
click at [266, 322] on icon at bounding box center [274, 332] width 20 height 20
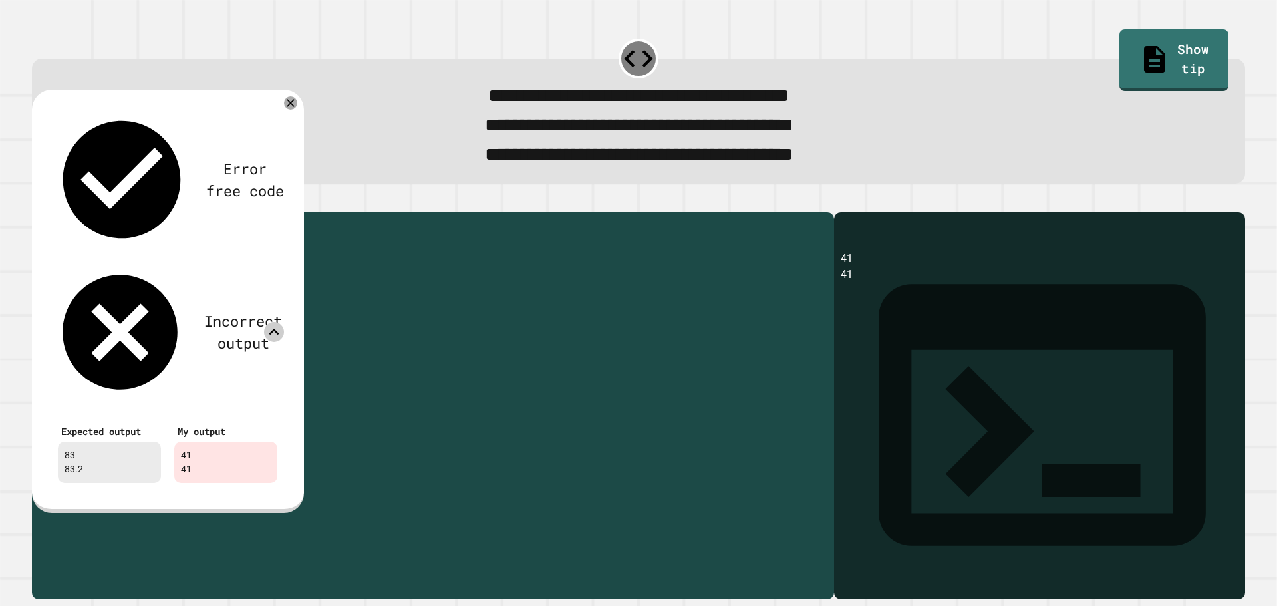
click at [269, 322] on icon at bounding box center [274, 332] width 20 height 20
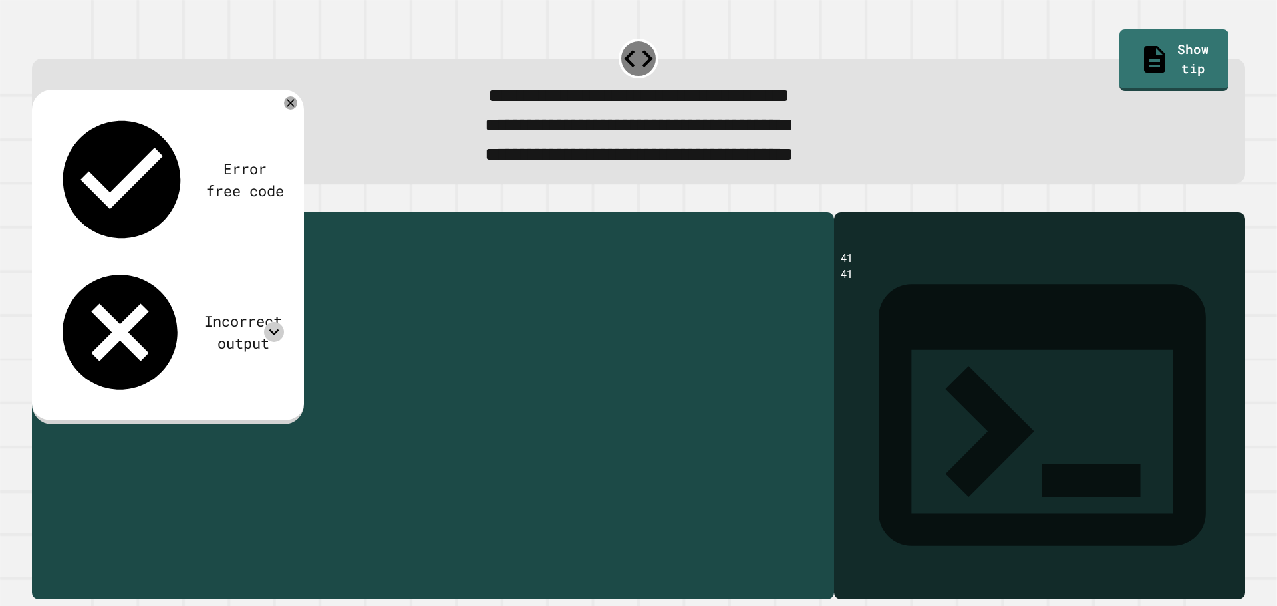
click at [266, 308] on div "public class Main { public static void main ( String [ ] args ) { // Fill in th…" at bounding box center [445, 388] width 763 height 339
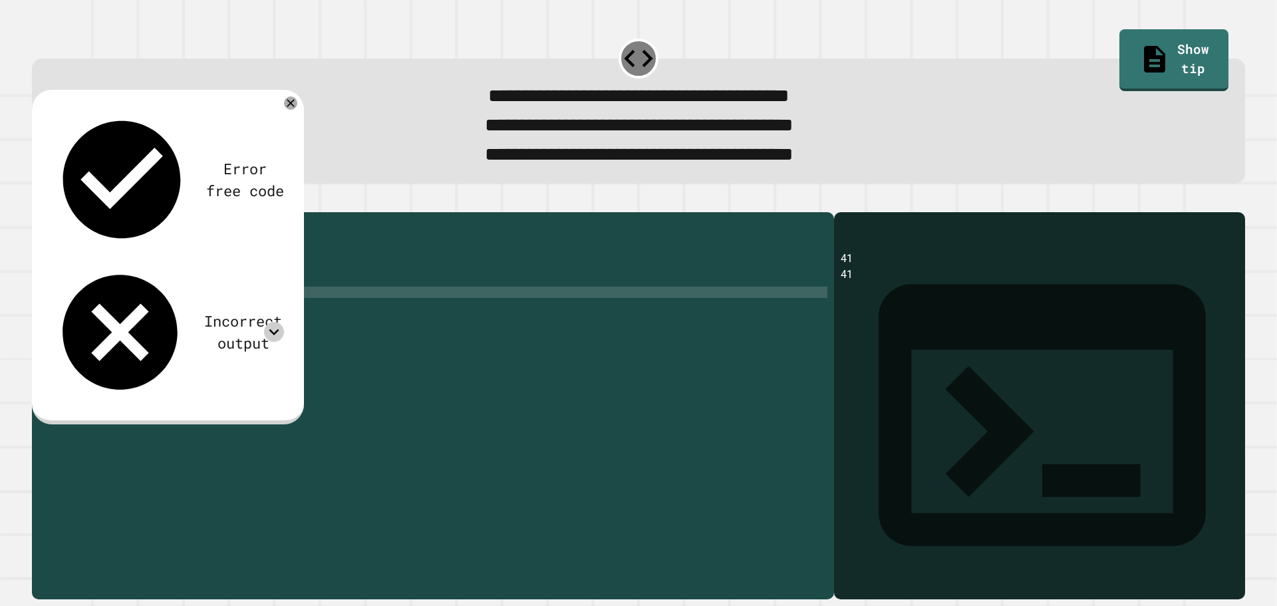
click at [267, 318] on div "public class Main { public static void main ( String [ ] args ) { // Fill in th…" at bounding box center [445, 388] width 763 height 339
click at [39, 201] on icon "button" at bounding box center [39, 201] width 0 height 0
click at [220, 351] on div "public class Main { public static void main ( String [ ] args ) { // Fill in th…" at bounding box center [445, 388] width 763 height 339
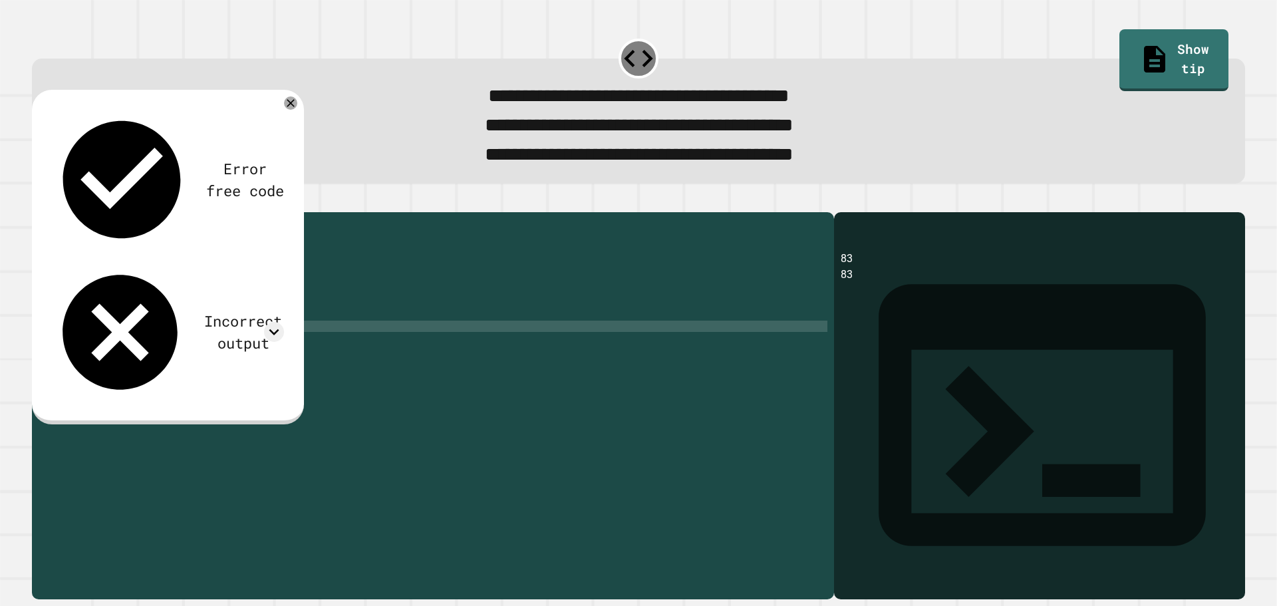
scroll to position [0, 12]
click at [39, 201] on icon "button" at bounding box center [39, 201] width 0 height 0
click at [202, 310] on div "Incorrect output" at bounding box center [243, 332] width 82 height 44
click at [273, 322] on icon at bounding box center [274, 332] width 20 height 20
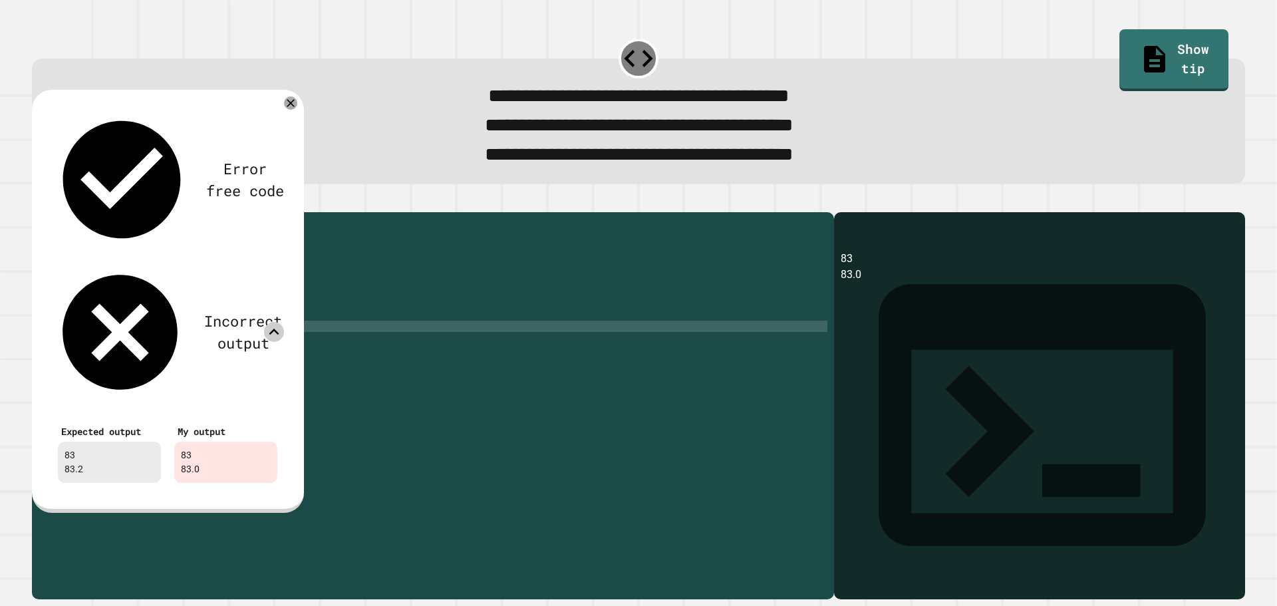
click at [178, 348] on div "public class Main { public static void main ( String [ ] args ) { // Fill in th…" at bounding box center [445, 388] width 763 height 339
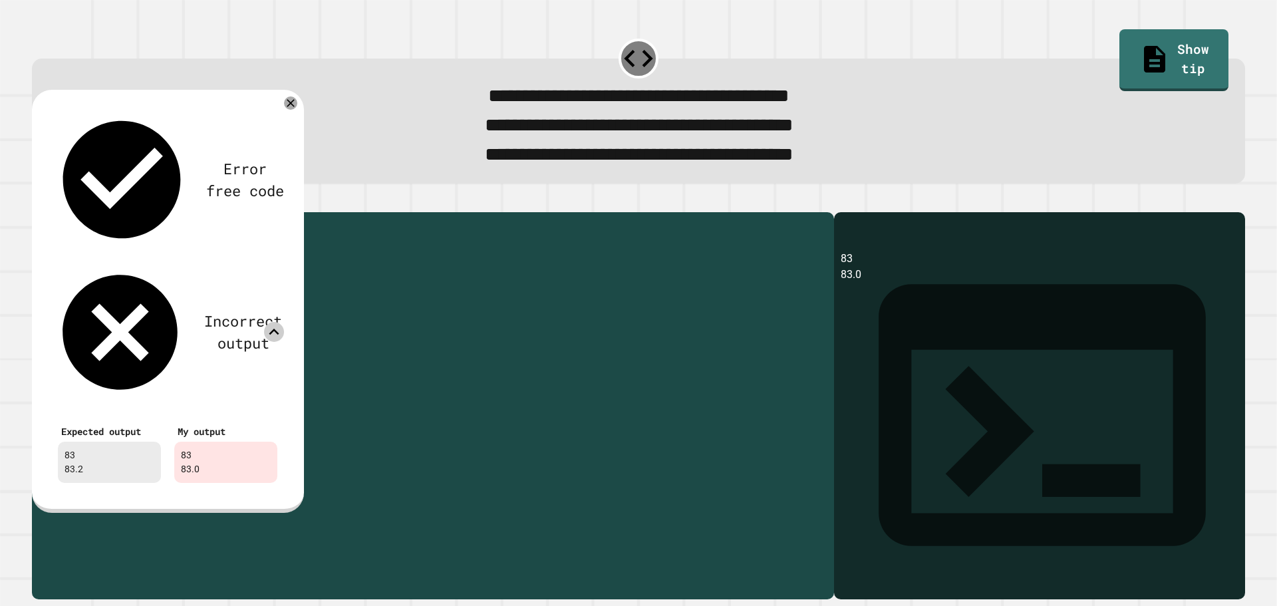
drag, startPoint x: 170, startPoint y: 317, endPoint x: 261, endPoint y: 313, distance: 91.2
click at [261, 313] on div "public class Main { public static void main ( String [ ] args ) { // Fill in th…" at bounding box center [445, 388] width 763 height 339
drag, startPoint x: 174, startPoint y: 342, endPoint x: 214, endPoint y: 337, distance: 41.0
click at [214, 337] on div "public class Main { public static void main ( String [ ] args ) { // Fill in th…" at bounding box center [445, 388] width 763 height 339
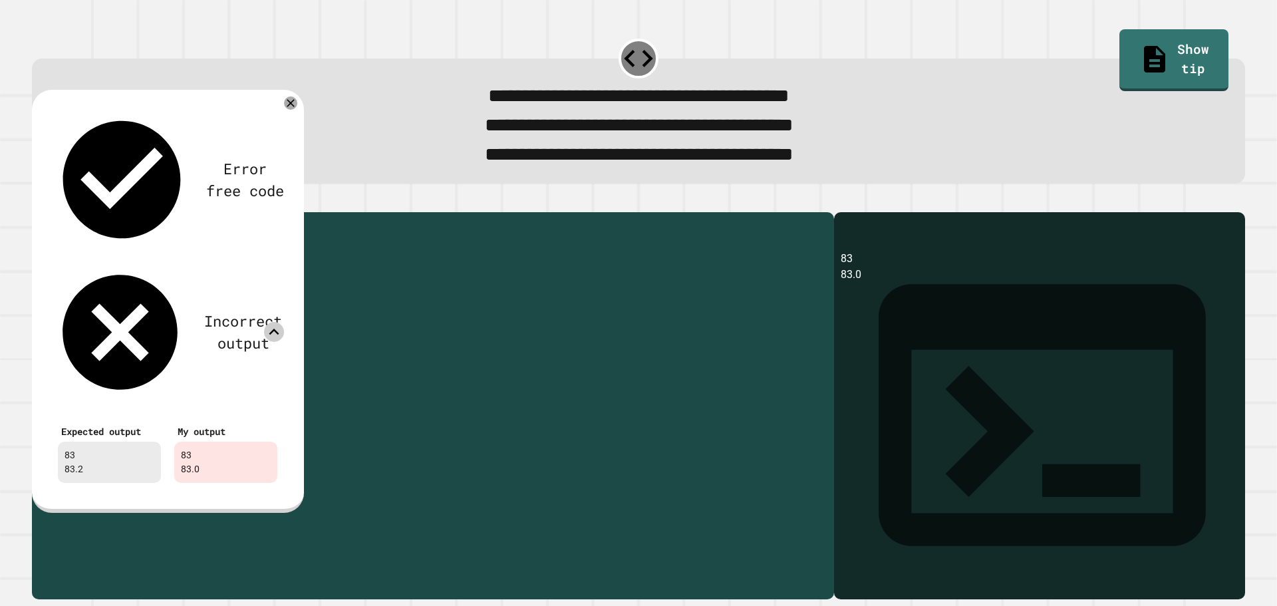
paste textarea "**********"
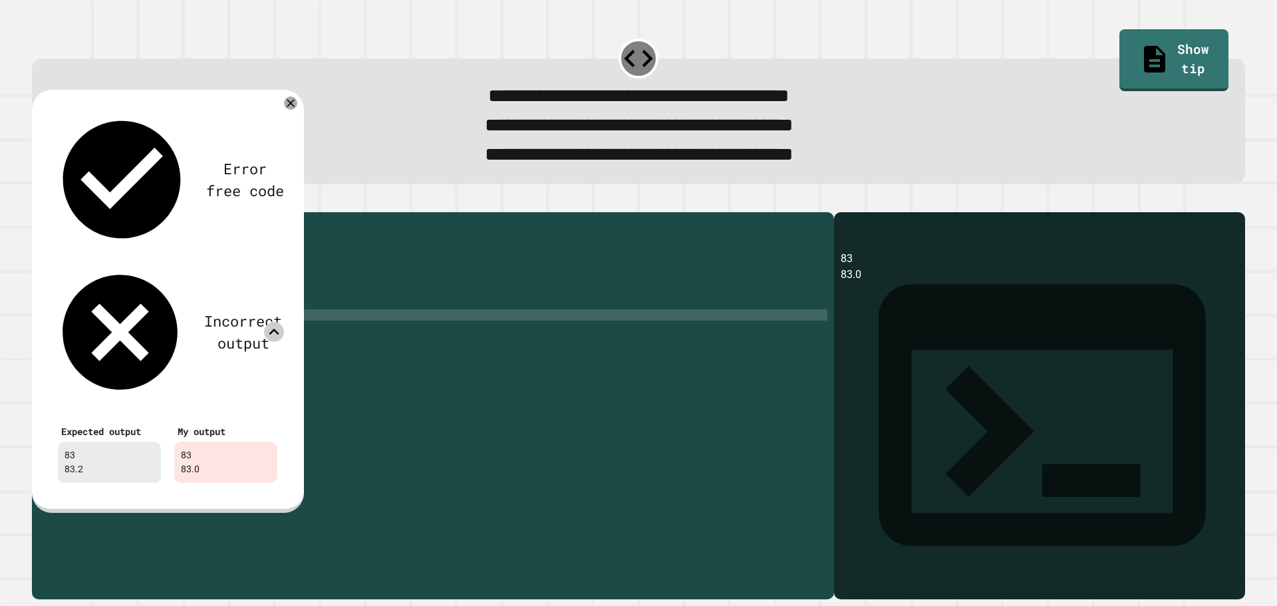
scroll to position [0, 15]
click at [292, 106] on icon at bounding box center [291, 103] width 16 height 16
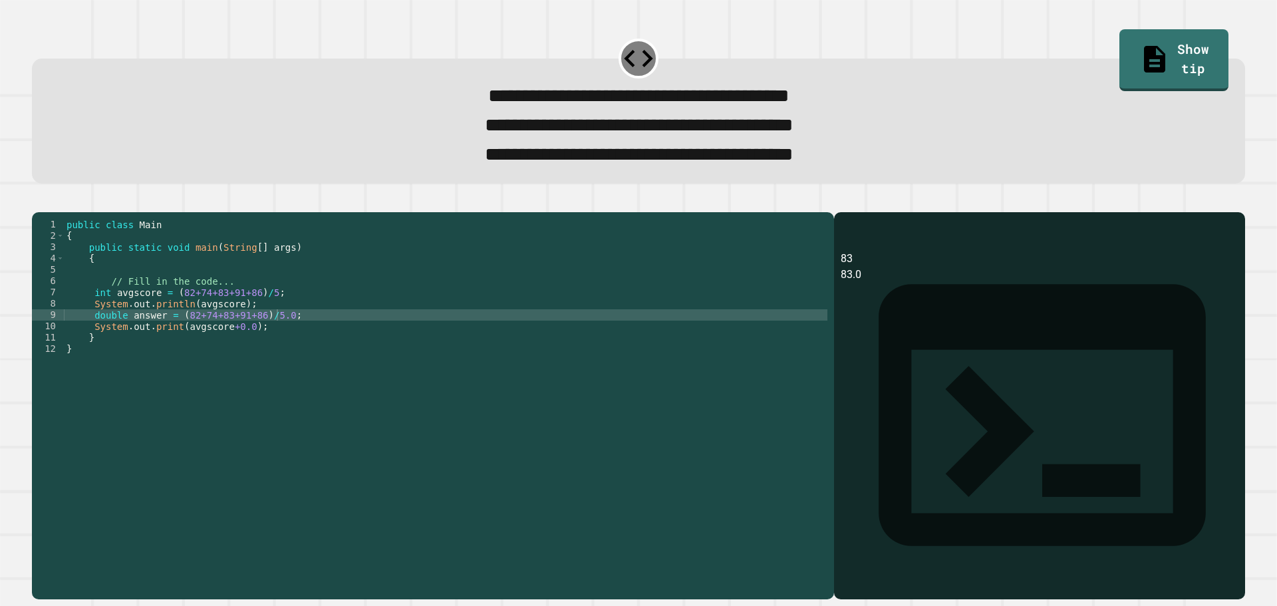
click at [39, 201] on icon "button" at bounding box center [39, 201] width 0 height 0
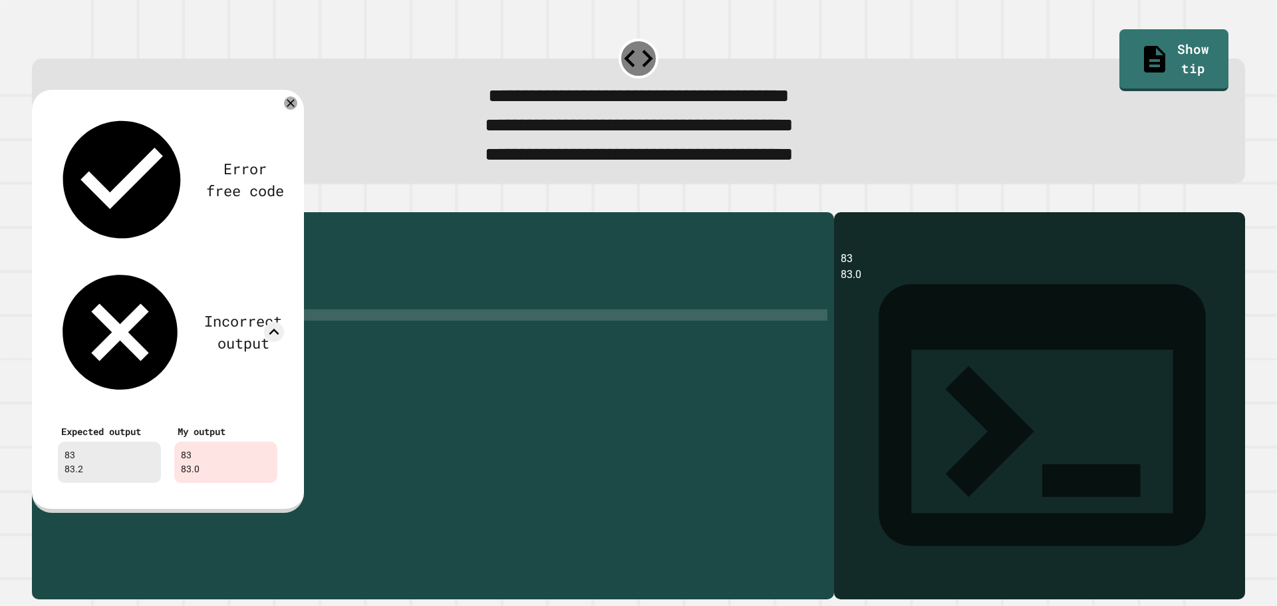
click at [196, 337] on div "public class Main { public static void main ( String [ ] args ) { // Fill in th…" at bounding box center [445, 388] width 763 height 339
click at [200, 338] on div "public class Main { public static void main ( String [ ] args ) { // Fill in th…" at bounding box center [445, 388] width 763 height 339
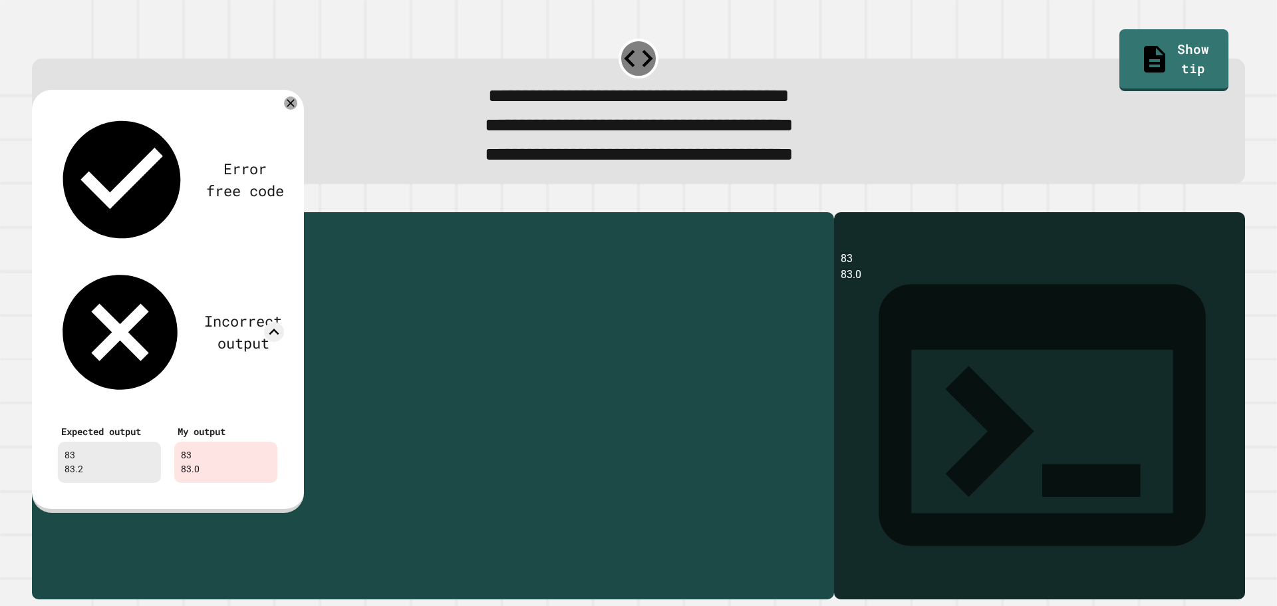
click at [201, 338] on div "public class Main { public static void main ( String [ ] args ) { // Fill in th…" at bounding box center [445, 388] width 763 height 339
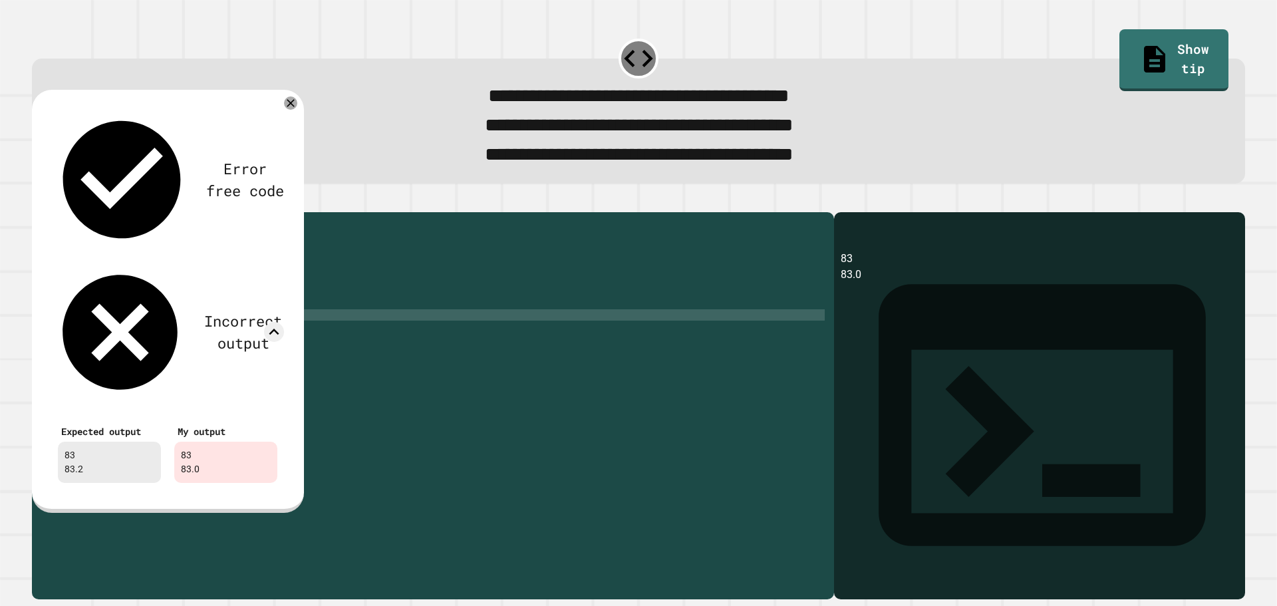
click at [280, 335] on div "public class Main { public static void main ( String [ ] args ) { // Fill in th…" at bounding box center [445, 377] width 763 height 317
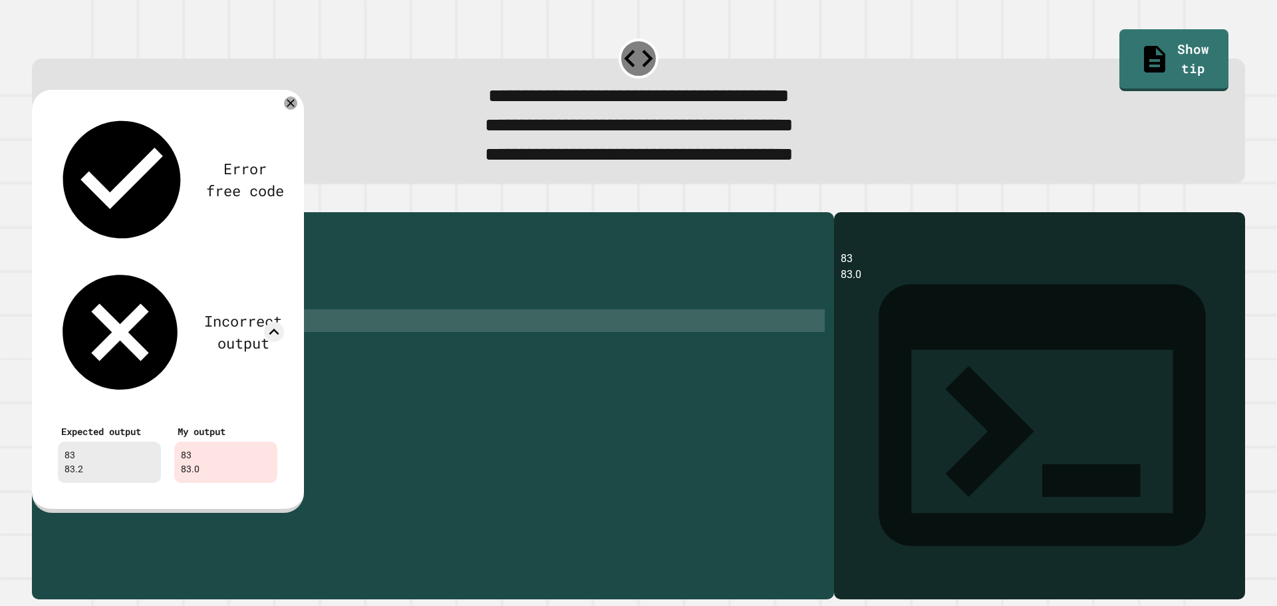
drag, startPoint x: 199, startPoint y: 362, endPoint x: 138, endPoint y: 378, distance: 62.8
click at [138, 378] on div "public class Main { public static void main ( String [ ] args ) { // Fill in th…" at bounding box center [445, 388] width 763 height 339
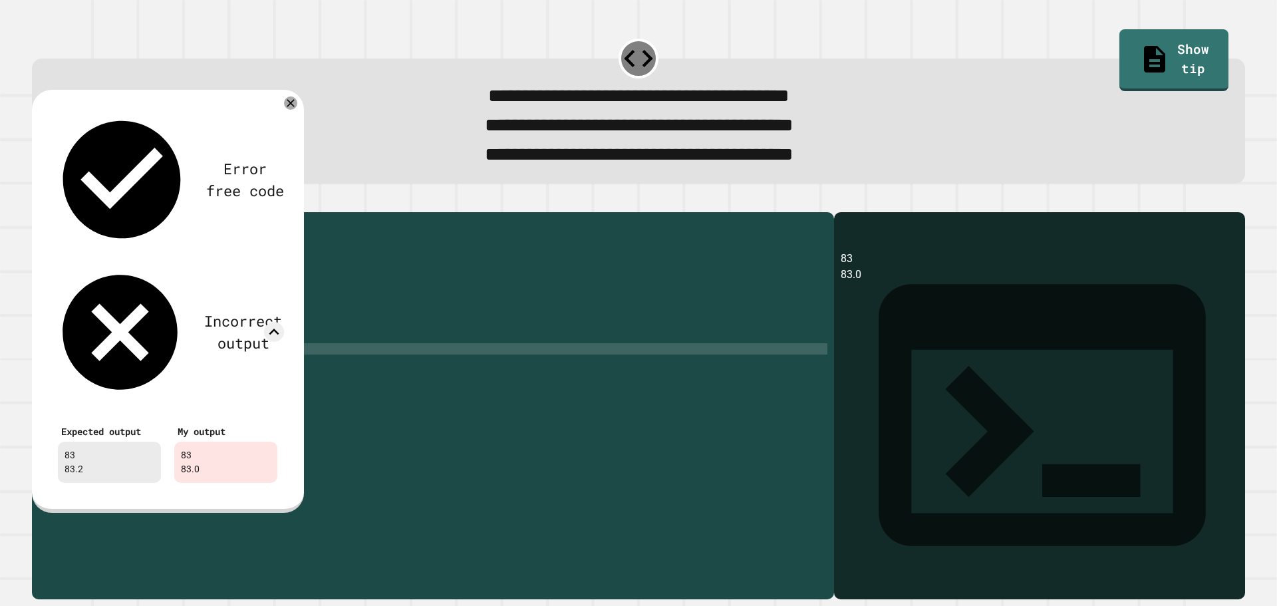
scroll to position [0, 0]
click at [147, 362] on div "public class Main { public static void main ( String [ ] args ) { // Fill in th…" at bounding box center [445, 388] width 763 height 339
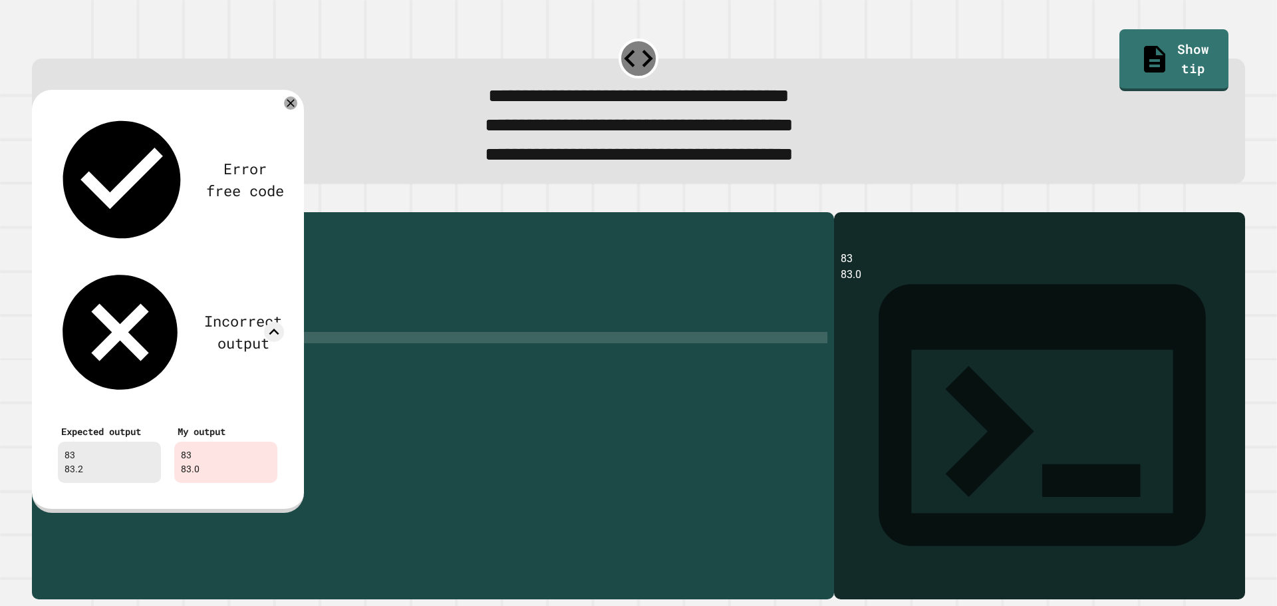
click at [206, 350] on div "public class Main { public static void main ( String [ ] args ) { // Fill in th…" at bounding box center [445, 388] width 763 height 339
click at [207, 349] on div "public class Main { public static void main ( String [ ] args ) { // Fill in th…" at bounding box center [445, 388] width 763 height 339
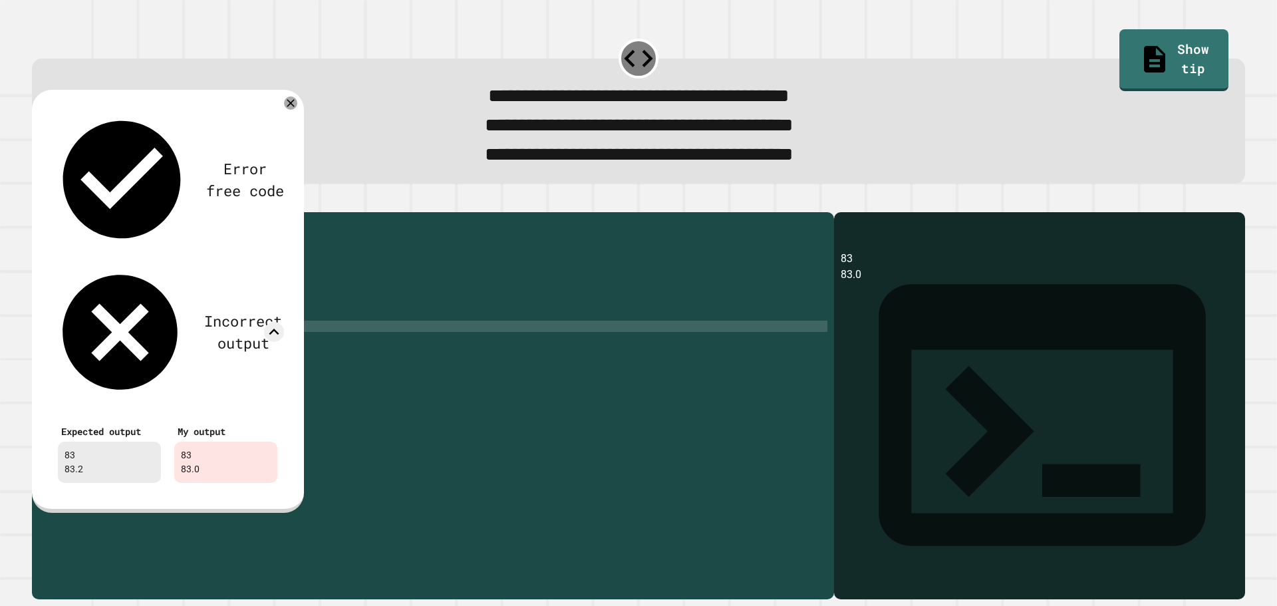
scroll to position [0, 10]
type textarea "**********"
click at [291, 105] on icon at bounding box center [291, 103] width 16 height 16
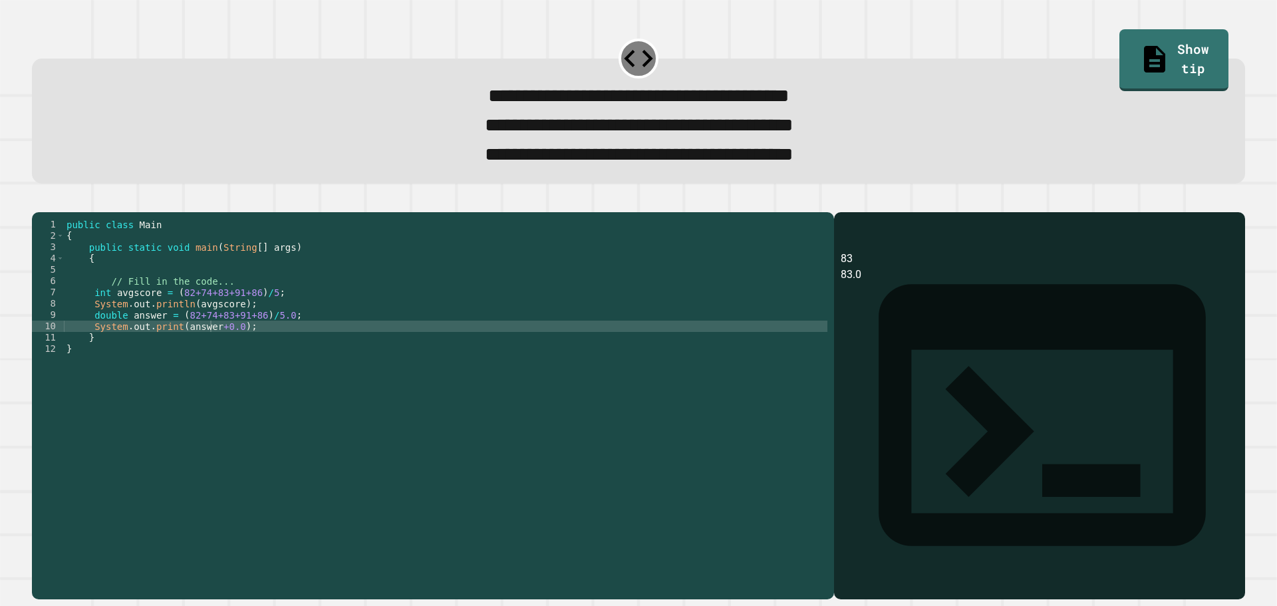
click at [39, 201] on icon "button" at bounding box center [39, 201] width 0 height 0
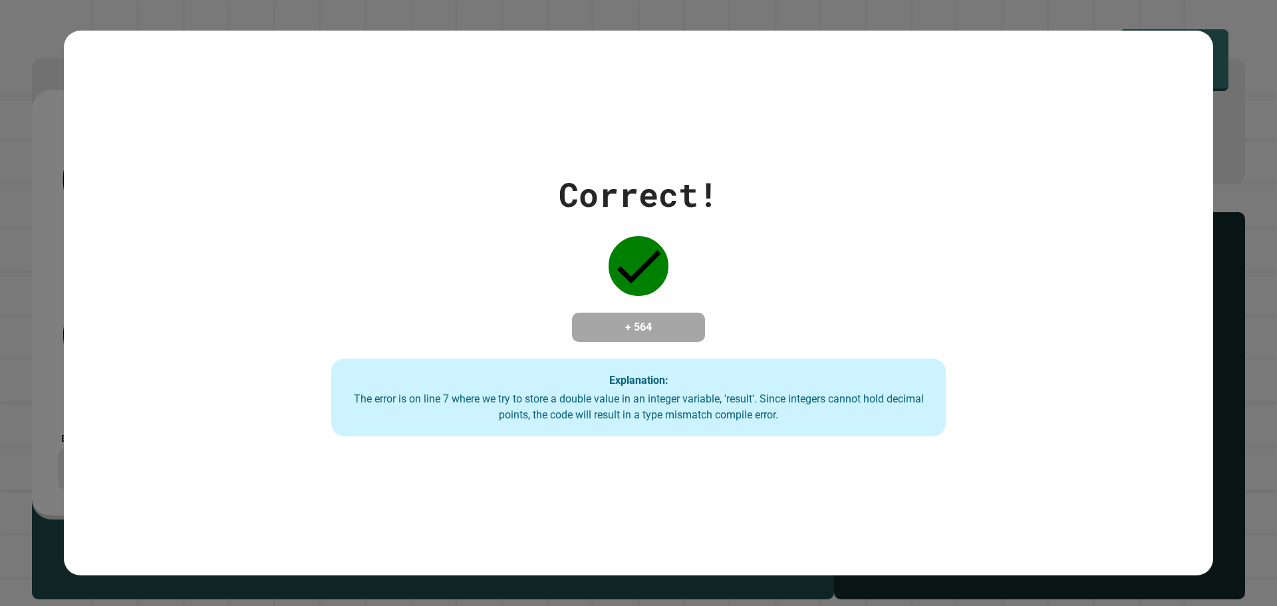
click at [38, 223] on div "Correct! + 564 Explanation: The error is on line 7 where we try to store a doub…" at bounding box center [638, 303] width 1277 height 606
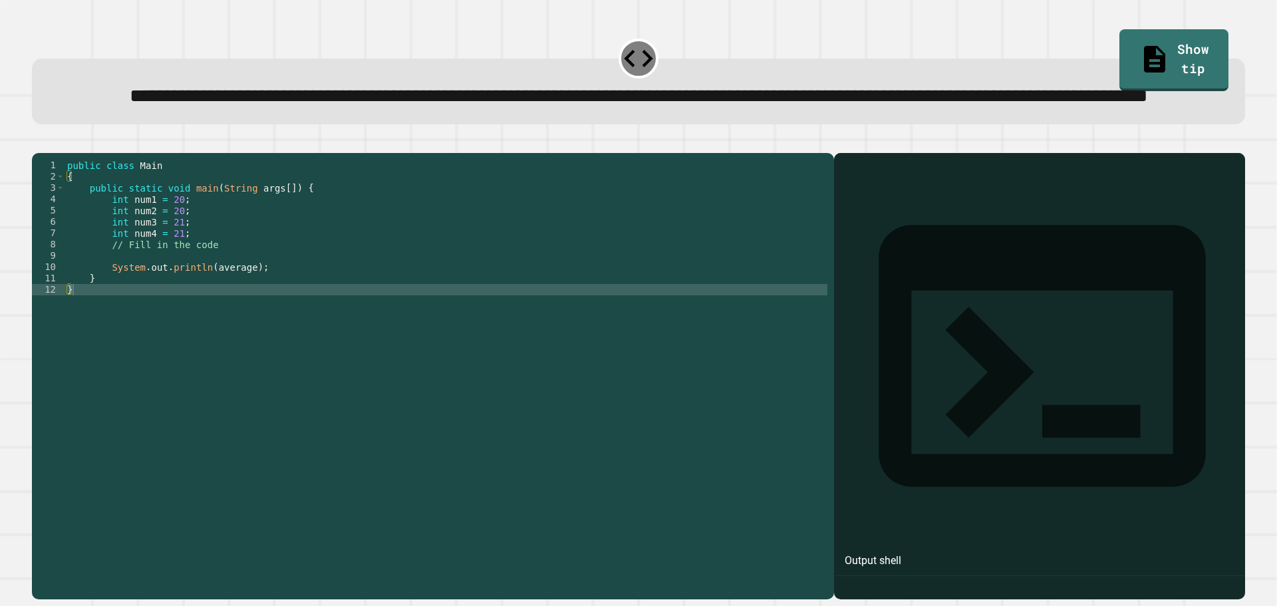
drag, startPoint x: 116, startPoint y: 294, endPoint x: 118, endPoint y: 304, distance: 10.1
click at [118, 297] on div "public class Main { public static void main ( String args [ ]) { int num1 = 20 …" at bounding box center [446, 346] width 763 height 373
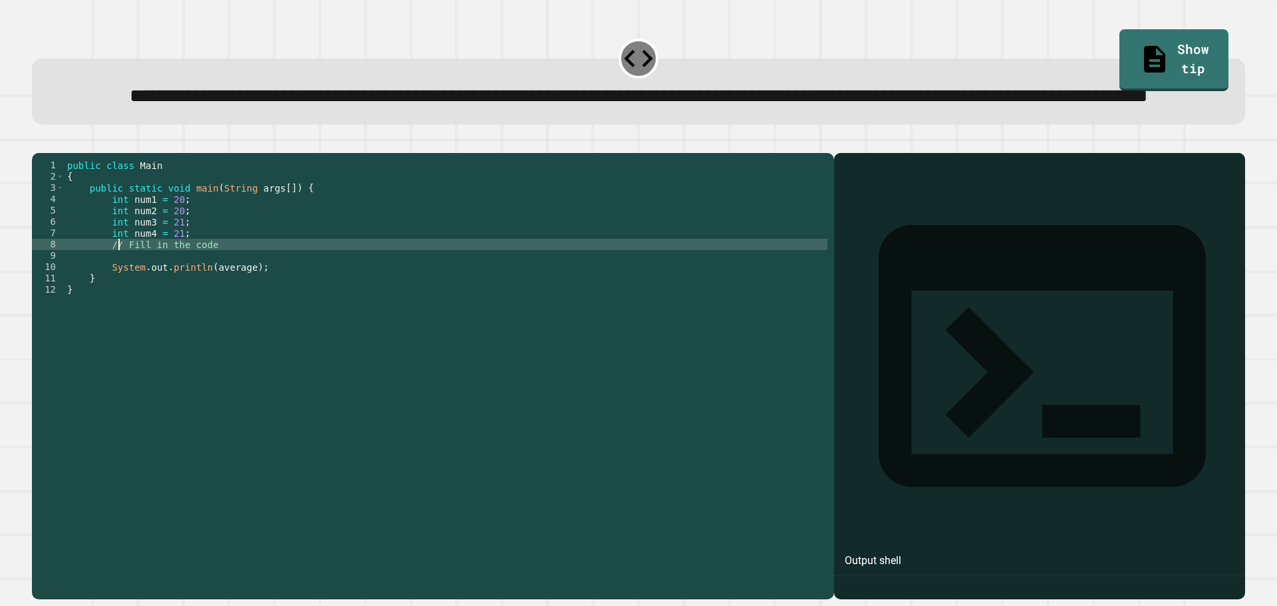
click at [118, 305] on div "public class Main { public static void main ( String args [ ]) { int num1 = 20 …" at bounding box center [446, 346] width 763 height 373
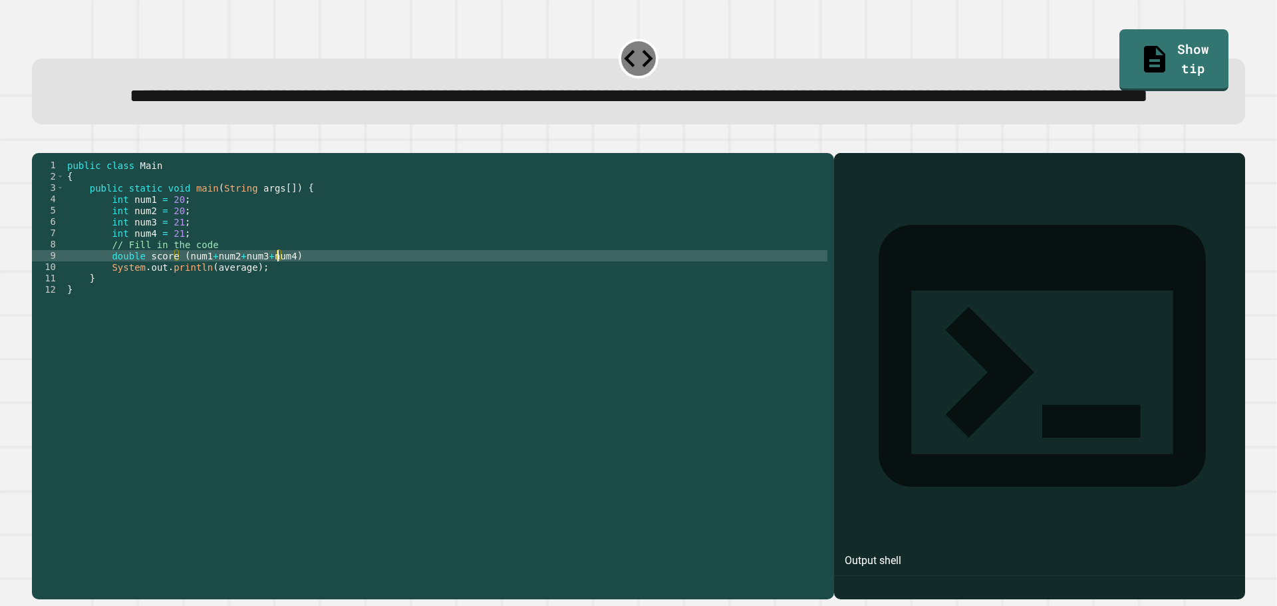
scroll to position [0, 15]
click at [171, 307] on div "public class Main { public static void main ( String args [ ]) { int num1 = 20 …" at bounding box center [446, 346] width 763 height 373
click at [173, 307] on div "public class Main { public static void main ( String args [ ]) { int num1 = 20 …" at bounding box center [446, 346] width 763 height 373
click at [287, 306] on div "public class Main { public static void main ( String args [ ]) { int num1 = 20 …" at bounding box center [446, 346] width 763 height 373
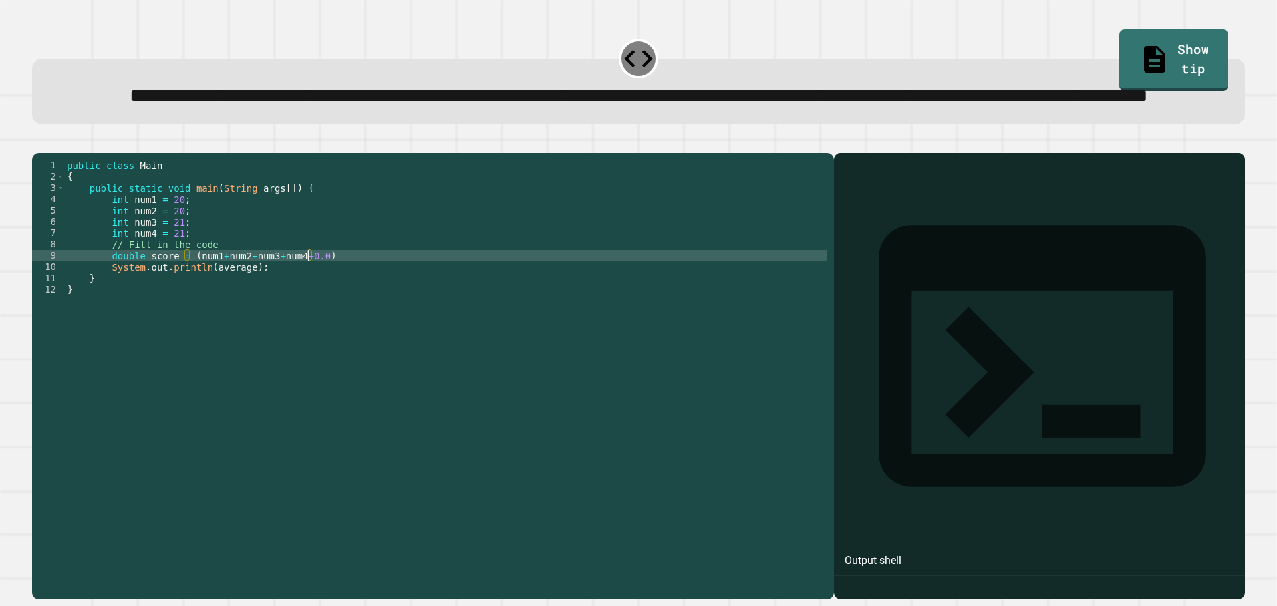
scroll to position [0, 17]
click at [358, 303] on div "public class Main { public static void main ( String args [ ]) { int num1 = 20 …" at bounding box center [446, 346] width 763 height 373
click at [183, 309] on div "public class Main { public static void main ( String args [ ]) { int num1 = 20 …" at bounding box center [446, 346] width 763 height 373
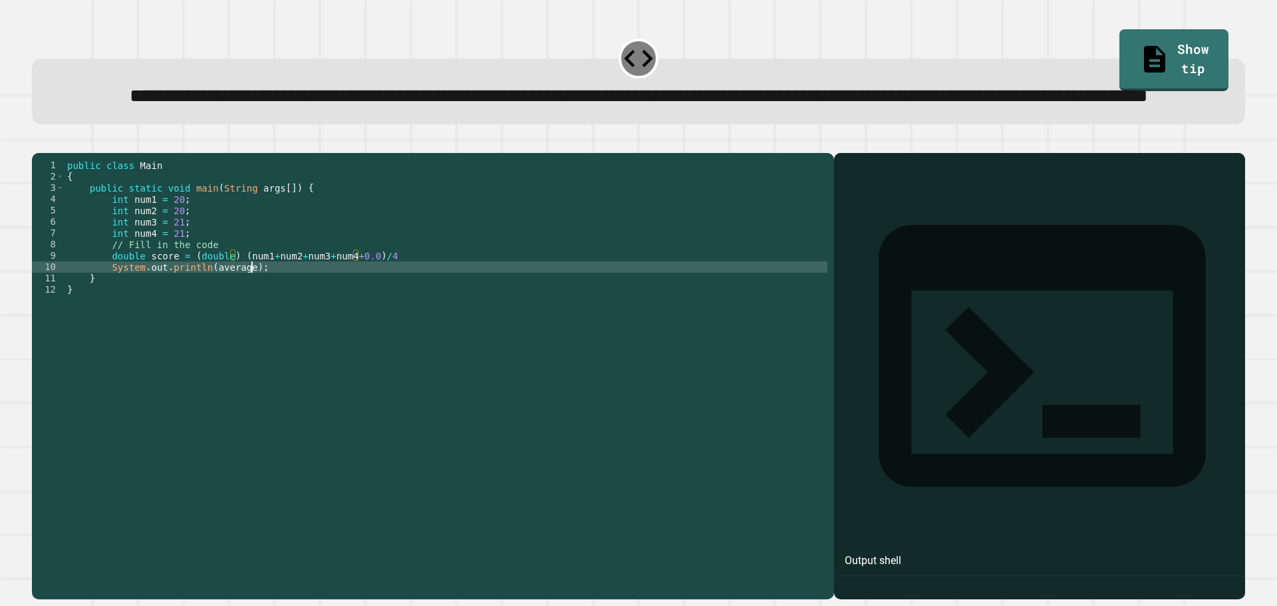
click at [275, 314] on div "public class Main { public static void main ( String args [ ]) { int num1 = 20 …" at bounding box center [446, 346] width 763 height 373
click at [213, 318] on div "public class Main { public static void main ( String args [ ]) { int num1 = 20 …" at bounding box center [446, 346] width 763 height 373
click at [220, 319] on div "public class Main { public static void main ( String args [ ]) { int num1 = 20 …" at bounding box center [446, 346] width 763 height 373
click at [219, 319] on div "public class Main { public static void main ( String args [ ]) { int num1 = 20 …" at bounding box center [446, 346] width 763 height 373
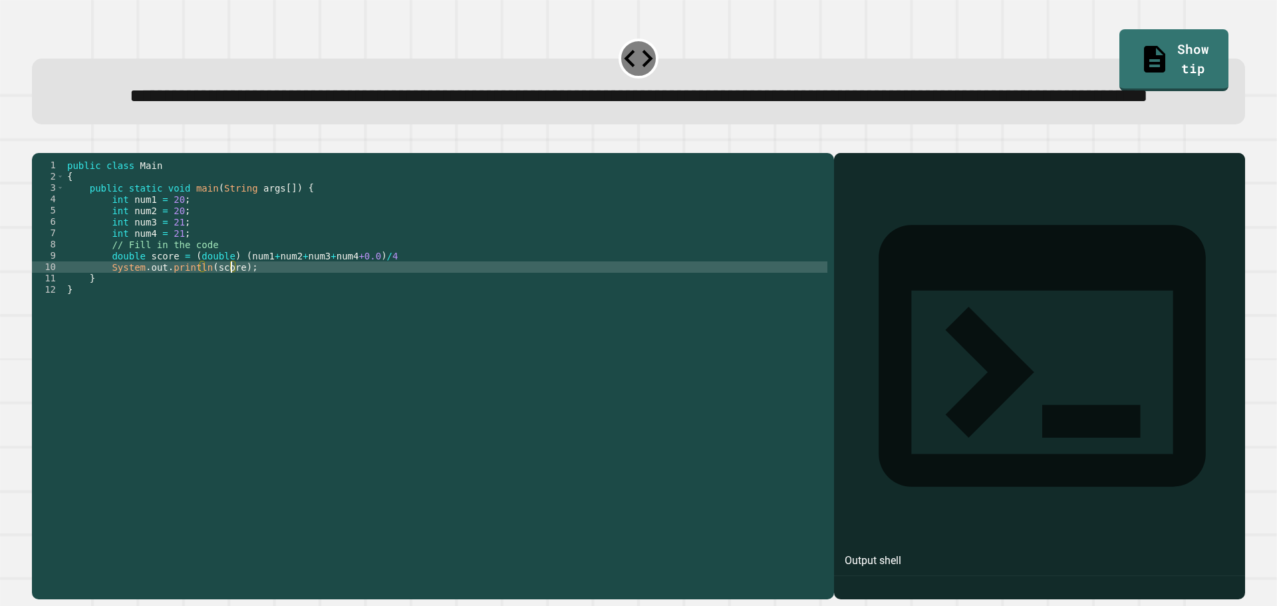
click at [39, 142] on button "button" at bounding box center [39, 142] width 0 height 0
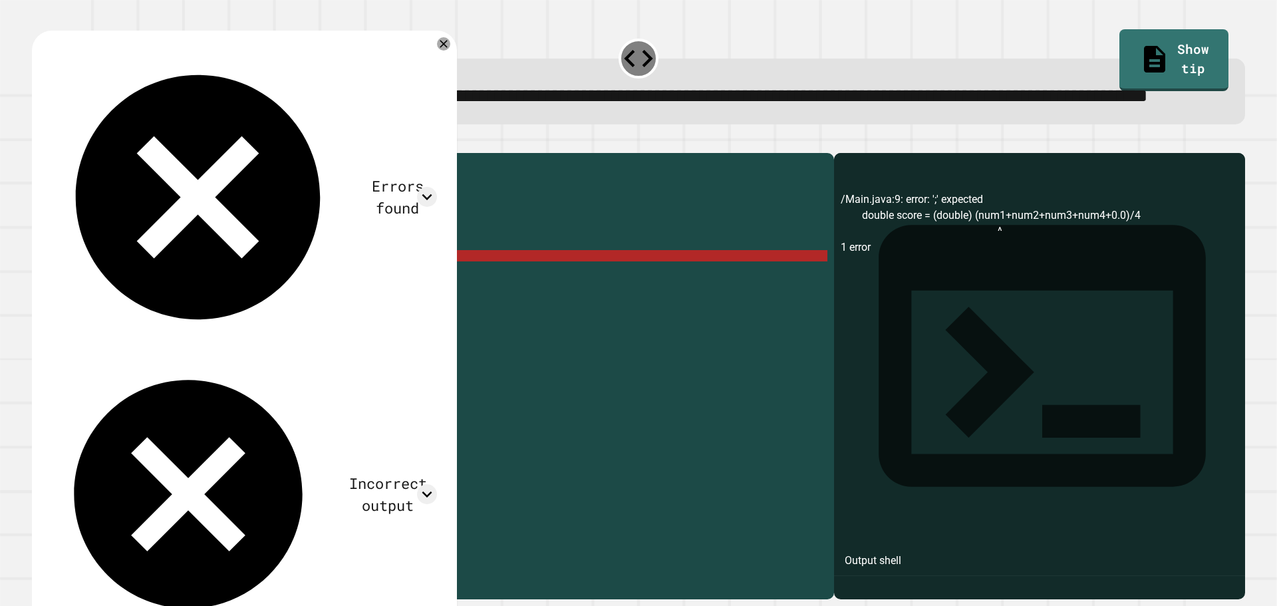
click at [422, 309] on div "public class Main { public static void main ( String args [ ]) { int num1 = 20 …" at bounding box center [446, 346] width 763 height 373
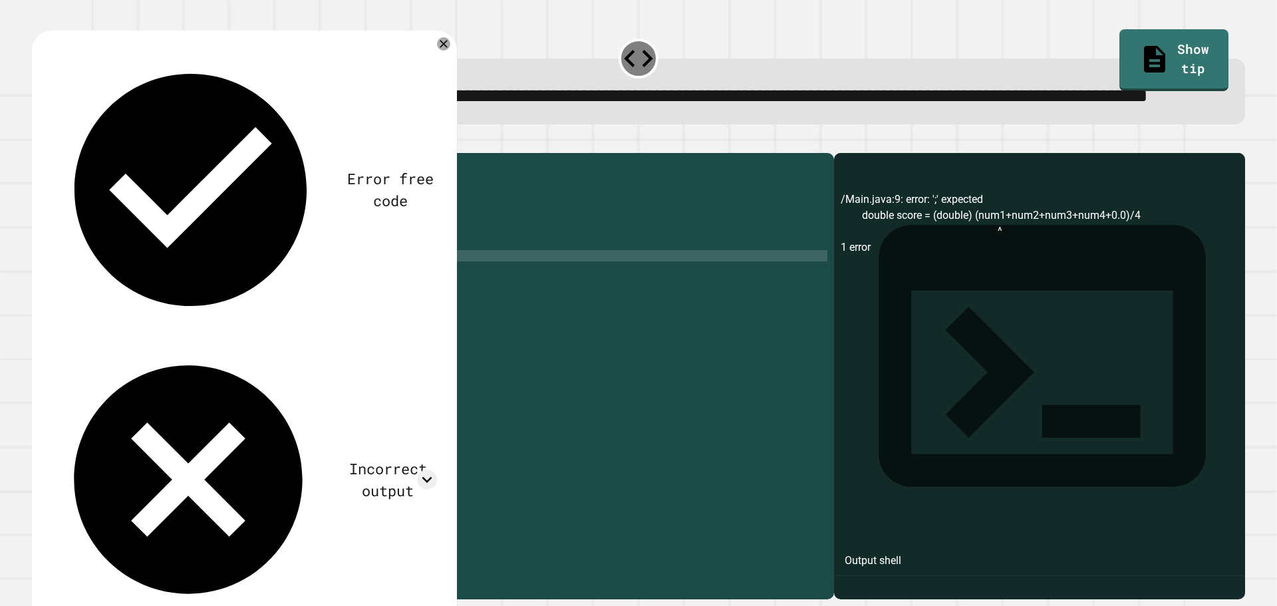
scroll to position [0, 21]
type textarea "**********"
click at [39, 142] on icon "button" at bounding box center [39, 142] width 0 height 0
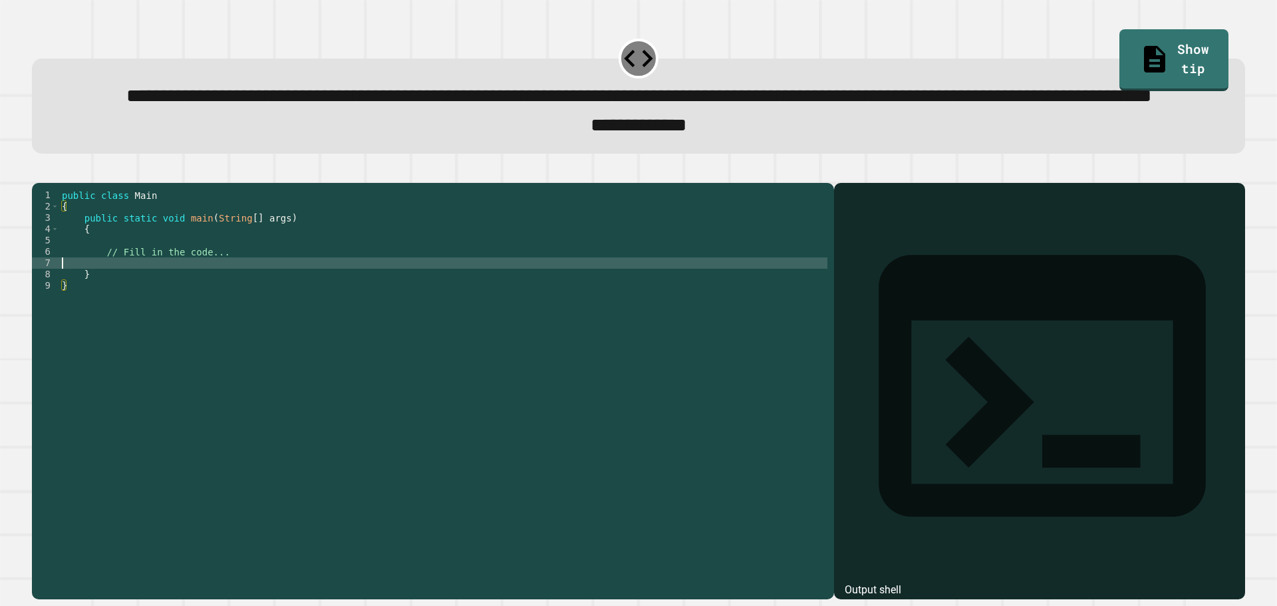
click at [110, 320] on div "public class Main { public static void main ( String [ ] args ) { // Fill in th…" at bounding box center [443, 359] width 768 height 339
type textarea "**********"
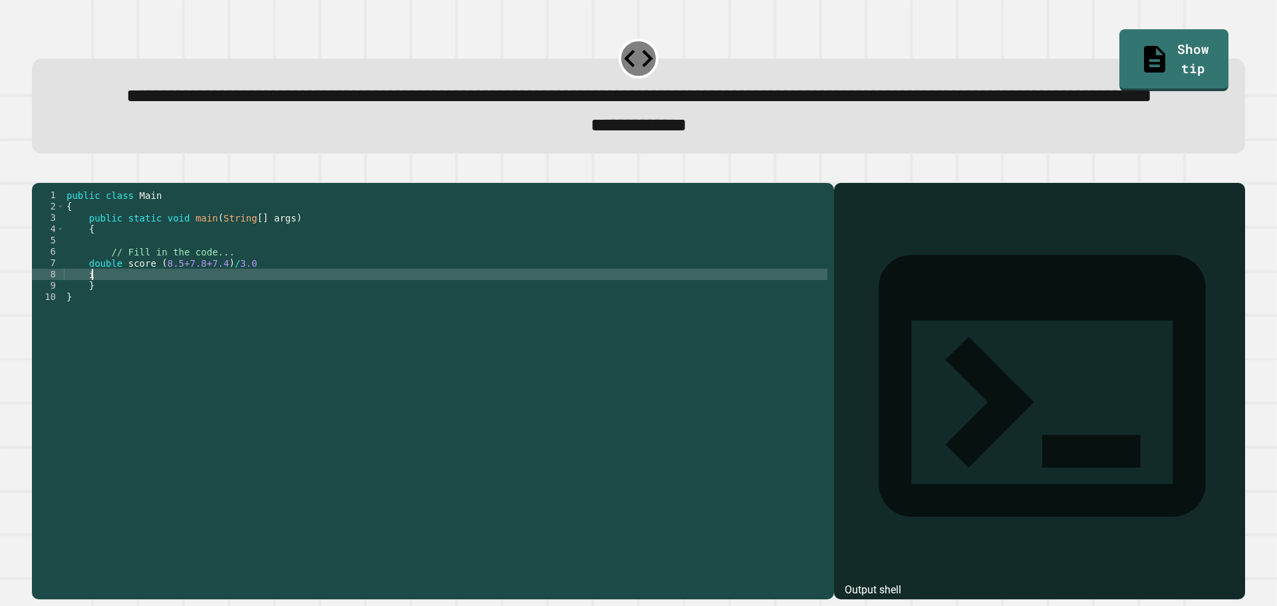
scroll to position [0, 1]
type textarea "*"
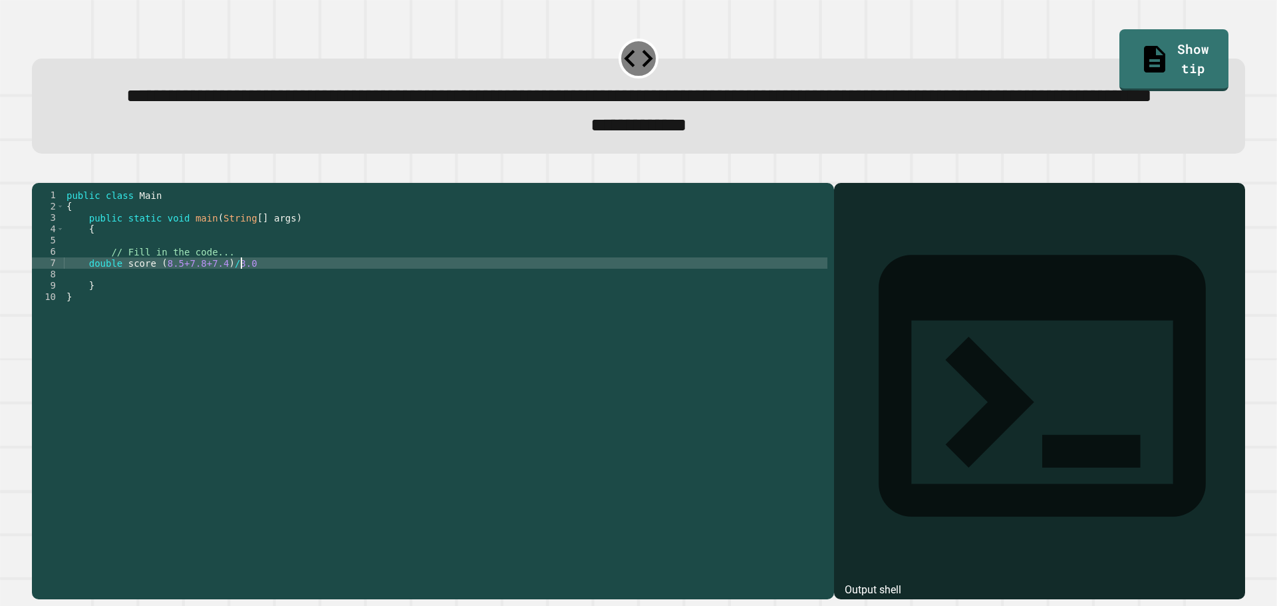
click at [266, 315] on div "public class Main { public static void main ( String [ ] args ) { // Fill in th…" at bounding box center [445, 359] width 763 height 339
type textarea "**********"
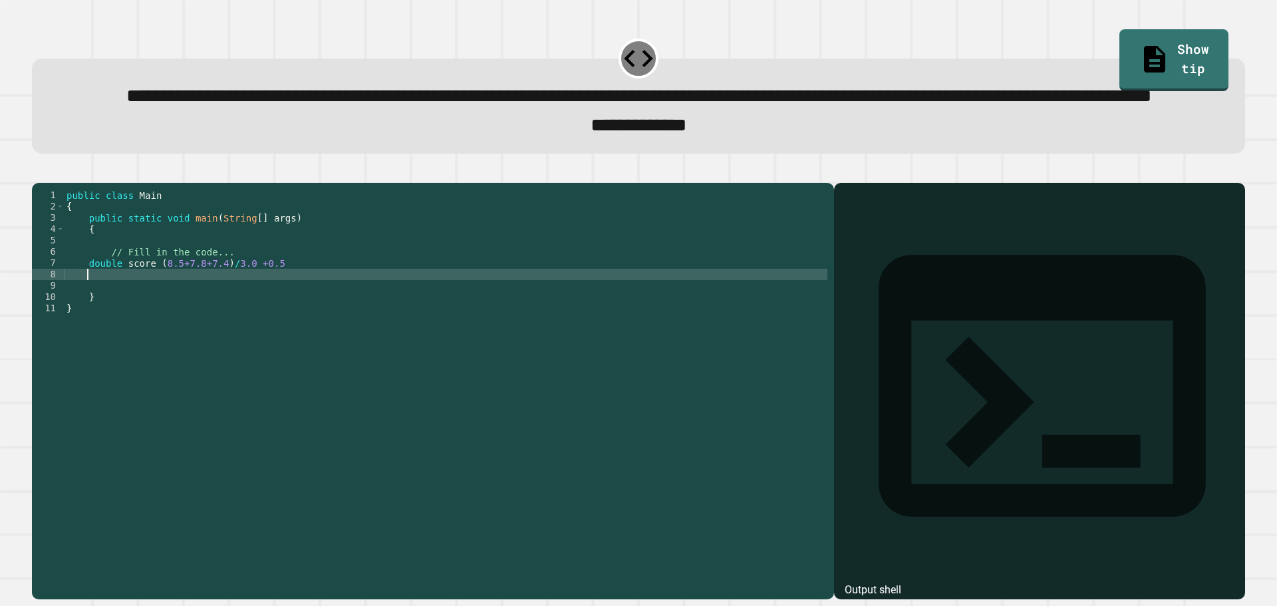
scroll to position [0, 1]
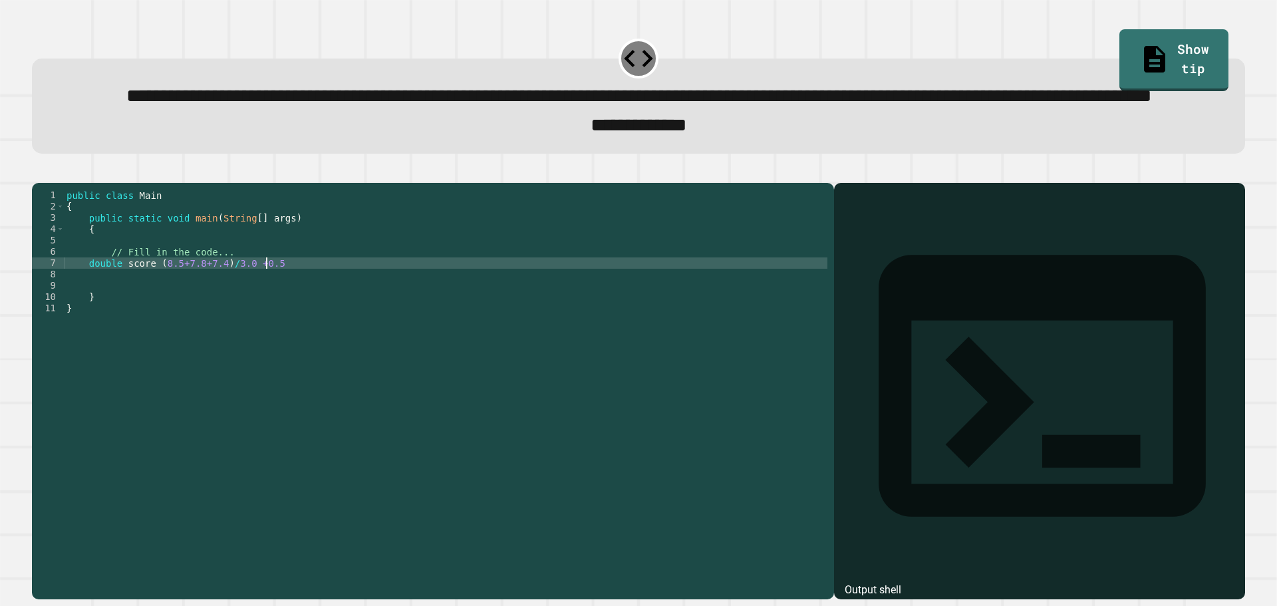
click at [269, 315] on div "public class Main { public static void main ( String [ ] args ) { // Fill in th…" at bounding box center [445, 359] width 763 height 339
click at [147, 320] on div "public class Main { public static void main ( String [ ] args ) { // Fill in th…" at bounding box center [445, 359] width 763 height 339
click at [223, 317] on div "public class Main { public static void main ( String [ ] args ) { // Fill in th…" at bounding box center [445, 359] width 763 height 339
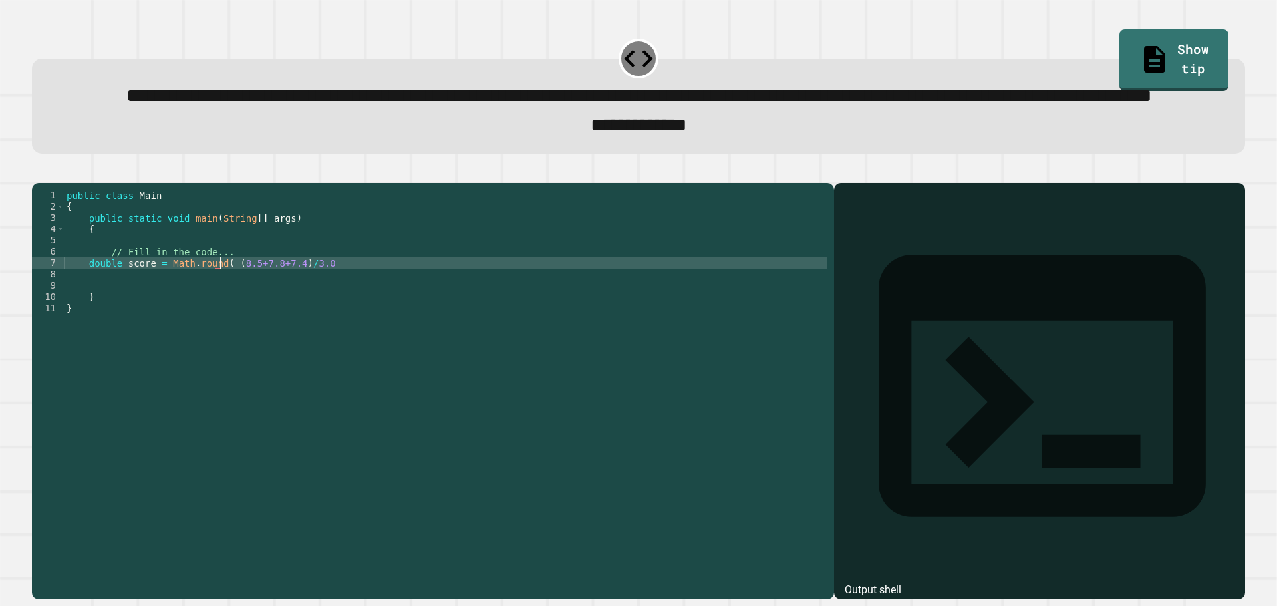
click at [329, 310] on div "public class Main { public static void main ( String [ ] args ) { // Fill in th…" at bounding box center [445, 359] width 763 height 339
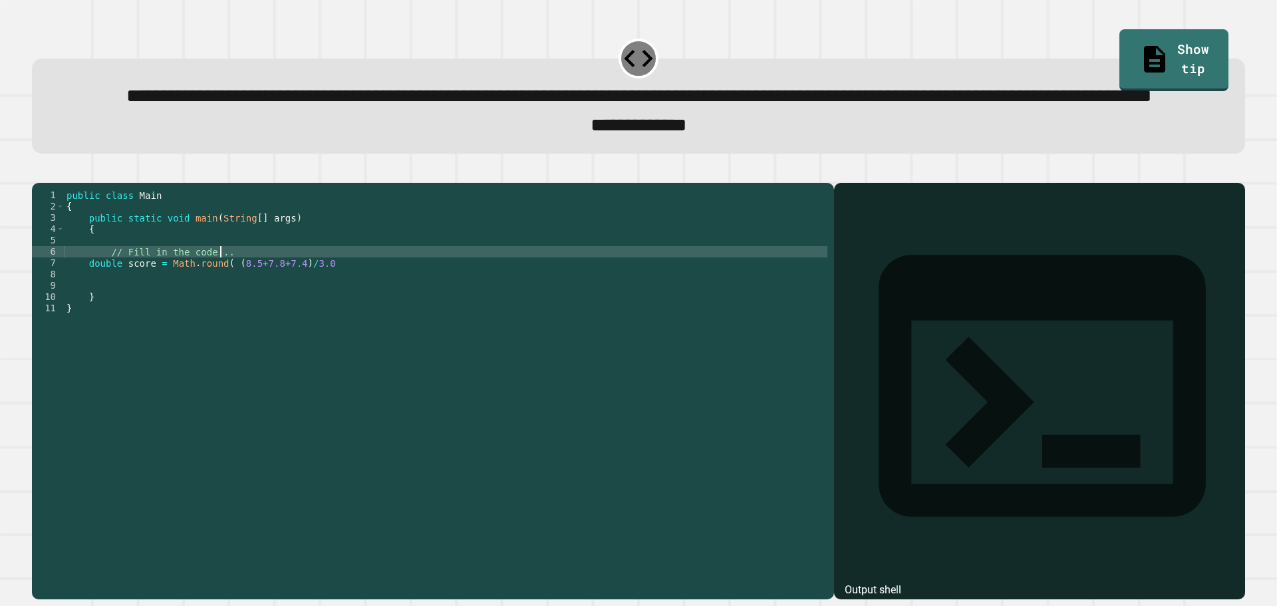
click at [329, 315] on div "public class Main { public static void main ( String [ ] args ) { // Fill in th…" at bounding box center [445, 359] width 763 height 339
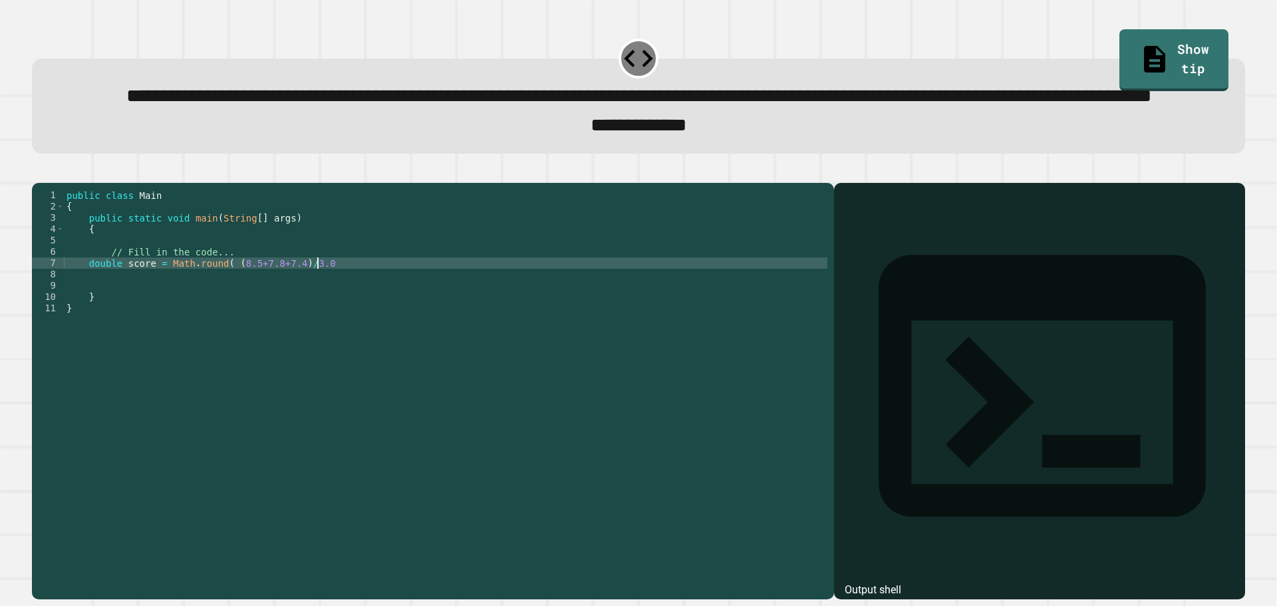
type textarea "**********"
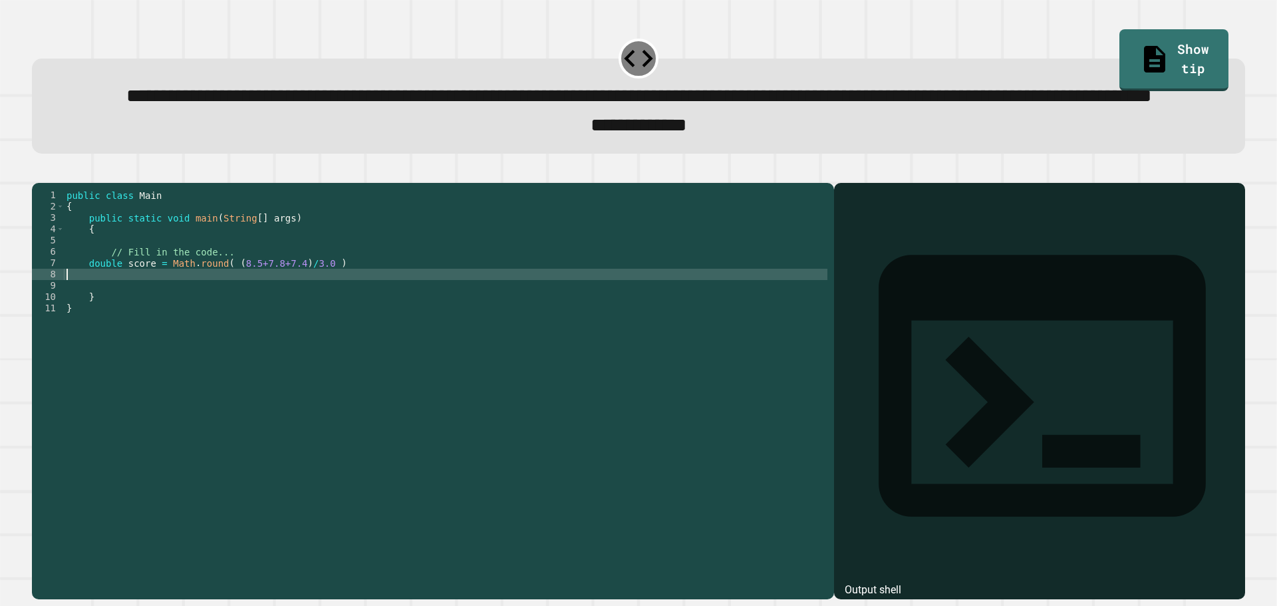
scroll to position [0, 1]
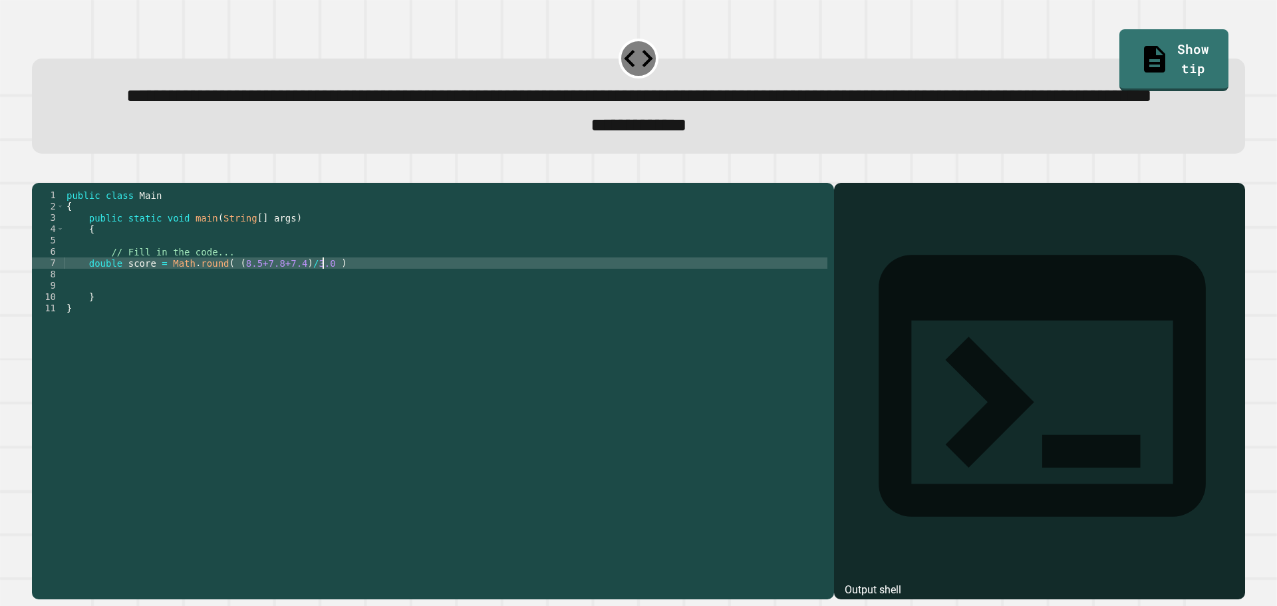
click at [326, 313] on div "public class Main { public static void main ( String [ ] args ) { // Fill in th…" at bounding box center [445, 359] width 763 height 339
type textarea "**********"
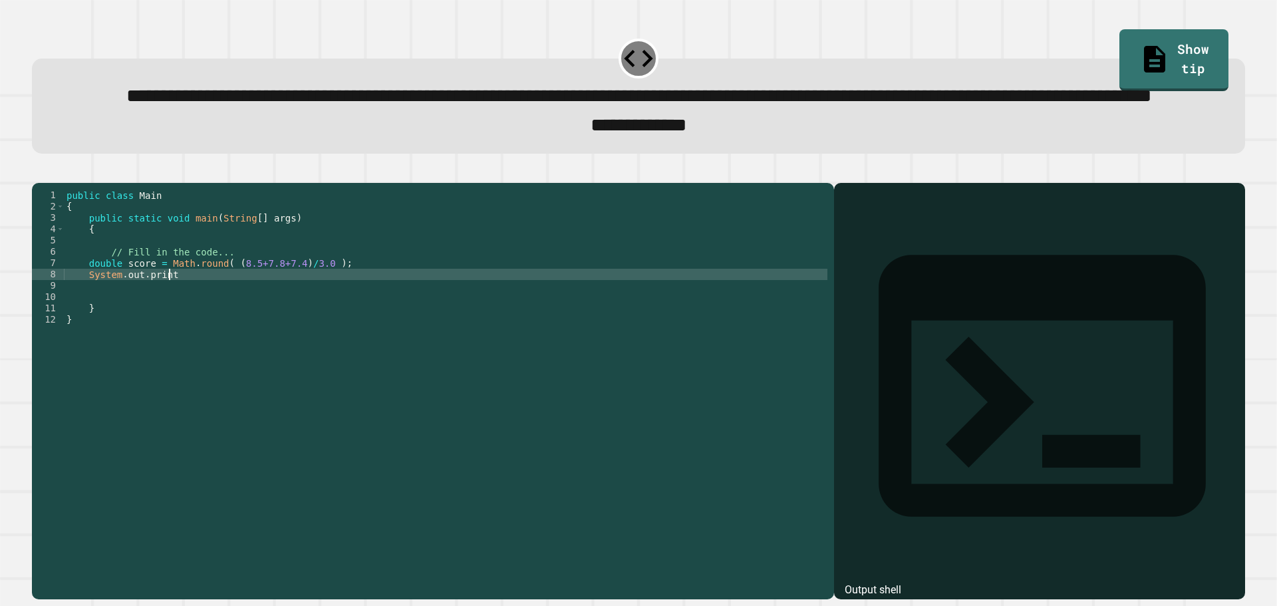
scroll to position [0, 7]
type textarea "**********"
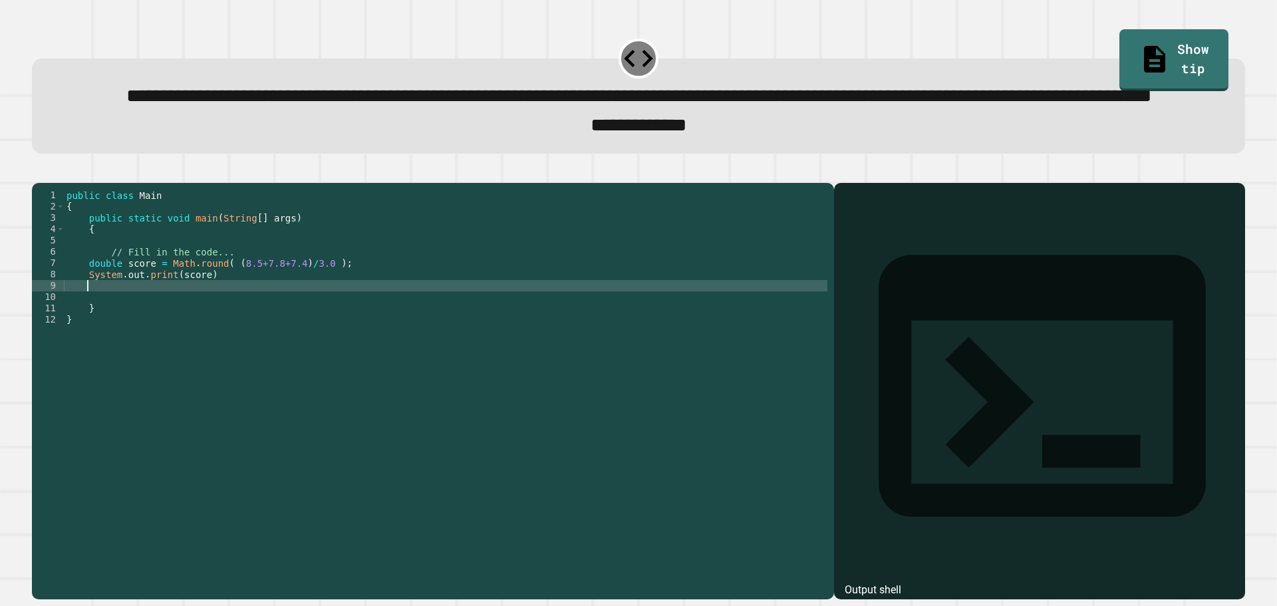
scroll to position [0, 1]
click at [87, 341] on div "public class Main { public static void main ( String [ ] args ) { // Fill in th…" at bounding box center [445, 359] width 763 height 339
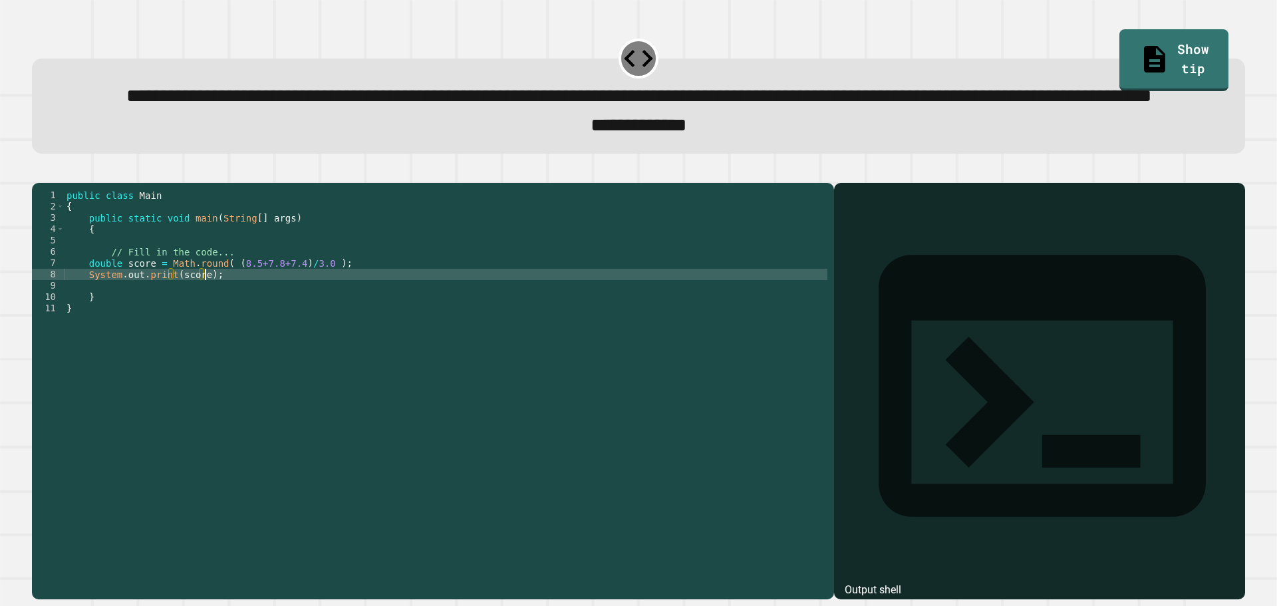
click at [51, 184] on icon "button" at bounding box center [47, 179] width 7 height 9
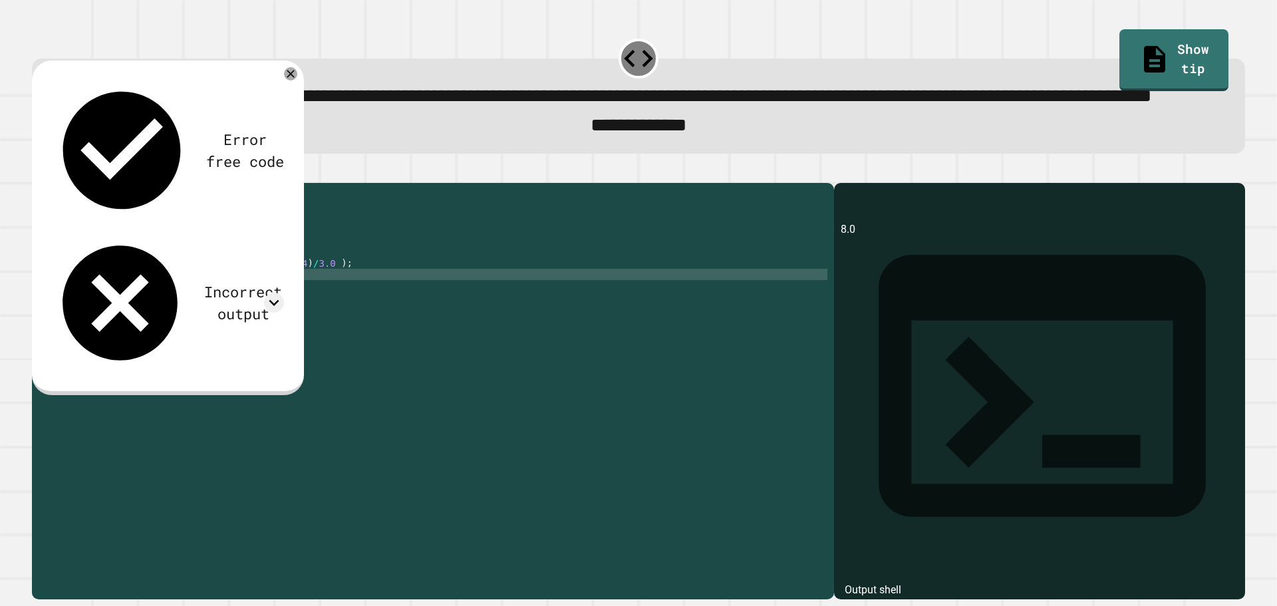
click at [202, 281] on div "Incorrect output" at bounding box center [243, 303] width 82 height 44
click at [276, 293] on icon at bounding box center [274, 303] width 20 height 20
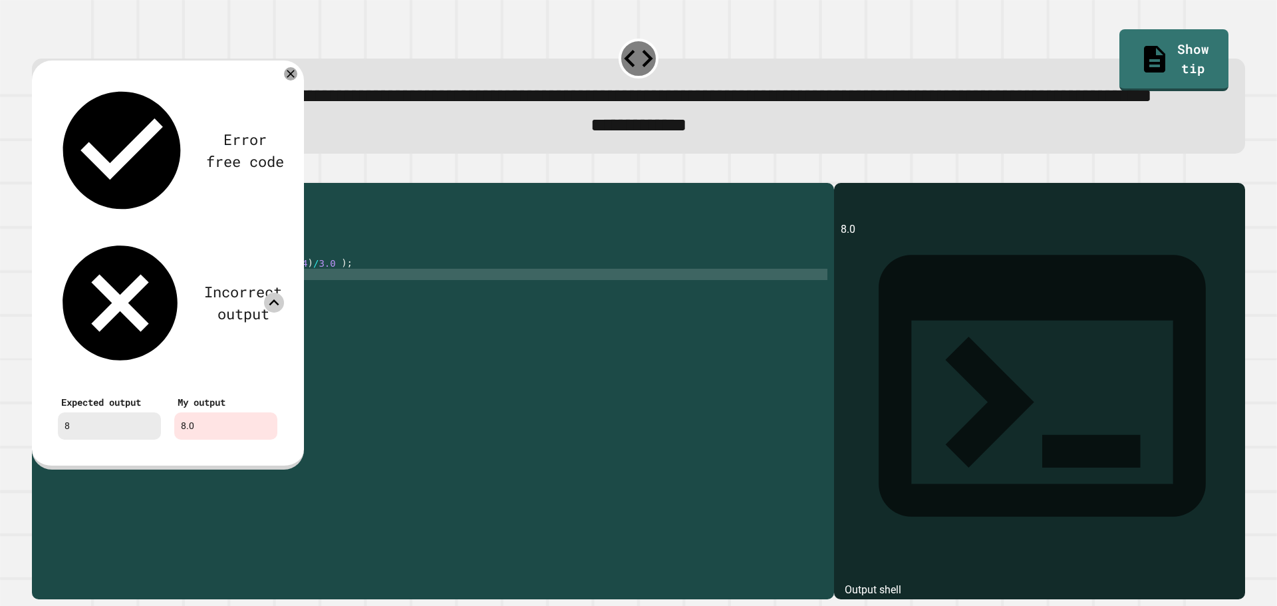
click at [311, 315] on div "public class Main { public static void main ( String [ ] args ) { // Fill in th…" at bounding box center [445, 359] width 763 height 339
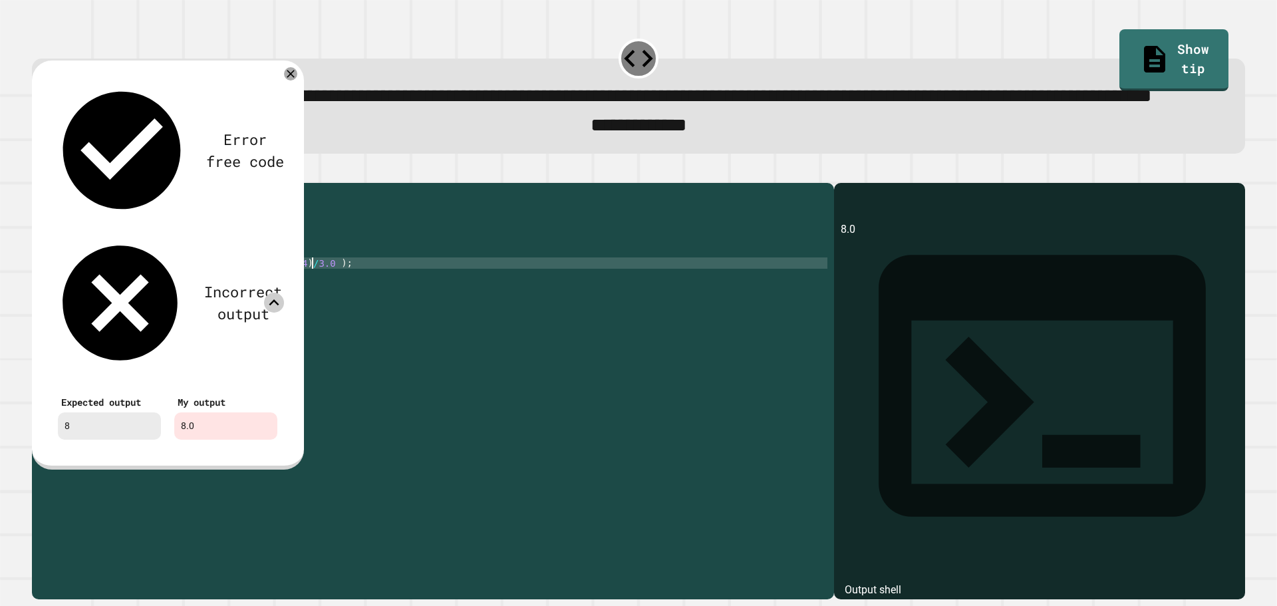
scroll to position [0, 17]
click at [290, 82] on icon at bounding box center [291, 74] width 16 height 16
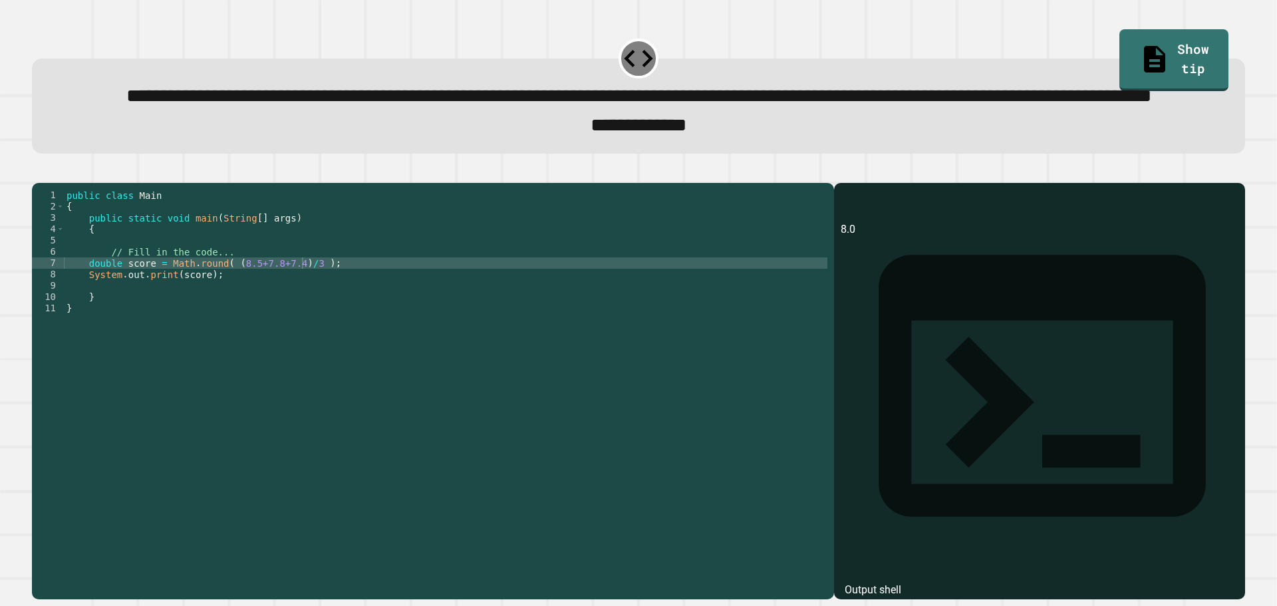
click at [39, 172] on icon "button" at bounding box center [39, 172] width 0 height 0
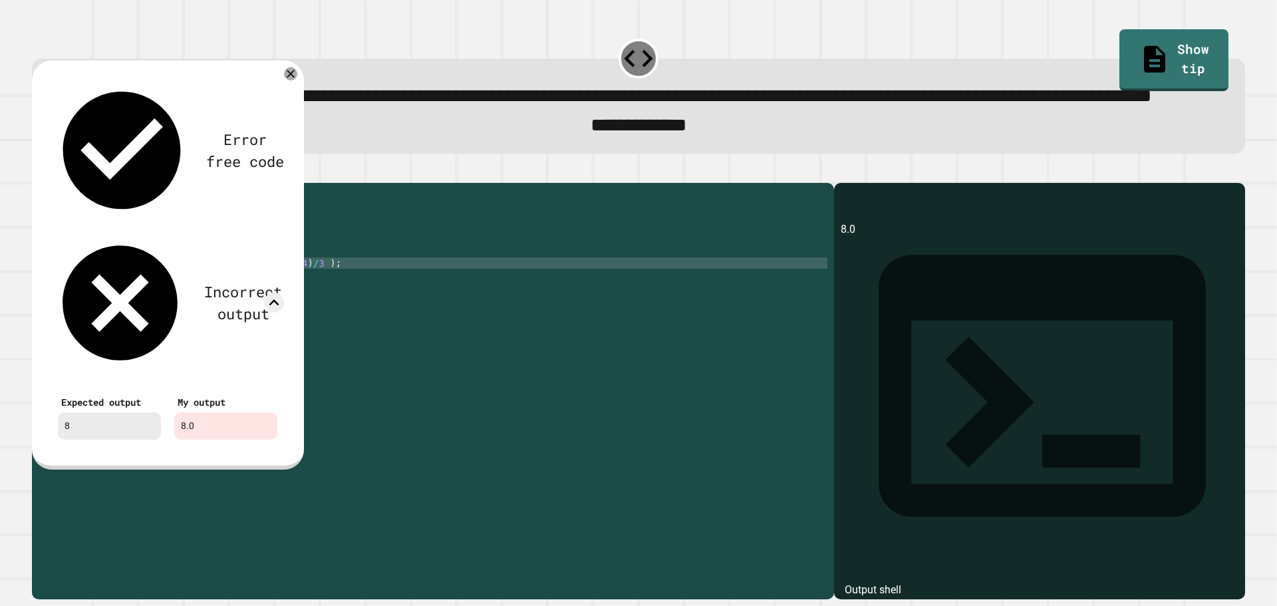
click at [283, 115] on div "Error free code" at bounding box center [167, 150] width 233 height 141
click at [283, 106] on div "Error free code 8.0 Incorrect output Expected output 8 My output 8.0" at bounding box center [168, 265] width 272 height 409
click at [289, 82] on icon at bounding box center [291, 74] width 16 height 16
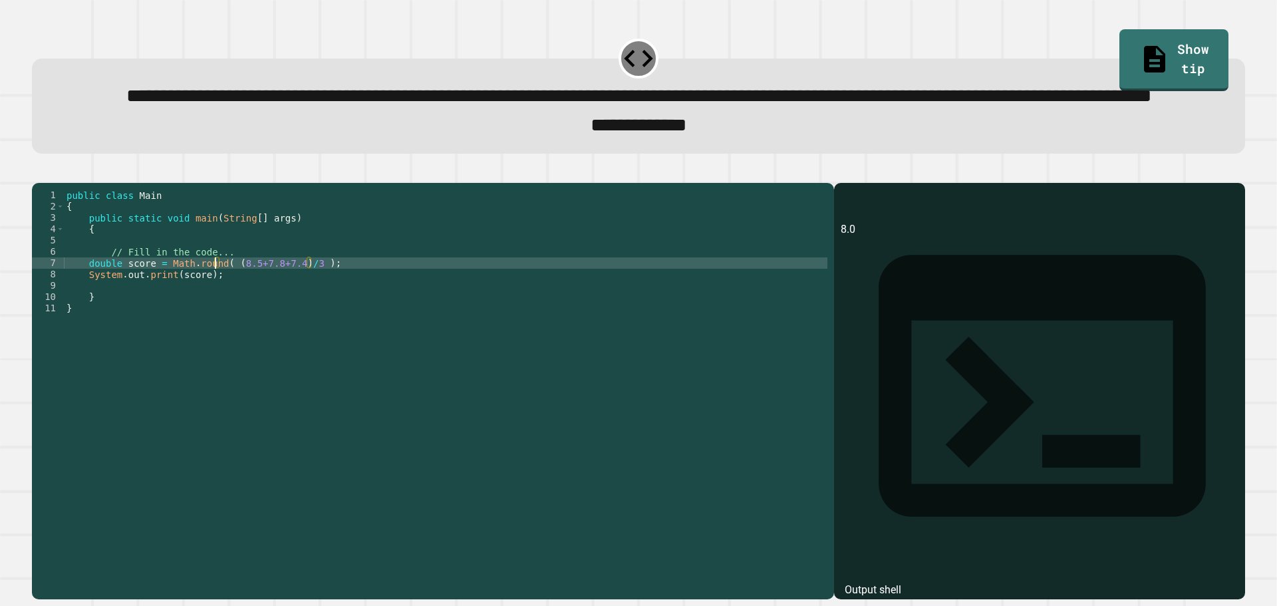
click at [215, 317] on div "public class Main { public static void main ( String [ ] args ) { // Fill in th…" at bounding box center [445, 359] width 763 height 339
click at [342, 315] on div "public class Main { public static void main ( String [ ] args ) { // Fill in th…" at bounding box center [445, 359] width 763 height 339
click at [164, 314] on div "public class Main { public static void main ( String [ ] args ) { // Fill in th…" at bounding box center [445, 359] width 763 height 339
click at [65, 183] on div at bounding box center [638, 175] width 1213 height 16
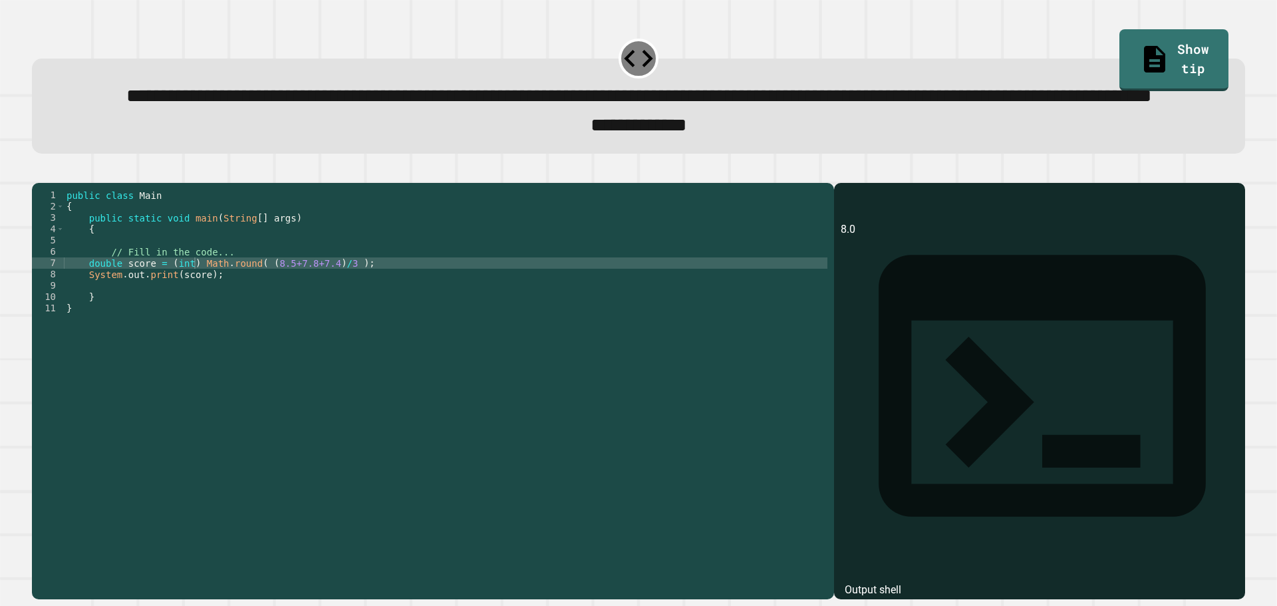
click at [51, 184] on icon "button" at bounding box center [47, 179] width 7 height 9
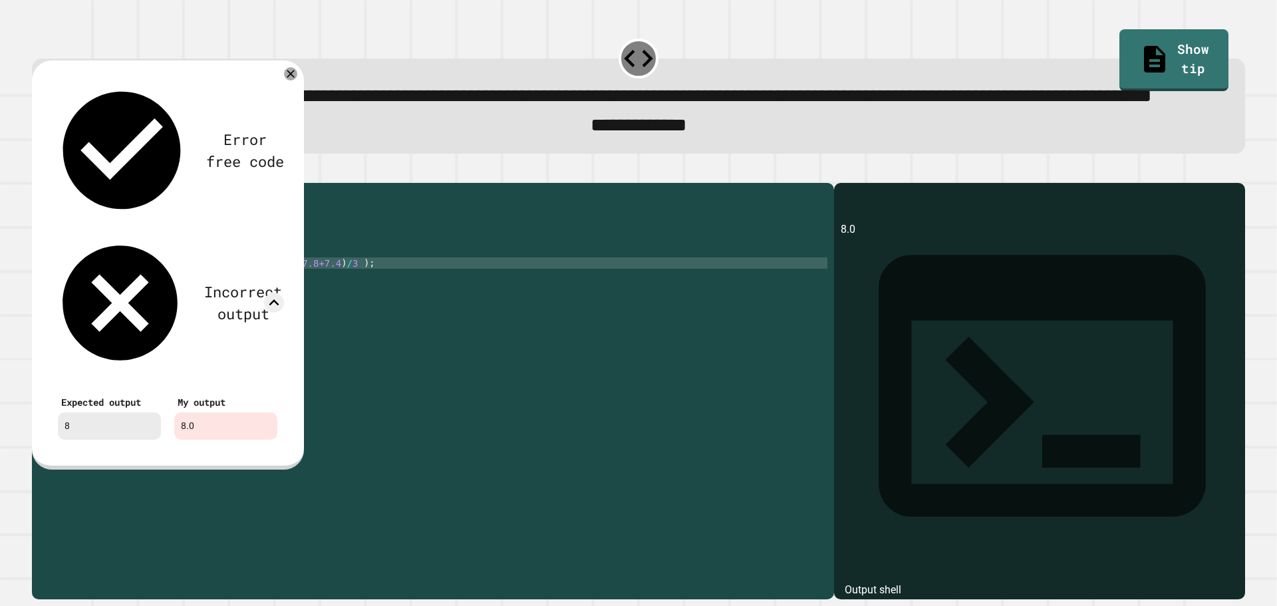
click at [280, 111] on div "Error free code 8.0 Incorrect output Expected output 8 My output 8.0" at bounding box center [168, 263] width 246 height 380
click at [292, 81] on div at bounding box center [290, 73] width 15 height 15
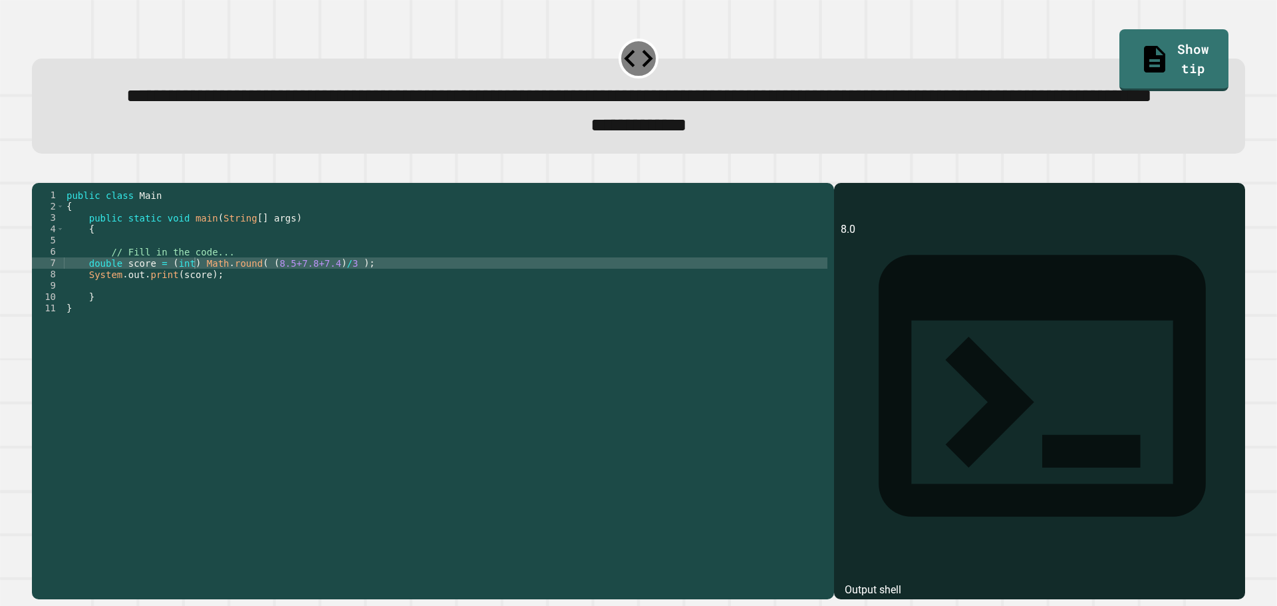
click at [176, 319] on div "public class Main { public static void main ( String [ ] args ) { // Fill in th…" at bounding box center [445, 359] width 763 height 339
click at [178, 315] on div "public class Main { public static void main ( String [ ] args ) { // Fill in th…" at bounding box center [445, 359] width 763 height 339
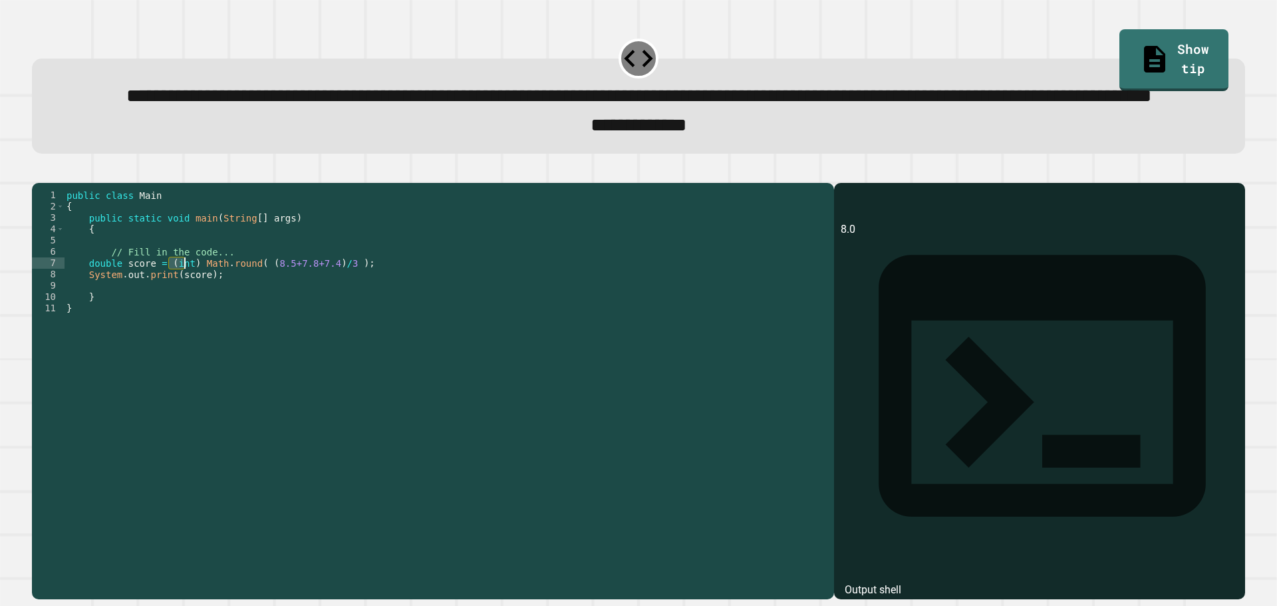
click at [178, 315] on div "public class Main { public static void main ( String [ ] args ) { // Fill in th…" at bounding box center [445, 359] width 763 height 339
drag, startPoint x: 194, startPoint y: 319, endPoint x: 164, endPoint y: 316, distance: 30.7
click at [164, 316] on div "public class Main { public static void main ( String [ ] args ) { // Fill in th…" at bounding box center [445, 359] width 763 height 339
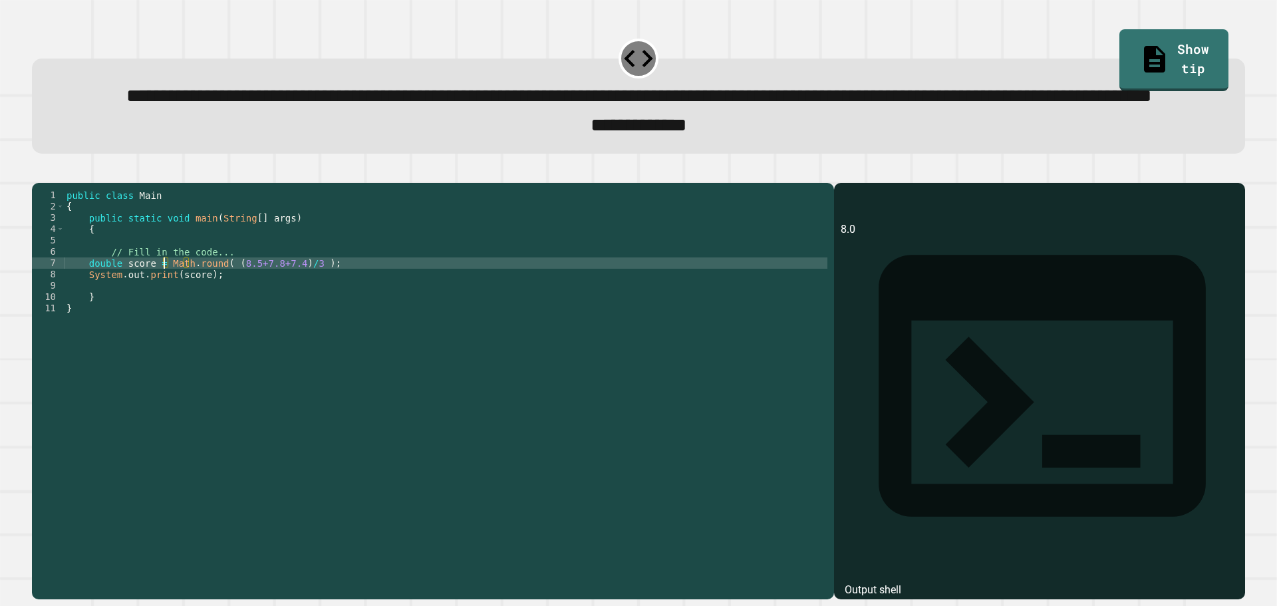
type textarea "**********"
click at [350, 319] on div "public class Main { public static void main ( String [ ] args ) { // Fill in th…" at bounding box center [445, 359] width 763 height 339
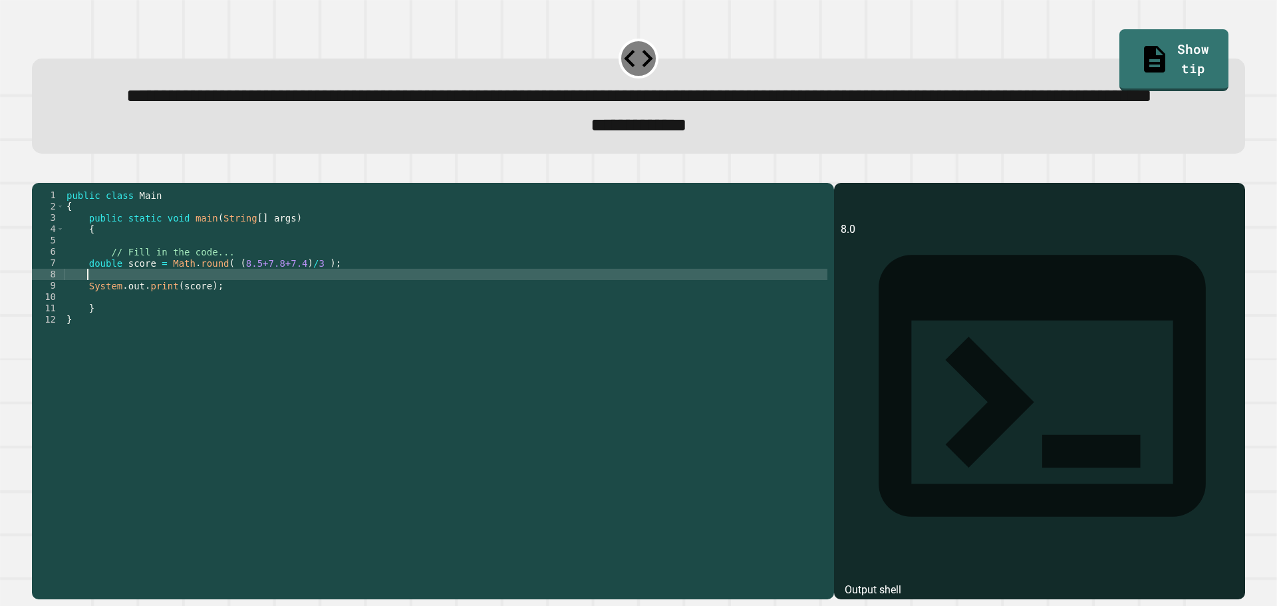
scroll to position [0, 1]
